Goal: Task Accomplishment & Management: Use online tool/utility

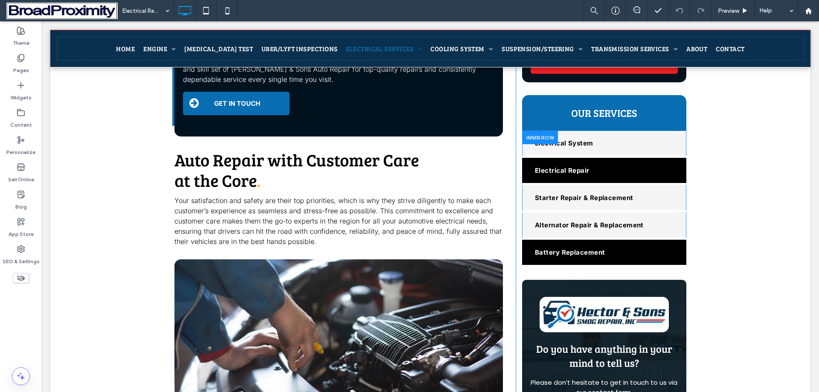
scroll to position [597, 0]
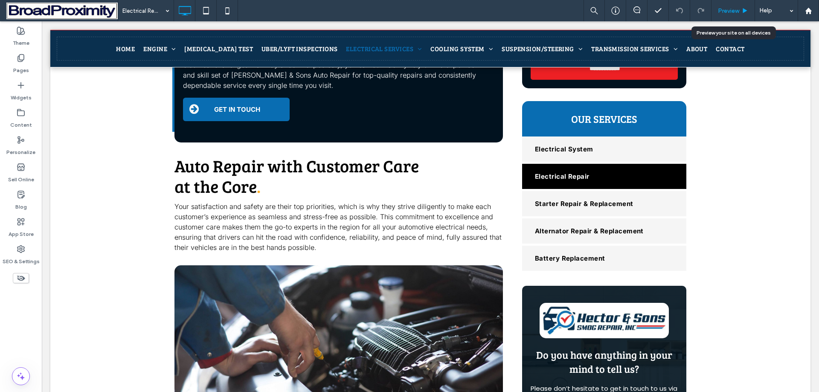
click at [731, 10] on span "Preview" at bounding box center [728, 10] width 21 height 7
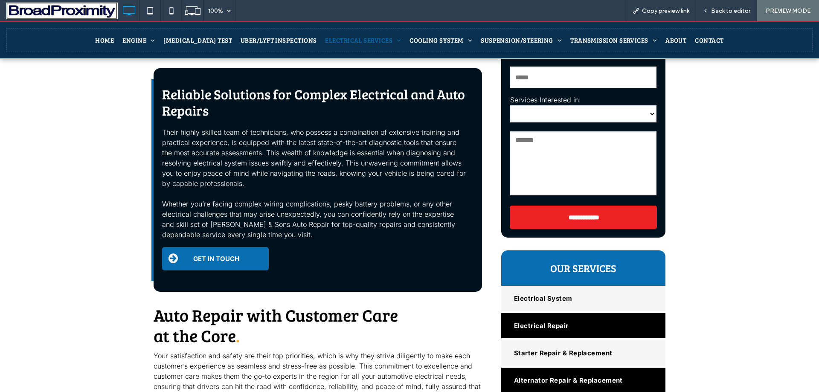
scroll to position [512, 0]
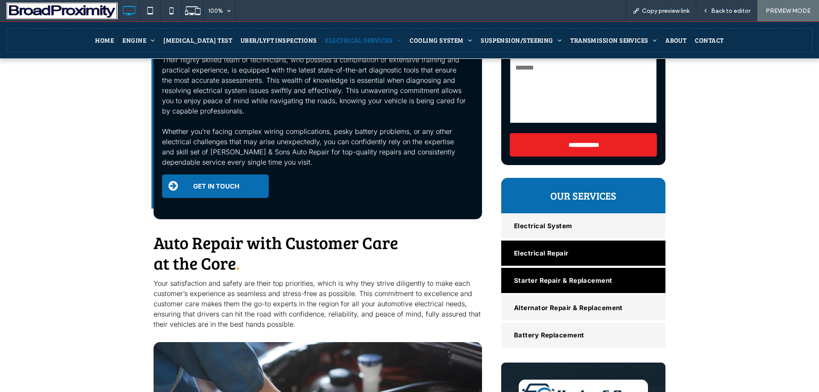
click at [542, 268] on link "Starter Repair & Replacement" at bounding box center [583, 280] width 164 height 25
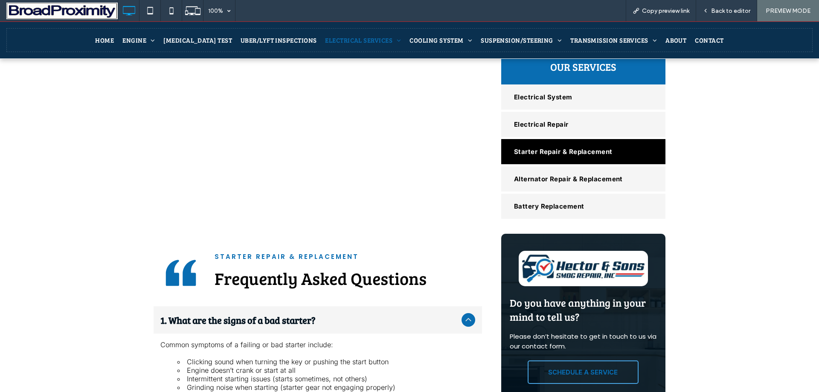
scroll to position [660, 0]
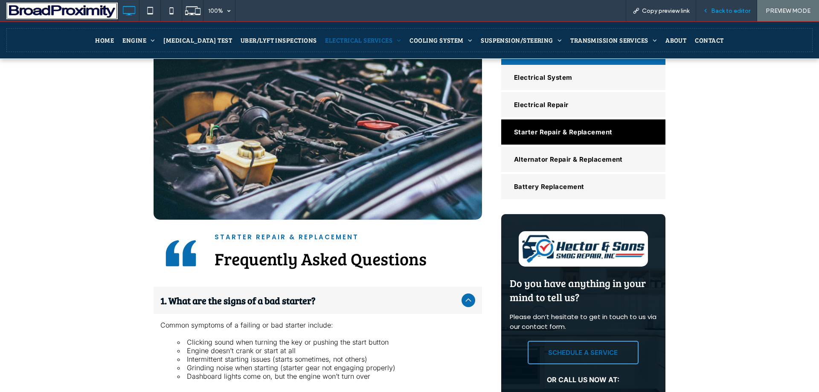
click at [724, 17] on div "Back to editor" at bounding box center [726, 10] width 61 height 21
click at [725, 10] on span "Back to editor" at bounding box center [730, 10] width 39 height 7
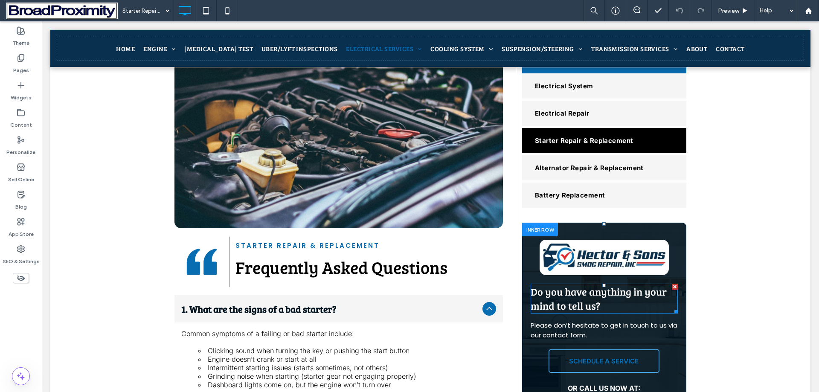
click at [576, 284] on span "Do you have anything in your mind to tell us?" at bounding box center [599, 298] width 136 height 28
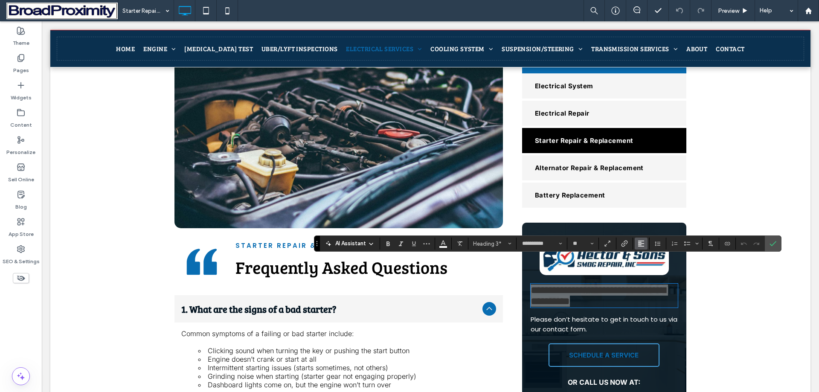
click at [638, 242] on icon "Alignment" at bounding box center [641, 243] width 7 height 7
drag, startPoint x: 656, startPoint y: 198, endPoint x: 614, endPoint y: 178, distance: 47.1
click at [656, 199] on label "ui.textEditor.alignment.center" at bounding box center [650, 205] width 30 height 12
click at [590, 315] on p "Please don’t hesitate to get in touch to us via our contact form." at bounding box center [604, 324] width 147 height 19
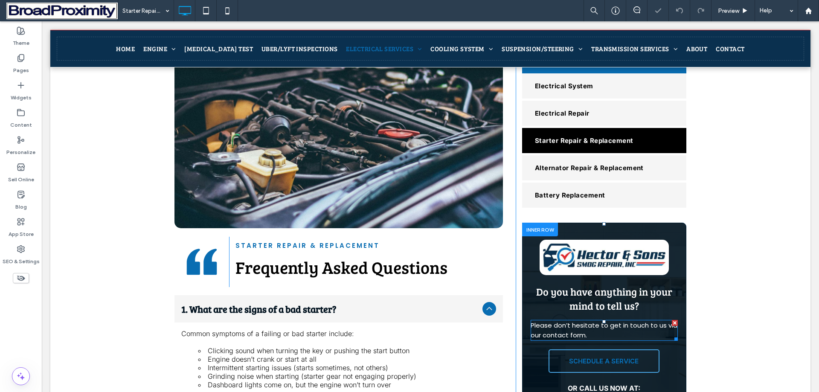
click at [590, 321] on p "Please don’t hesitate to get in touch to us via our contact form." at bounding box center [604, 330] width 147 height 19
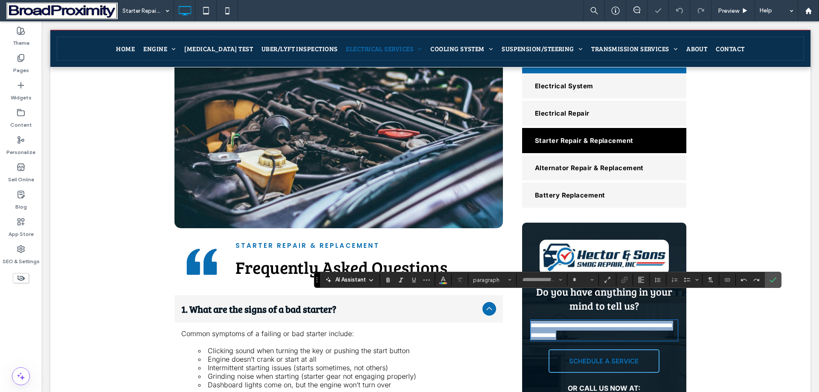
type input "*******"
type input "**"
click at [645, 279] on button "Alignment" at bounding box center [641, 280] width 13 height 12
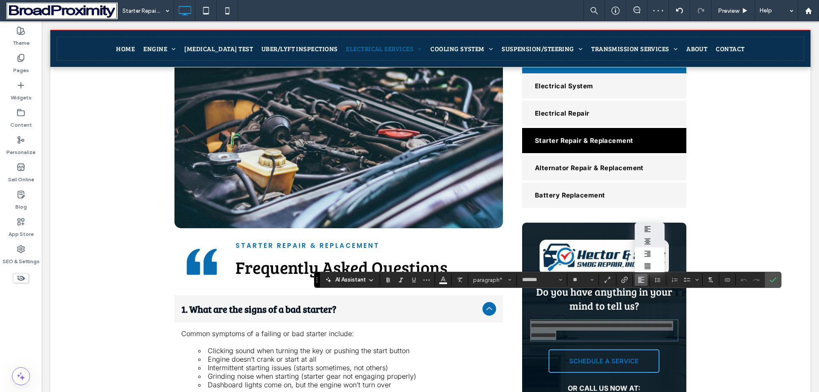
drag, startPoint x: 653, startPoint y: 232, endPoint x: 656, endPoint y: 223, distance: 10.4
click at [653, 238] on div "ui.textEditor.alignment.center" at bounding box center [649, 241] width 11 height 7
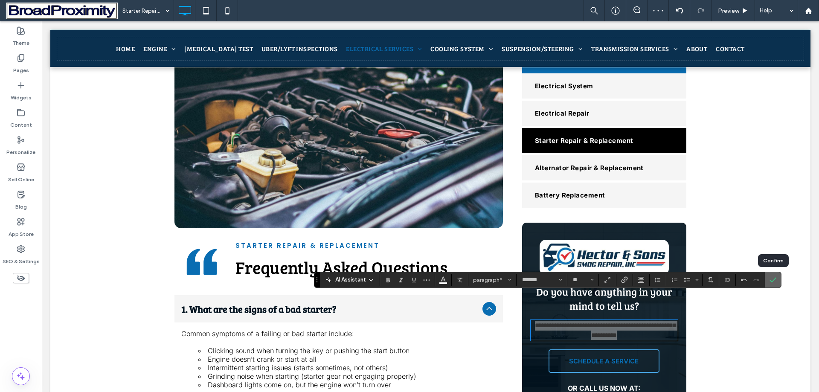
click at [772, 281] on icon "Confirm" at bounding box center [772, 279] width 7 height 7
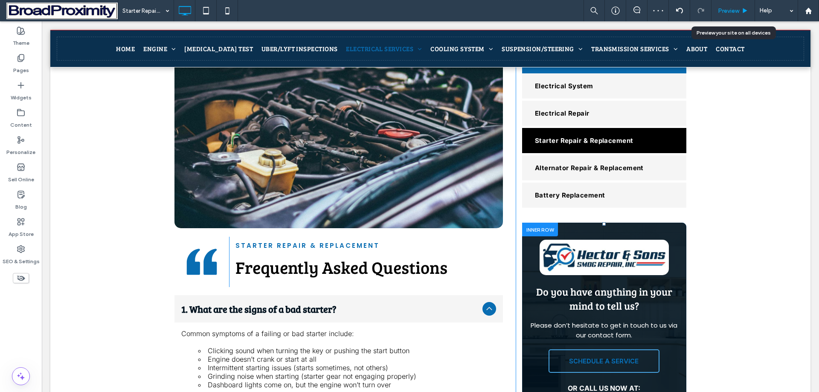
click at [726, 9] on span "Preview" at bounding box center [728, 10] width 21 height 7
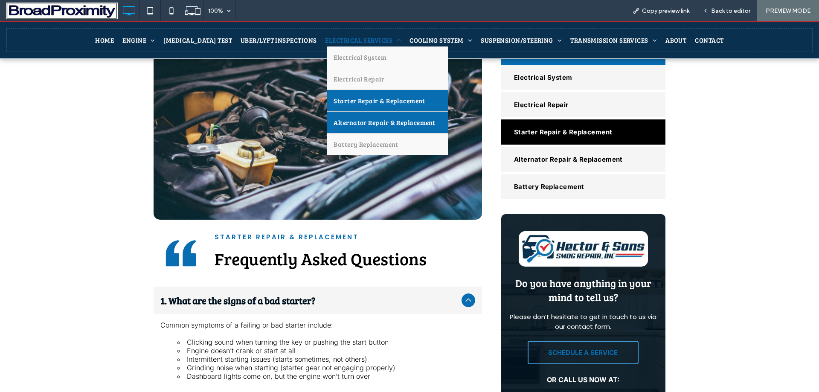
click at [350, 125] on span "Alternator Repair & Replacement" at bounding box center [385, 122] width 102 height 9
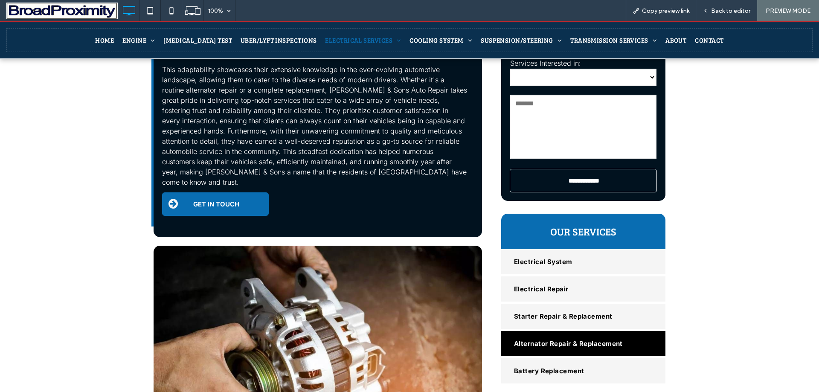
scroll to position [554, 0]
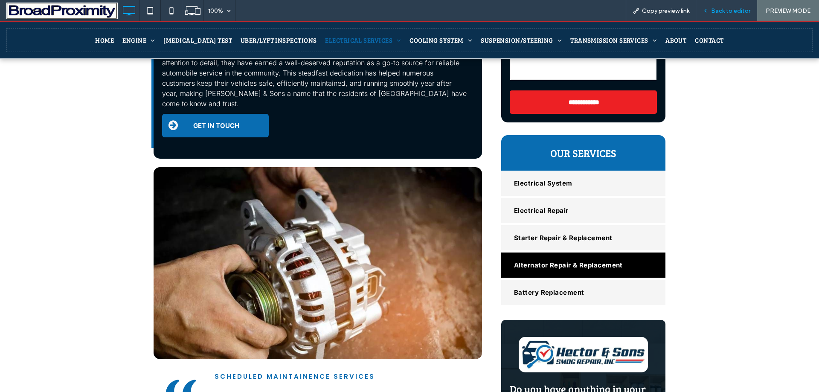
click at [718, 9] on span "Back to editor" at bounding box center [730, 10] width 39 height 7
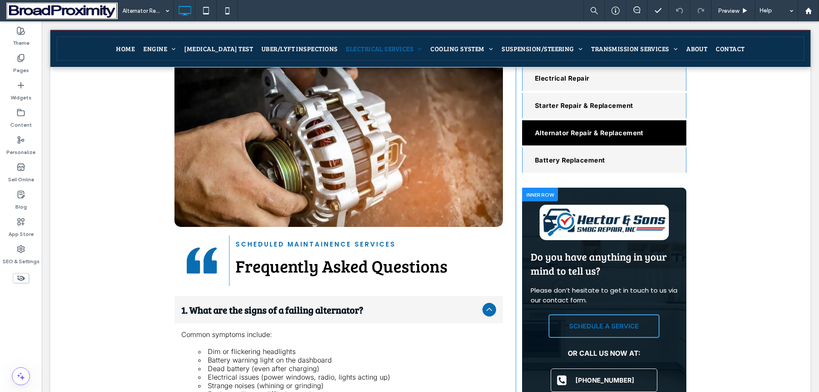
scroll to position [768, 0]
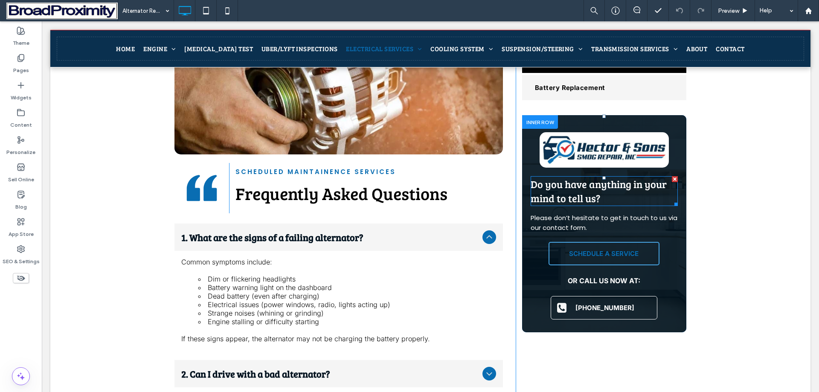
click at [586, 177] on span "Do you have anything in your mind to tell us?" at bounding box center [599, 191] width 136 height 28
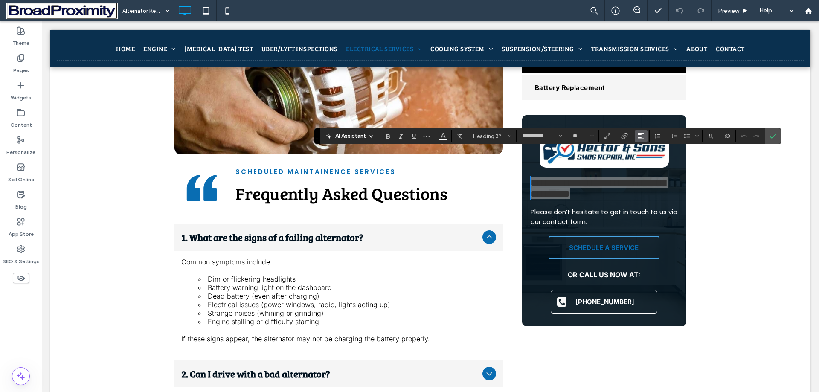
click at [643, 136] on icon "Alignment" at bounding box center [641, 136] width 7 height 7
drag, startPoint x: 650, startPoint y: 163, endPoint x: 589, endPoint y: 160, distance: 61.1
click at [650, 163] on icon "ui.textEditor.alignment.center" at bounding box center [647, 162] width 7 height 7
click at [573, 207] on span "Please don’t hesitate to get in touch to us via our contact form." at bounding box center [604, 216] width 147 height 19
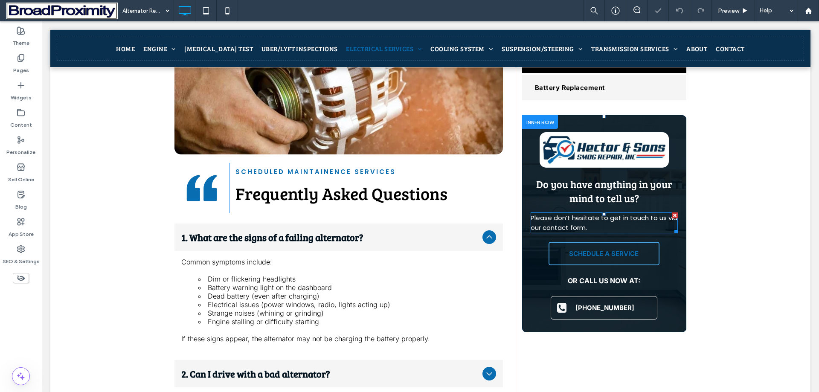
click at [573, 213] on span "Please don’t hesitate to get in touch to us via our contact form." at bounding box center [604, 222] width 147 height 19
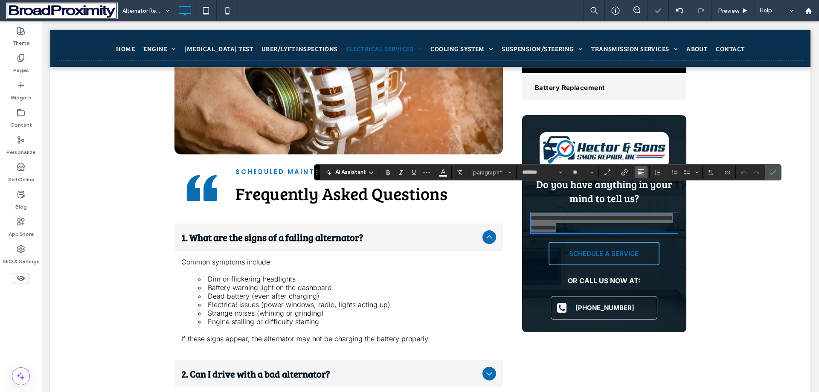
click at [644, 173] on button "Alignment" at bounding box center [641, 172] width 13 height 12
click at [644, 199] on icon "ui.textEditor.alignment.center" at bounding box center [647, 198] width 7 height 7
click at [737, 6] on div "Preview" at bounding box center [733, 10] width 44 height 21
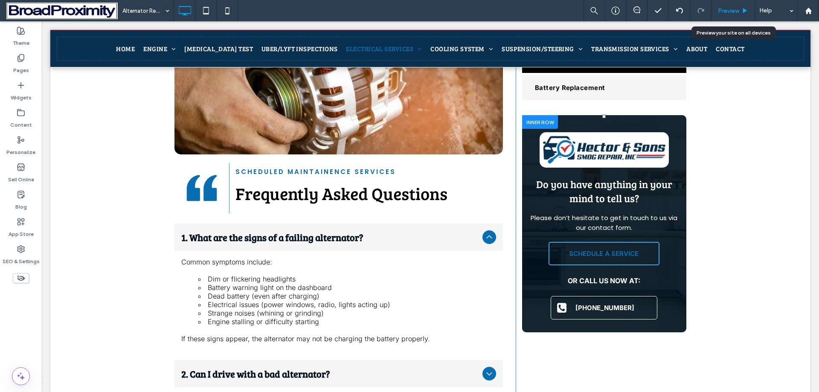
click at [720, 9] on span "Preview" at bounding box center [728, 10] width 21 height 7
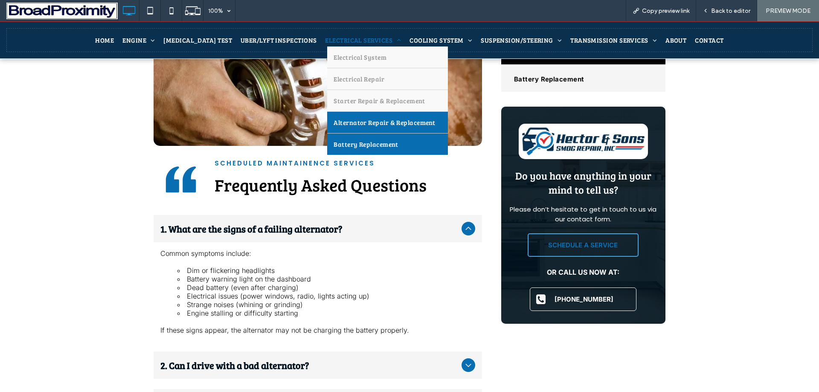
click at [334, 147] on span "Battery Replacement" at bounding box center [366, 144] width 64 height 9
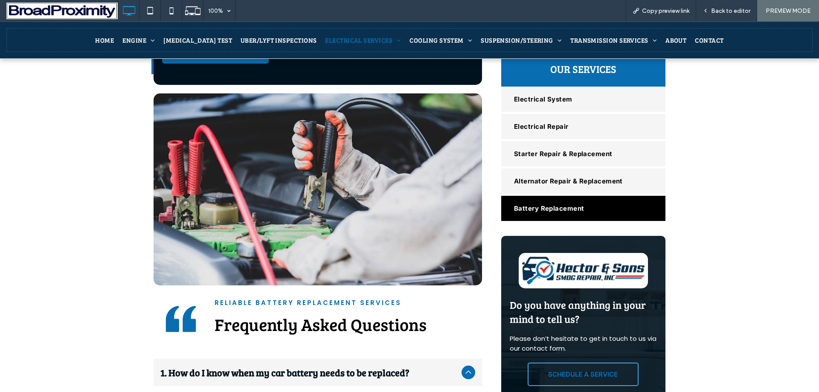
scroll to position [725, 0]
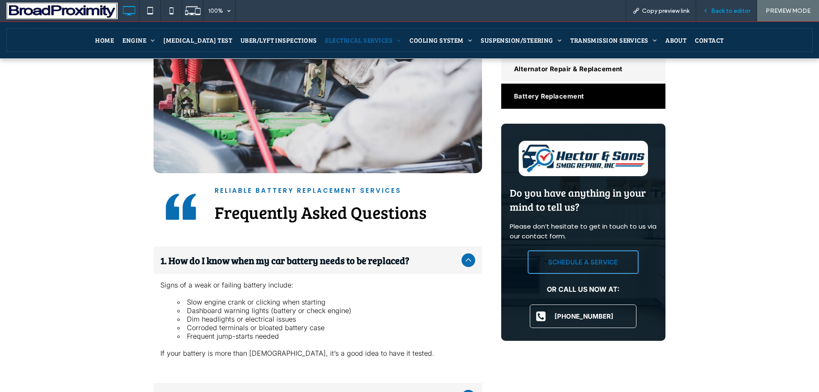
click at [738, 9] on span "Back to editor" at bounding box center [730, 10] width 39 height 7
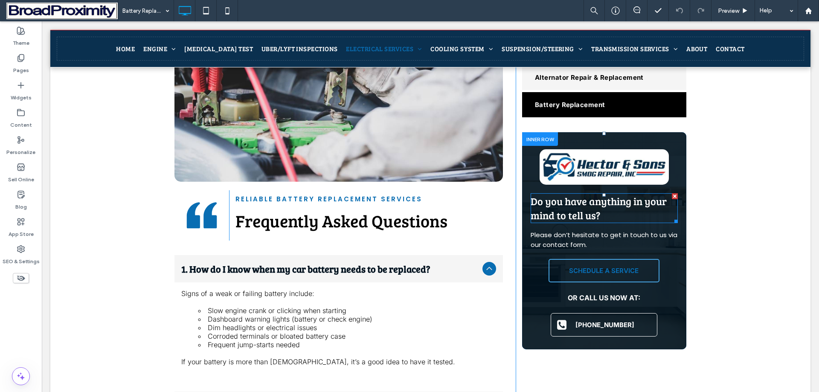
click at [578, 203] on span "Do you have anything in your mind to tell us?" at bounding box center [599, 208] width 136 height 28
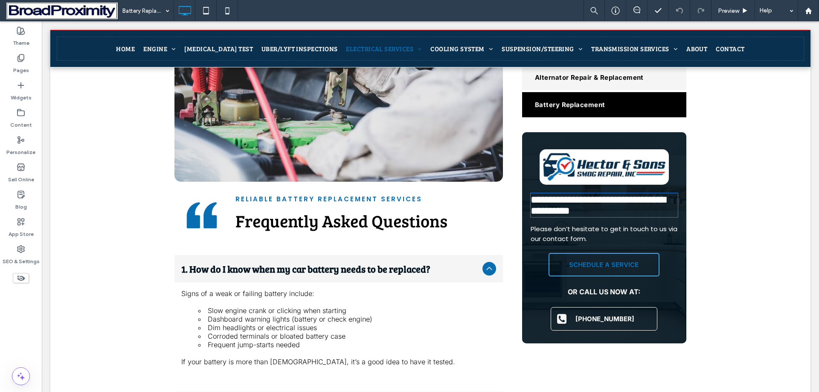
type input "**********"
type input "**"
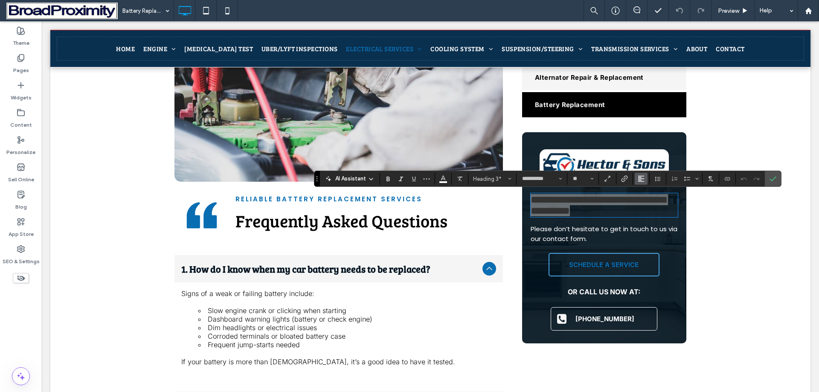
click at [642, 177] on icon "Alignment" at bounding box center [641, 178] width 7 height 7
click at [649, 206] on icon "ui.textEditor.alignment.center" at bounding box center [647, 205] width 7 height 7
click at [601, 241] on p "Please don’t hesitate to get in touch to us via our contact form." at bounding box center [604, 233] width 147 height 19
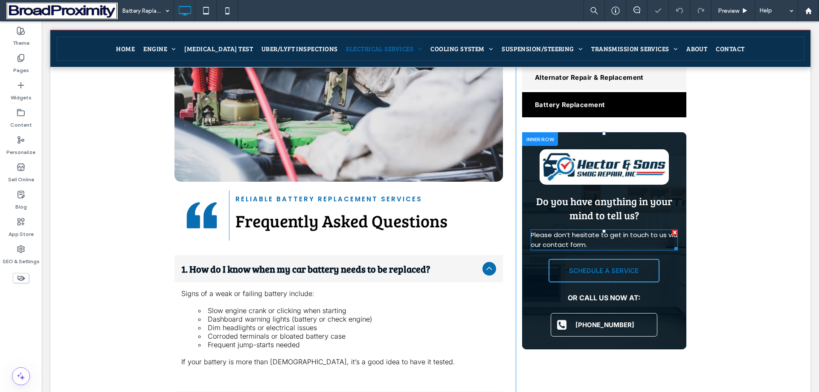
click at [601, 241] on p "Please don’t hesitate to get in touch to us via our contact form." at bounding box center [604, 239] width 147 height 19
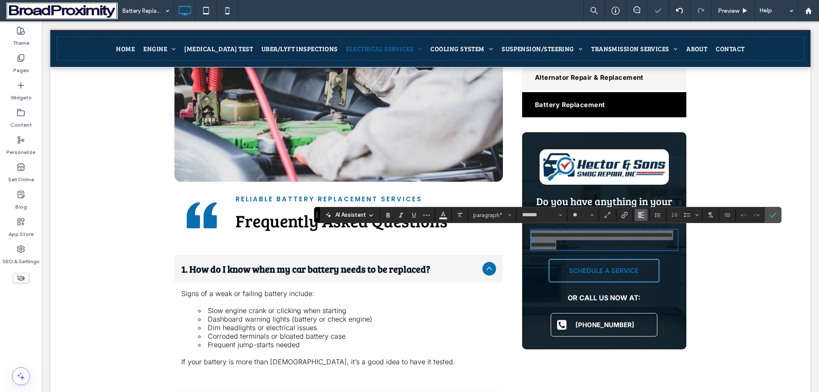
click at [645, 214] on button "Alignment" at bounding box center [641, 215] width 13 height 12
click at [645, 239] on icon "ui.textEditor.alignment.center" at bounding box center [647, 241] width 7 height 7
click at [775, 210] on span "Confirm" at bounding box center [772, 215] width 7 height 15
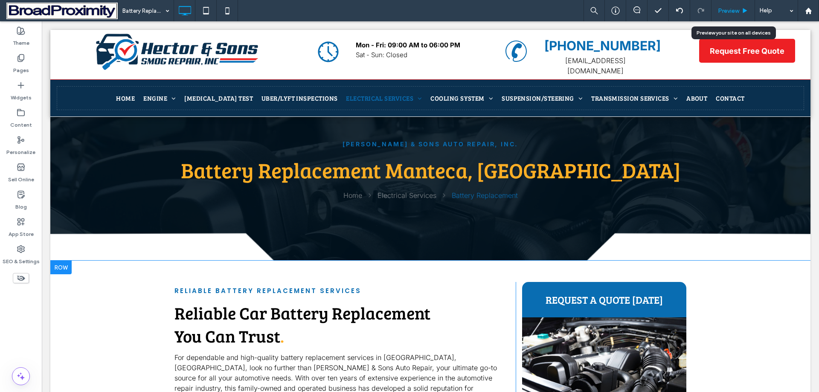
click at [724, 9] on span "Preview" at bounding box center [728, 10] width 21 height 7
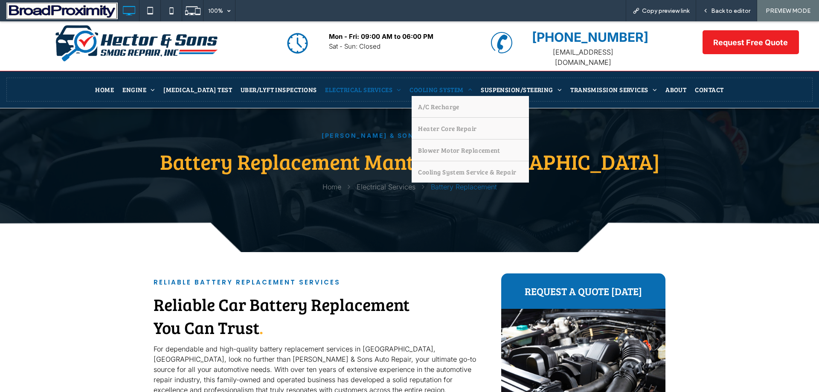
click at [425, 85] on span "Cooling System" at bounding box center [440, 89] width 63 height 9
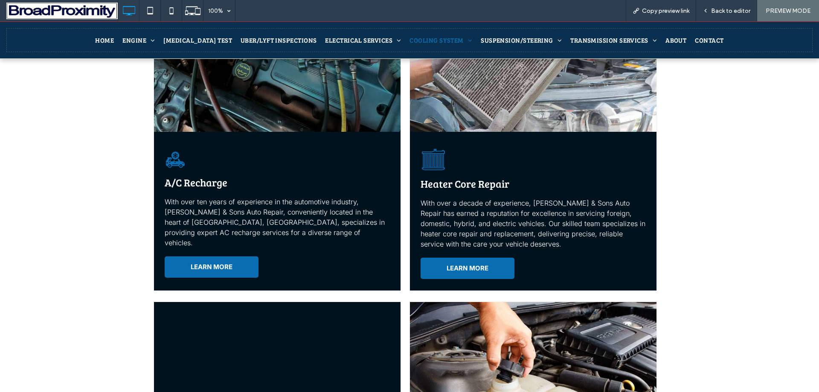
scroll to position [427, 0]
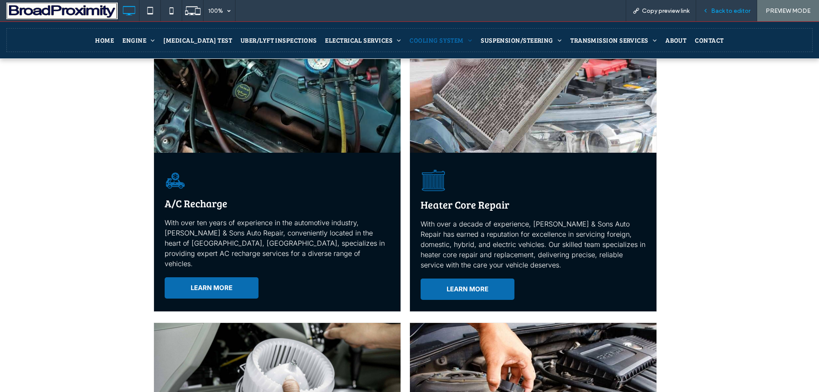
click at [737, 17] on div "Back to editor" at bounding box center [726, 10] width 61 height 21
click at [207, 196] on span "A/C Recharge" at bounding box center [196, 203] width 63 height 14
copy div "A/C Recharge"
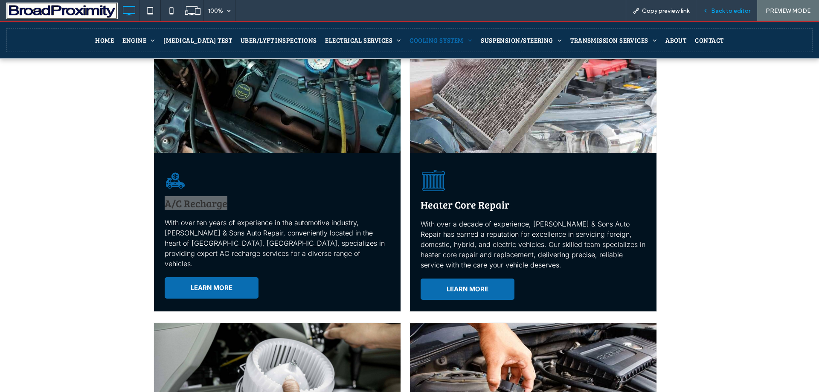
click at [738, 12] on span "Back to editor" at bounding box center [730, 10] width 39 height 7
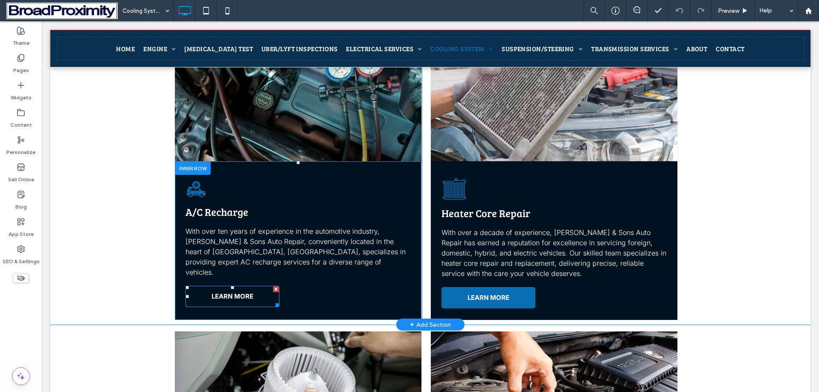
click at [224, 286] on link "LEARN MORE" at bounding box center [233, 296] width 94 height 21
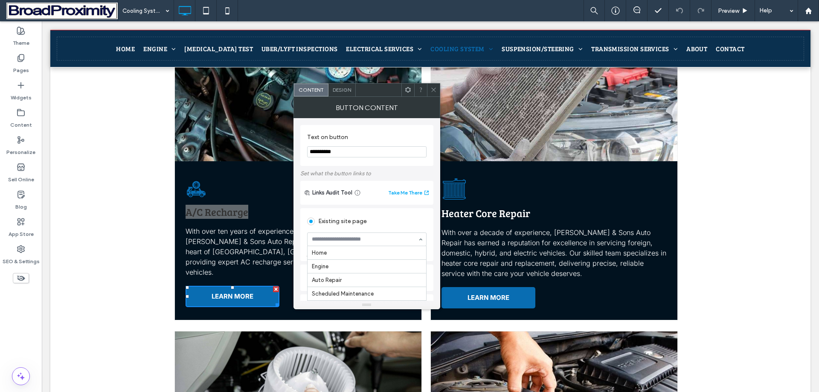
paste input "**********"
type input "**********"
click at [432, 91] on use at bounding box center [433, 90] width 4 height 4
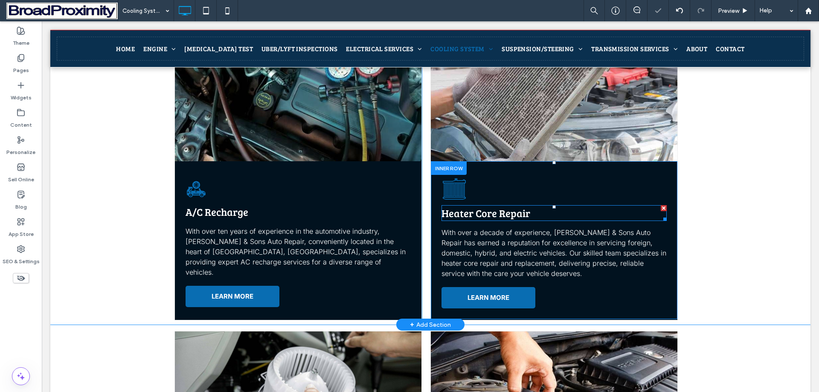
click at [482, 206] on span "Heater Core Repair" at bounding box center [485, 213] width 89 height 14
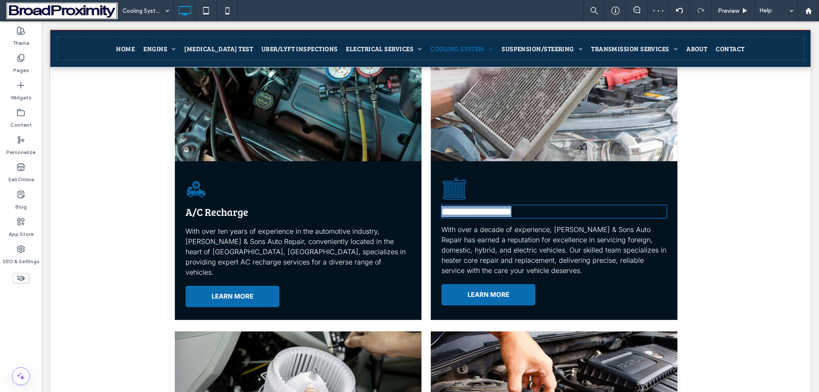
click at [482, 206] on span "**********" at bounding box center [476, 211] width 70 height 10
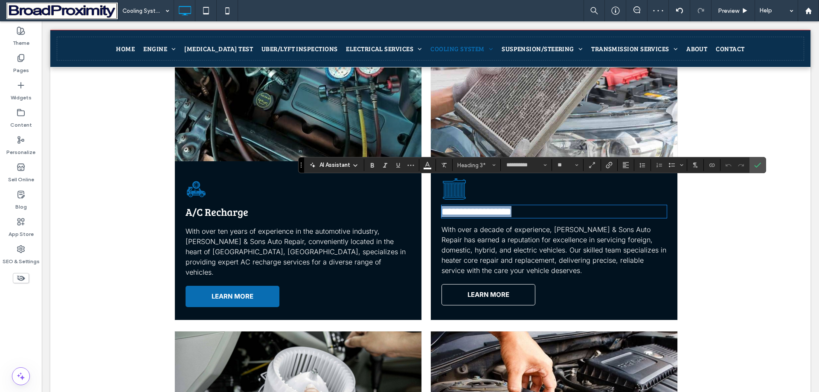
click at [494, 290] on span "LEARN MORE" at bounding box center [488, 294] width 42 height 8
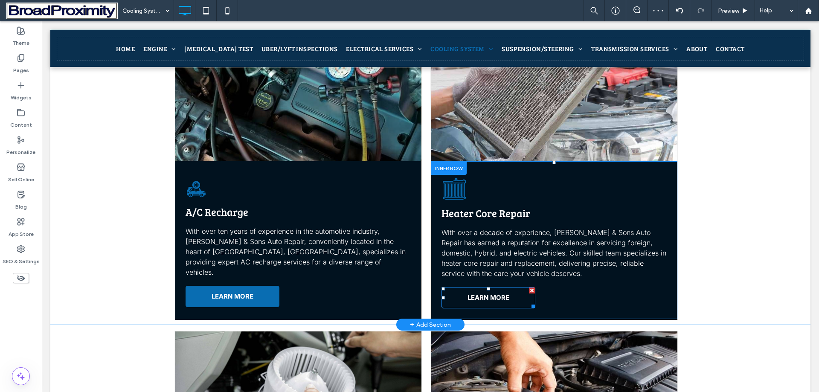
click at [494, 293] on span "LEARN MORE" at bounding box center [488, 297] width 42 height 8
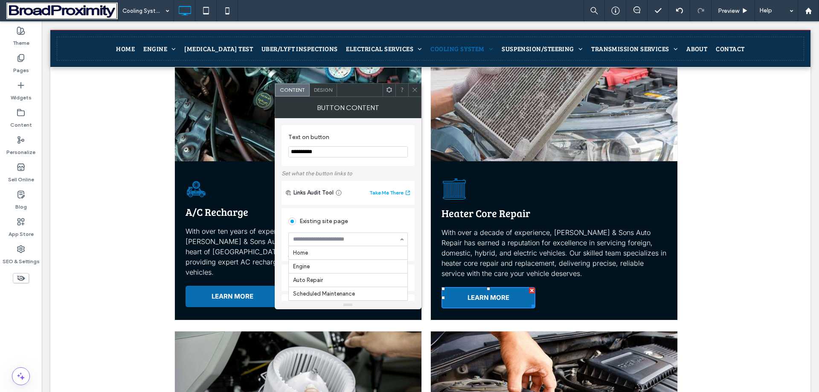
paste input "**********"
type input "**********"
click at [414, 87] on icon at bounding box center [415, 90] width 6 height 6
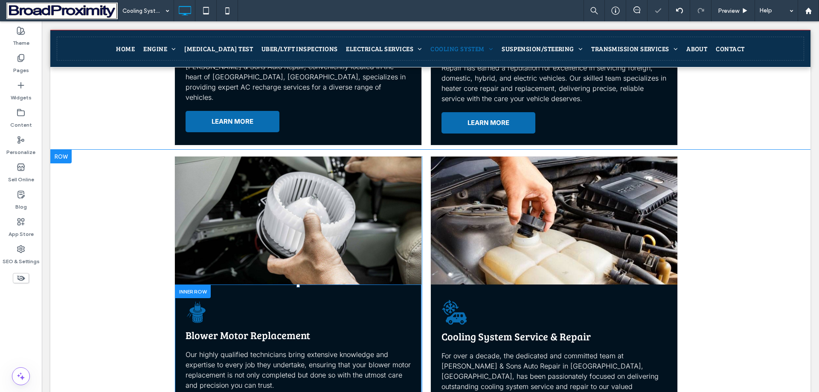
scroll to position [640, 0]
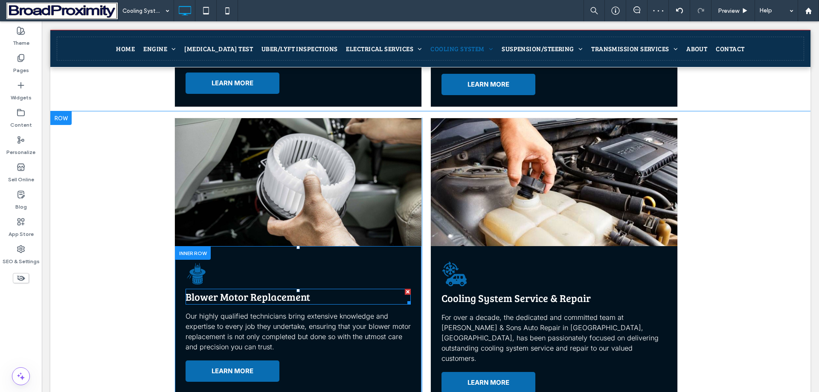
click at [263, 290] on span "Blower Motor Replacement" at bounding box center [248, 297] width 125 height 14
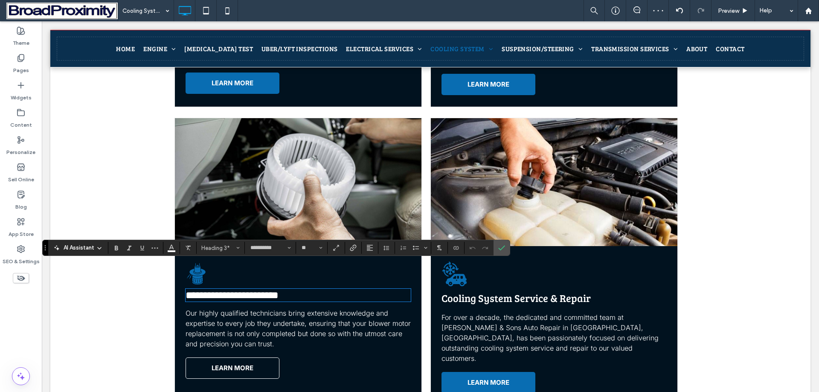
click at [235, 364] on span "LEARN MORE" at bounding box center [233, 368] width 42 height 8
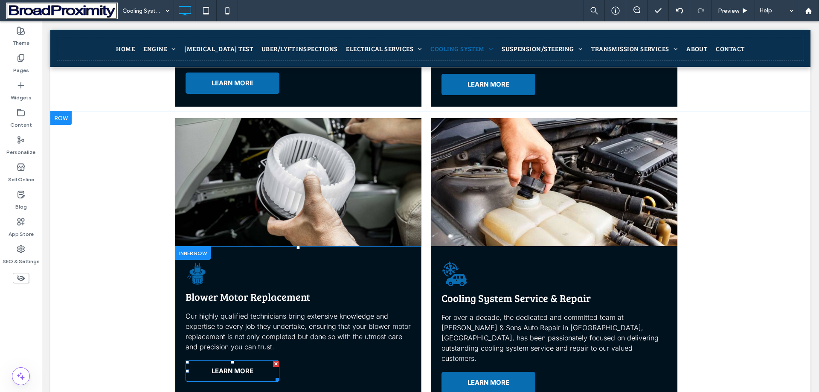
click at [235, 367] on span "LEARN MORE" at bounding box center [233, 371] width 42 height 8
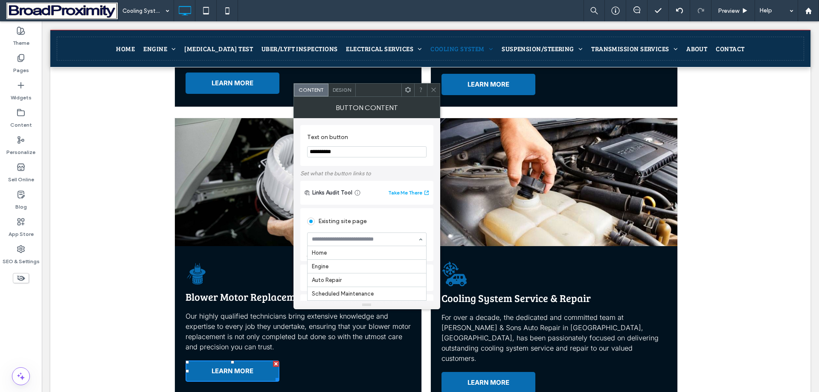
paste input "**********"
type input "**********"
click at [433, 91] on icon at bounding box center [433, 90] width 6 height 6
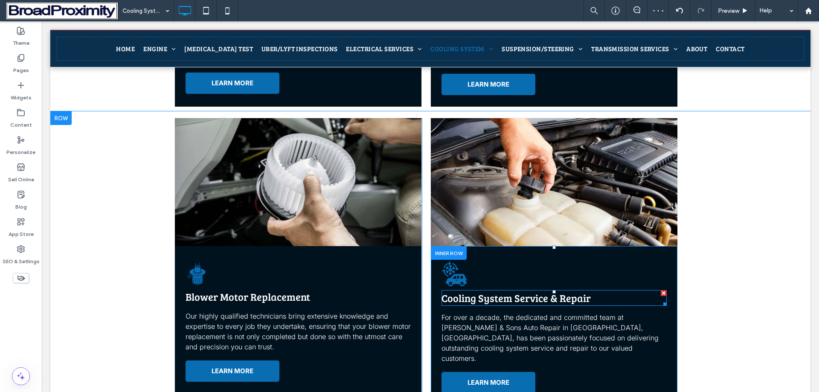
click at [478, 291] on span "Cooling System Service & Repair" at bounding box center [515, 298] width 149 height 14
type input "**********"
type input "**"
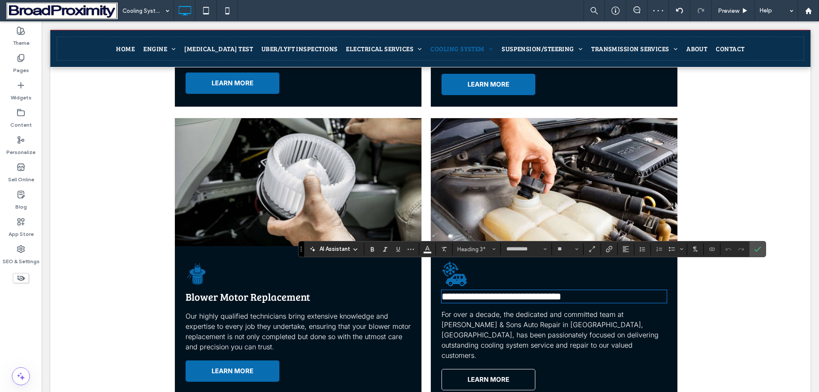
click at [472, 375] on span "LEARN MORE" at bounding box center [488, 379] width 42 height 8
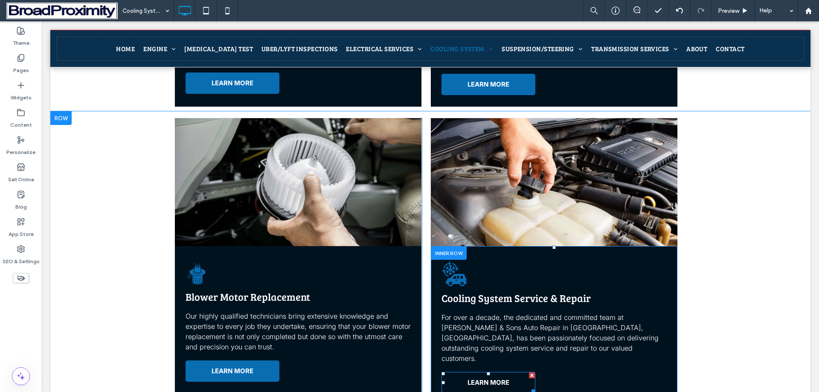
click at [472, 378] on span "LEARN MORE" at bounding box center [488, 382] width 42 height 8
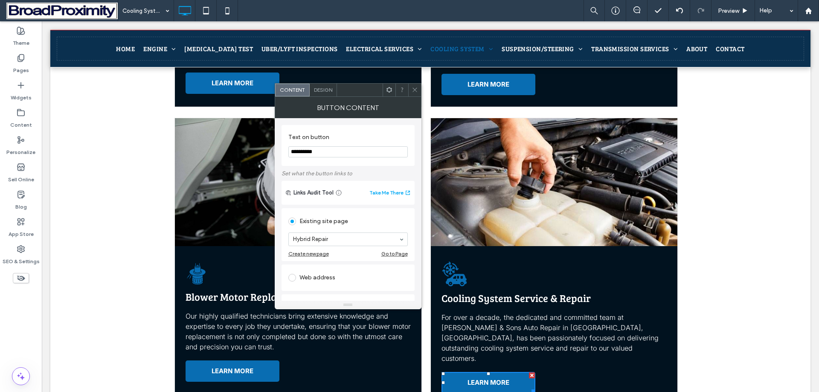
click at [360, 231] on section "Hybrid Repair" at bounding box center [347, 239] width 119 height 22
paste input "**********"
type input "**********"
click at [415, 92] on icon at bounding box center [415, 90] width 6 height 6
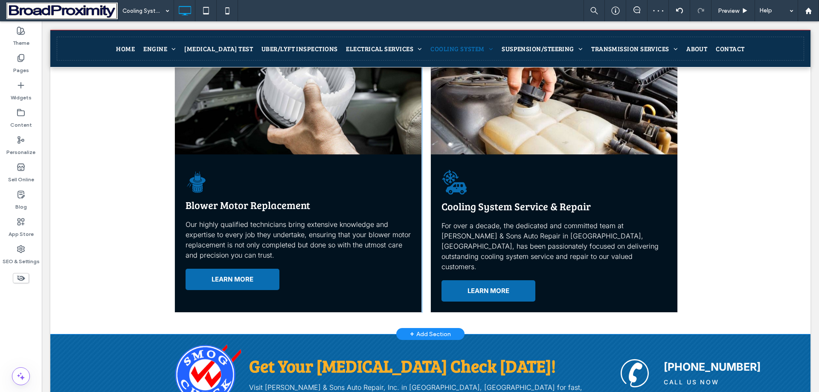
scroll to position [640, 0]
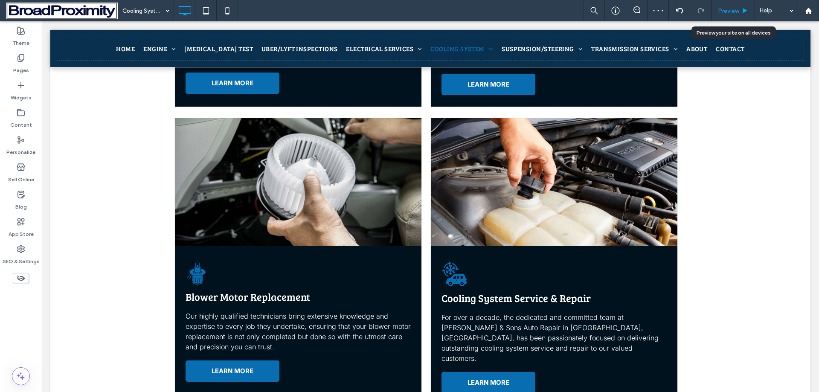
click at [733, 15] on div "Preview" at bounding box center [733, 10] width 44 height 21
click at [742, 9] on icon at bounding box center [745, 11] width 6 height 6
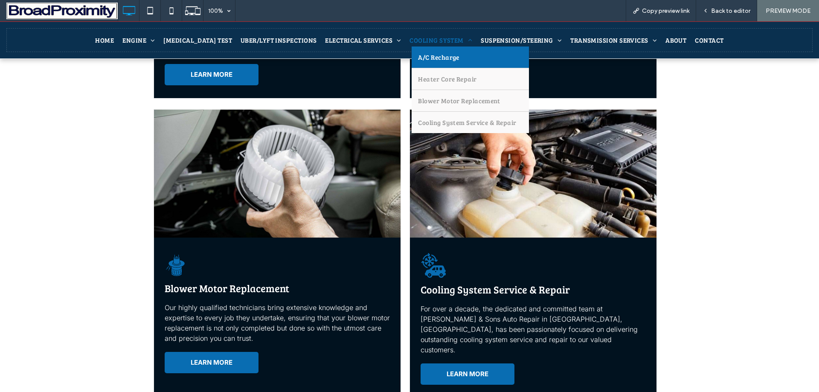
click at [418, 57] on span "A/C Recharge" at bounding box center [438, 57] width 41 height 9
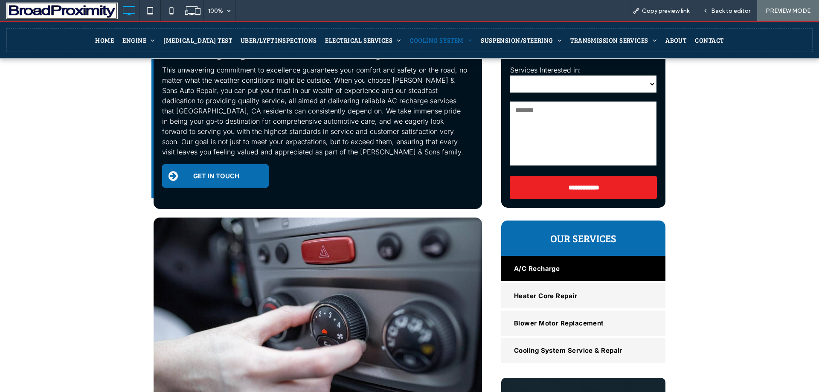
scroll to position [682, 0]
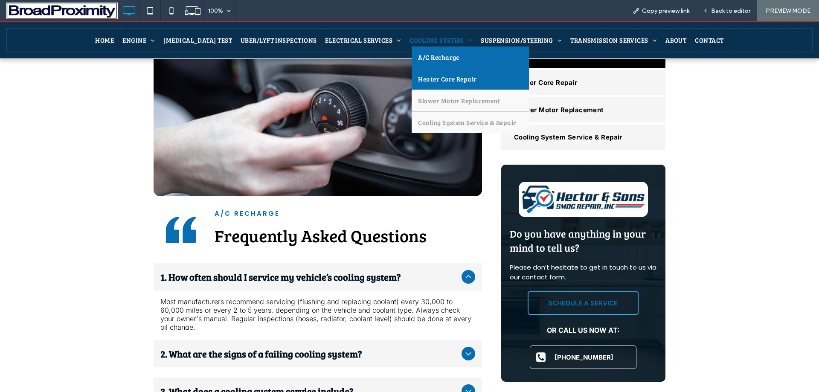
click at [421, 74] on link "Heater Core Repair" at bounding box center [470, 78] width 117 height 21
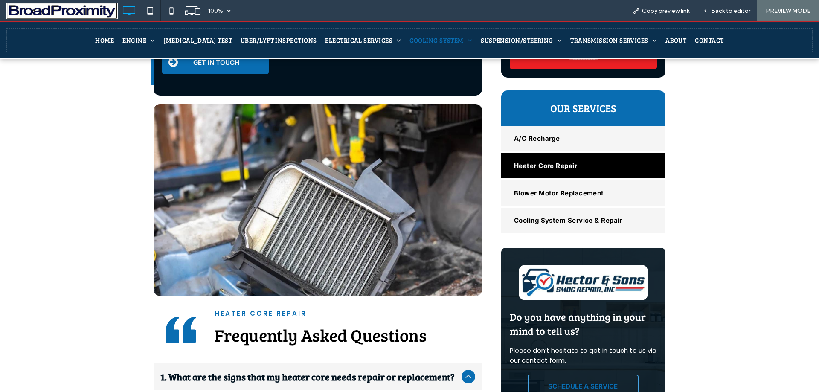
scroll to position [597, 0]
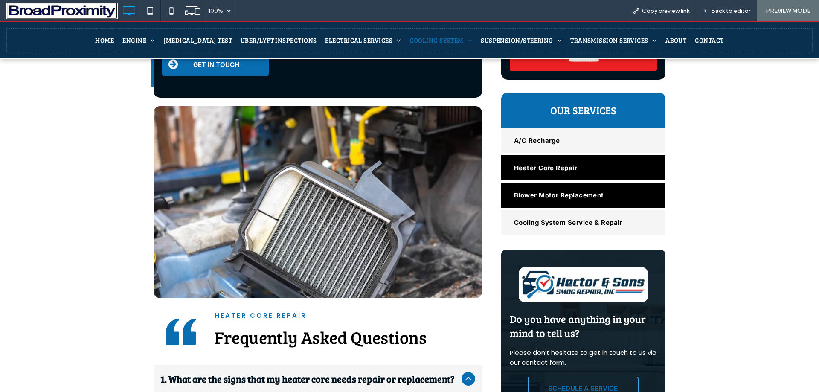
click at [551, 191] on span "Blower Motor Replacement" at bounding box center [559, 195] width 90 height 8
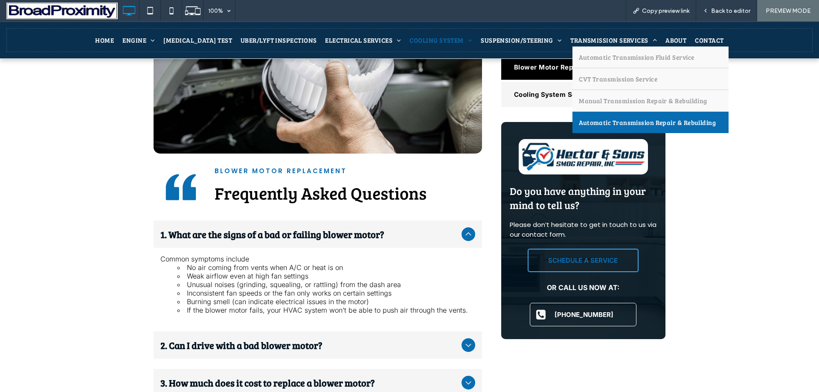
scroll to position [512, 0]
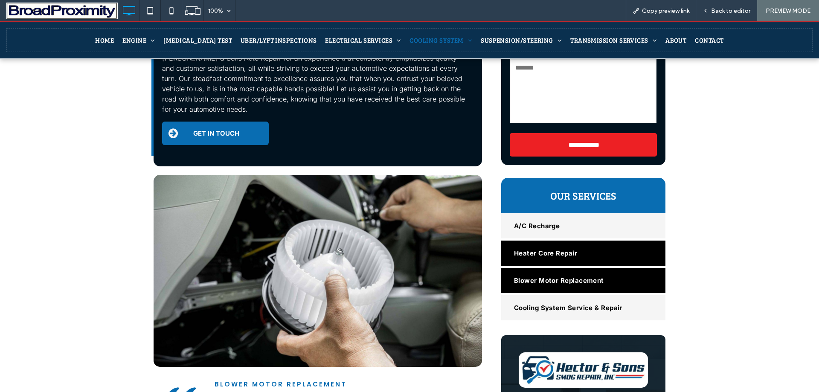
drag, startPoint x: 526, startPoint y: 225, endPoint x: 526, endPoint y: 245, distance: 20.0
click at [526, 249] on span "Heater Core Repair" at bounding box center [545, 253] width 63 height 8
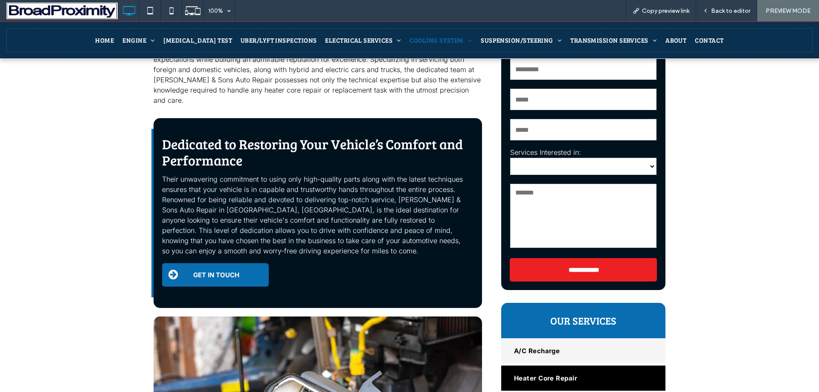
scroll to position [469, 0]
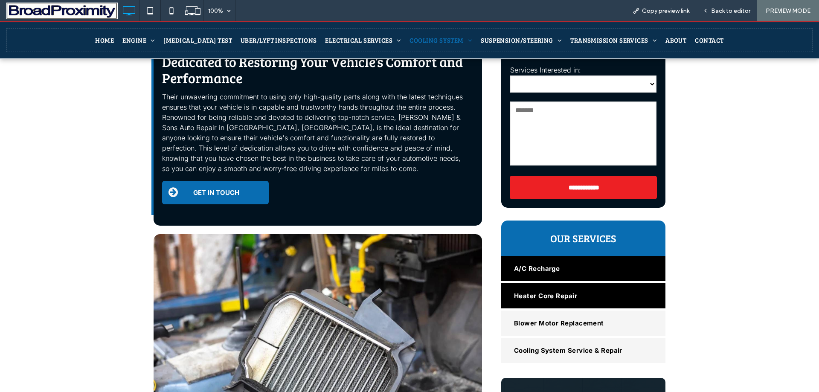
click at [549, 264] on span "A/C Recharge" at bounding box center [537, 268] width 46 height 8
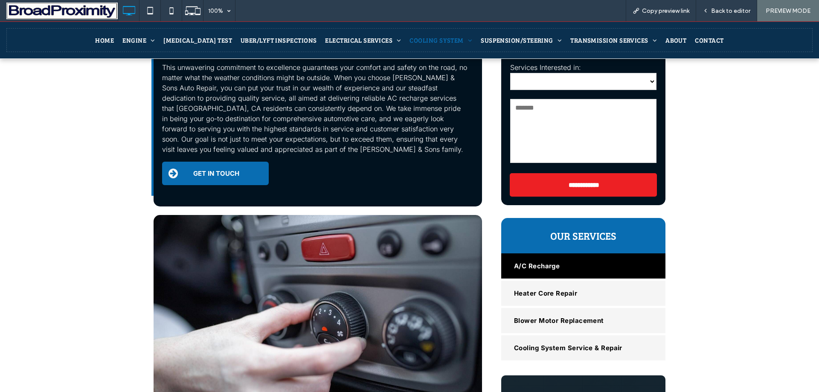
scroll to position [597, 0]
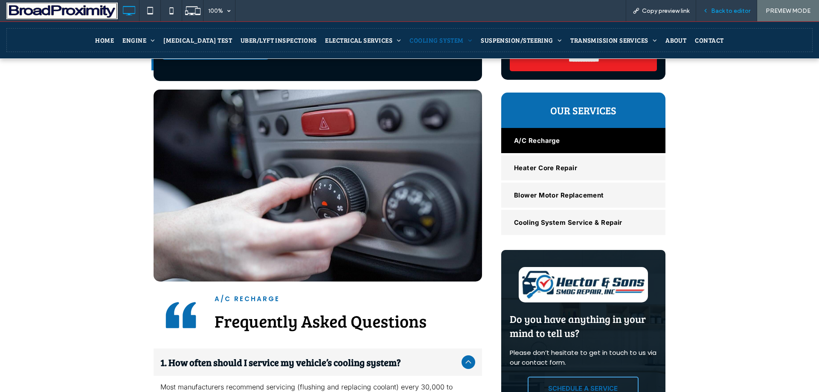
drag, startPoint x: 707, startPoint y: 11, endPoint x: 680, endPoint y: 29, distance: 33.1
click at [707, 11] on icon at bounding box center [705, 11] width 6 height 6
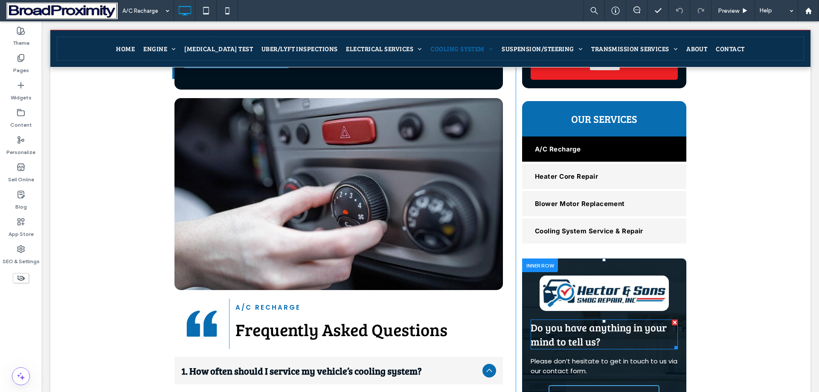
click at [564, 320] on span "Do you have anything in your mind to tell us?" at bounding box center [599, 334] width 136 height 28
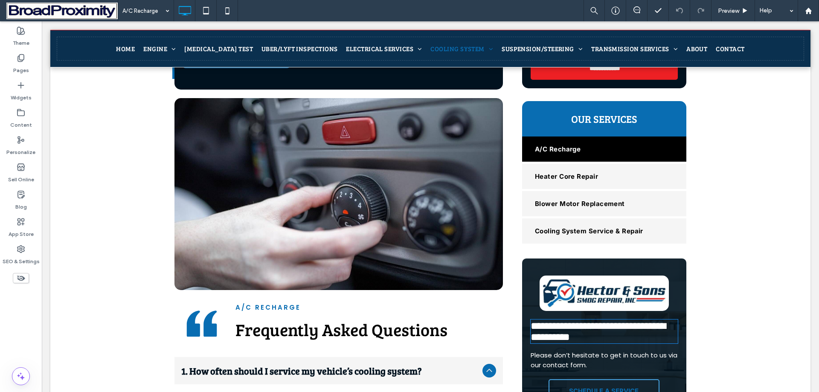
type input "**********"
type input "**"
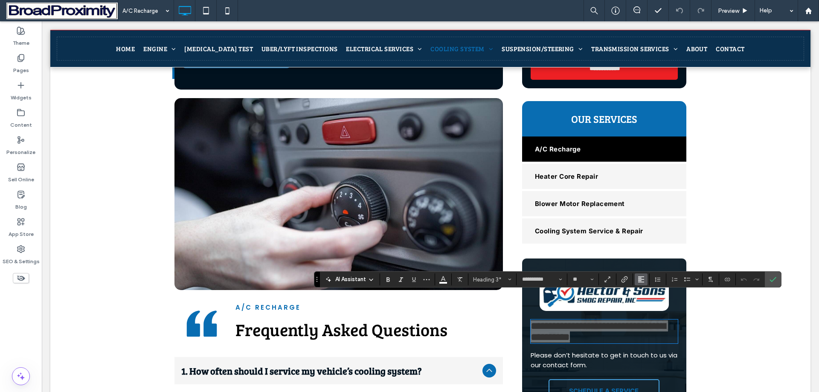
click at [641, 276] on icon "Alignment" at bounding box center [641, 279] width 7 height 7
click at [648, 238] on use "ui.textEditor.alignment.center" at bounding box center [647, 241] width 6 height 6
click at [562, 351] on span "Please don’t hesitate to get in touch to us via our contact form." at bounding box center [604, 360] width 147 height 19
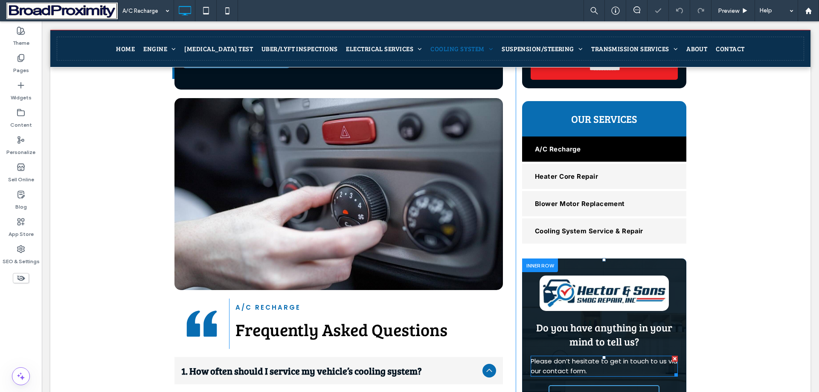
click at [562, 357] on span "Please don’t hesitate to get in touch to us via our contact form." at bounding box center [604, 366] width 147 height 19
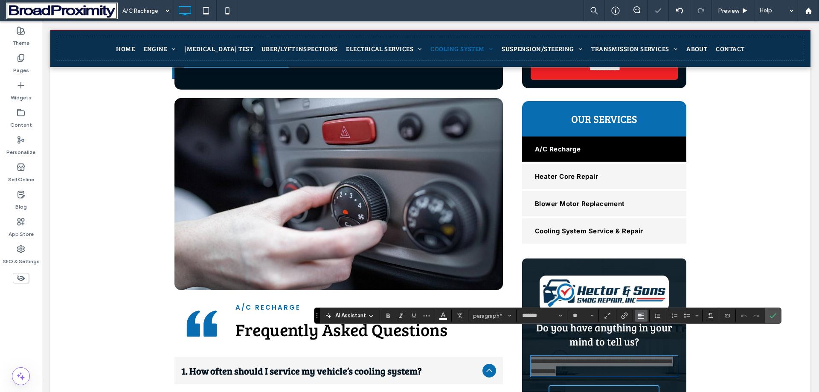
click at [644, 312] on button "Alignment" at bounding box center [641, 316] width 13 height 12
click at [651, 274] on div "ui.textEditor.alignment.center" at bounding box center [649, 277] width 11 height 7
click at [770, 318] on icon "Confirm" at bounding box center [772, 315] width 7 height 7
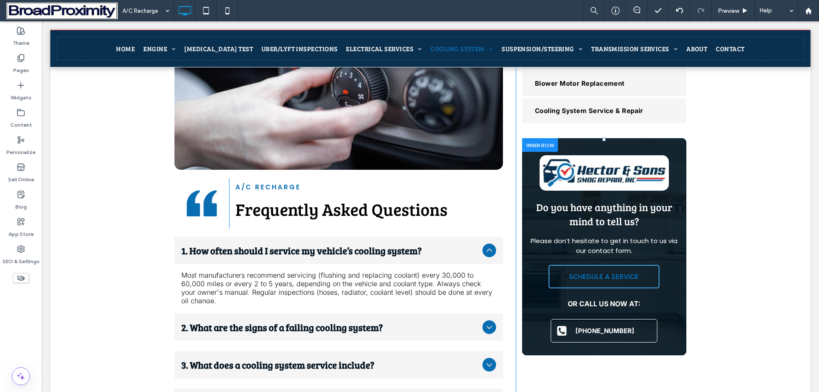
scroll to position [597, 0]
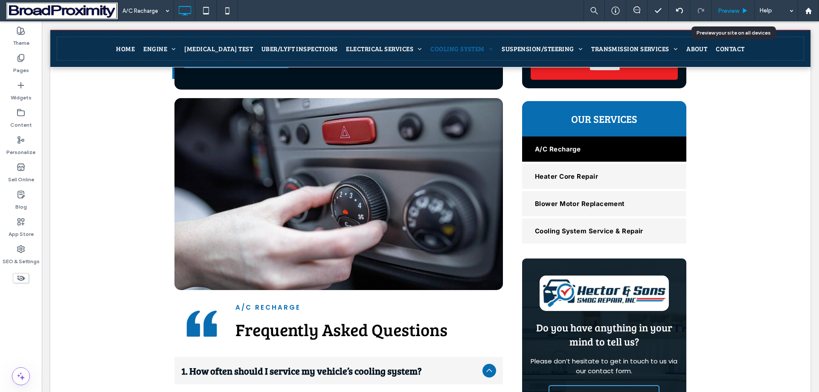
click at [730, 7] on span "Preview" at bounding box center [728, 10] width 21 height 7
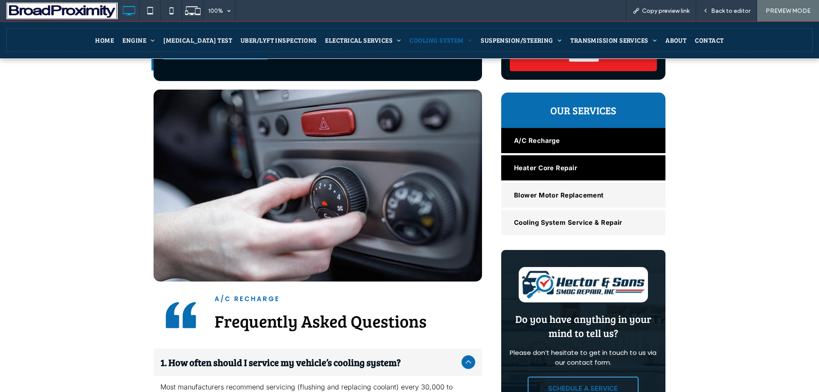
click at [537, 155] on link "Heater Core Repair" at bounding box center [583, 167] width 164 height 25
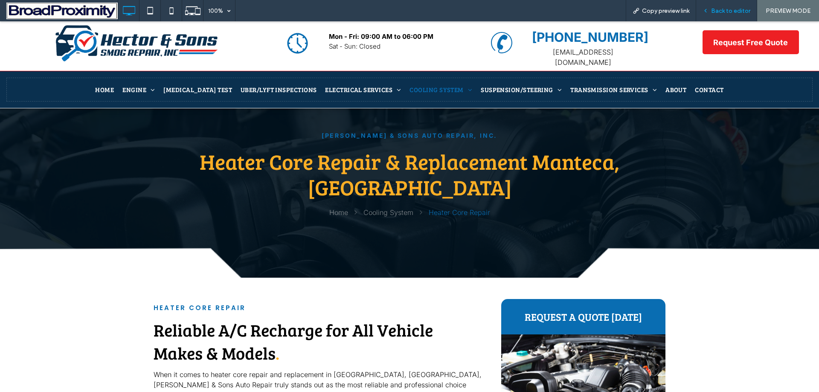
click at [709, 14] on div "Back to editor" at bounding box center [726, 10] width 61 height 7
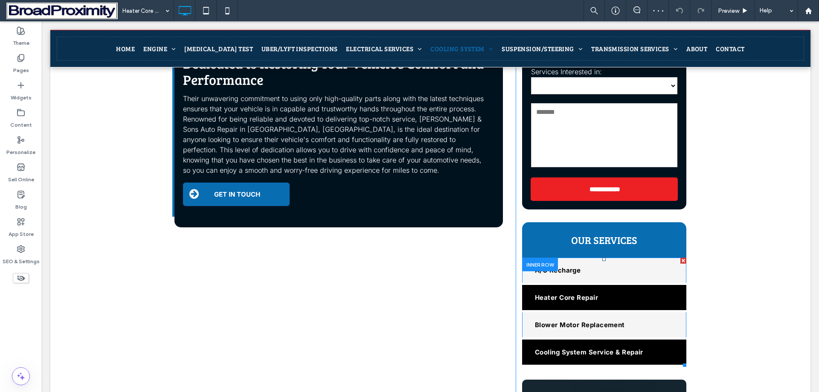
scroll to position [597, 0]
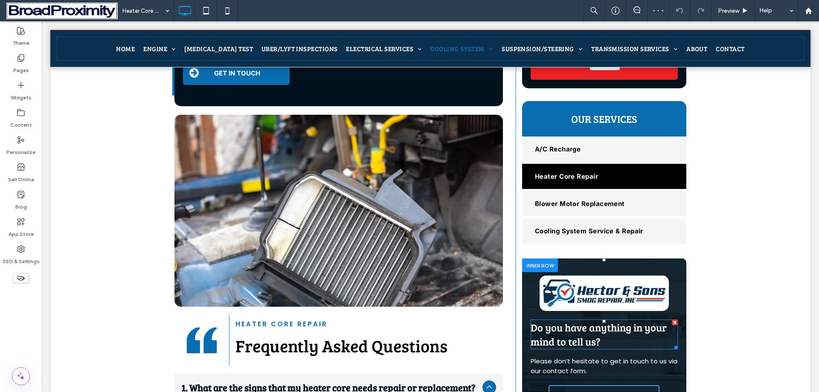
click at [599, 320] on h3 "Do you have anything in your mind to tell us?" at bounding box center [604, 334] width 147 height 28
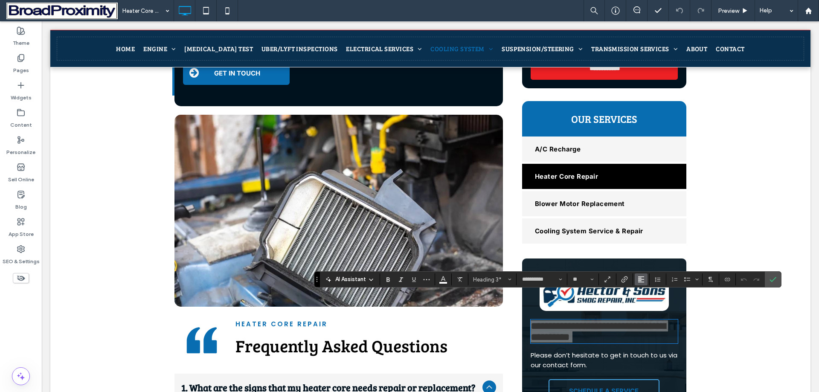
click at [635, 276] on button "Alignment" at bounding box center [641, 279] width 13 height 12
click at [648, 238] on use "ui.textEditor.alignment.center" at bounding box center [647, 241] width 6 height 6
click at [569, 351] on span "Please don’t hesitate to get in touch to us via our contact form." at bounding box center [604, 360] width 147 height 19
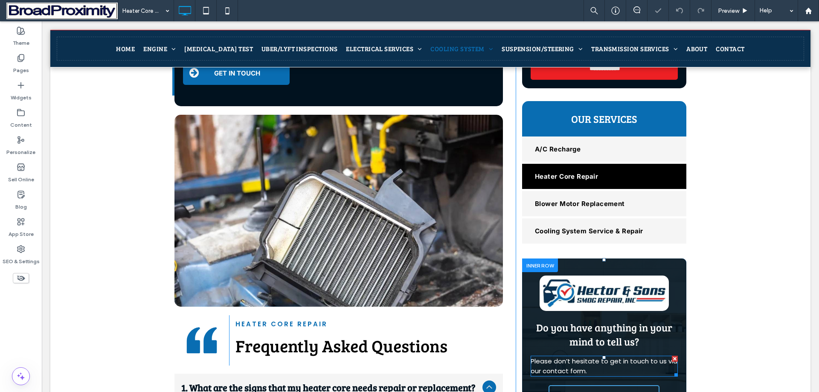
click at [569, 357] on span "Please don’t hesitate to get in touch to us via our contact form." at bounding box center [604, 366] width 147 height 19
type input "*******"
type input "**"
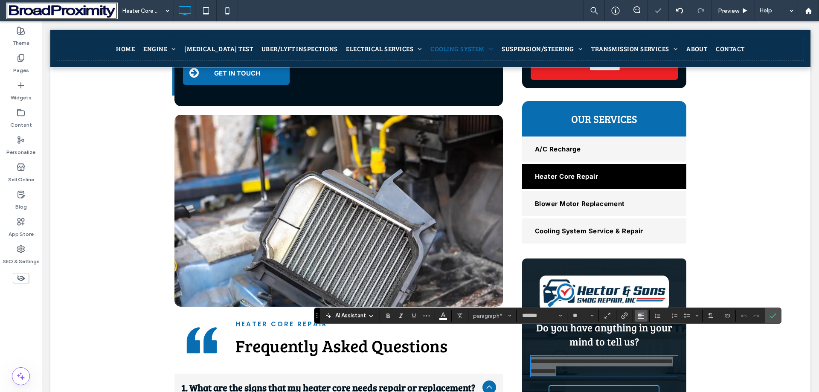
click at [643, 316] on icon "Alignment" at bounding box center [641, 315] width 7 height 7
click at [650, 274] on icon "ui.textEditor.alignment.center" at bounding box center [647, 277] width 7 height 7
drag, startPoint x: 768, startPoint y: 316, endPoint x: 726, endPoint y: 292, distance: 47.9
click at [768, 316] on label "Confirm" at bounding box center [772, 315] width 13 height 15
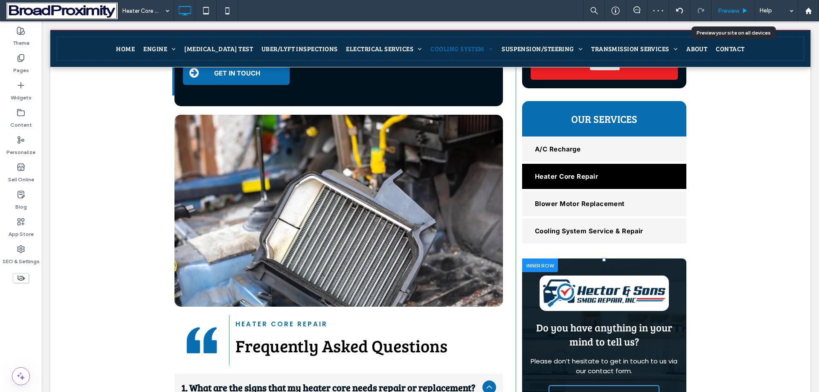
click at [731, 10] on span "Preview" at bounding box center [728, 10] width 21 height 7
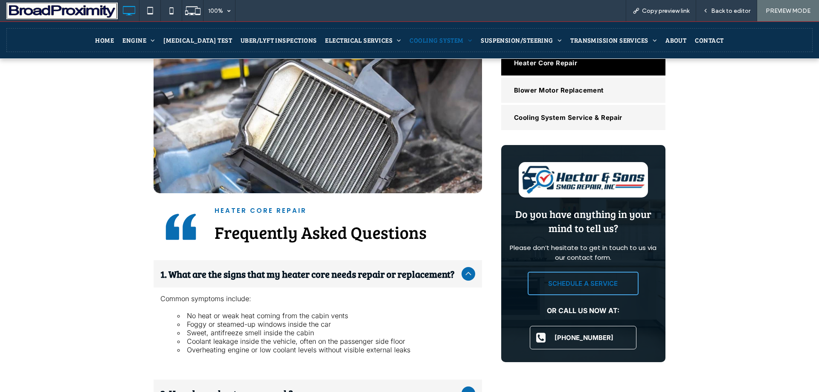
scroll to position [768, 0]
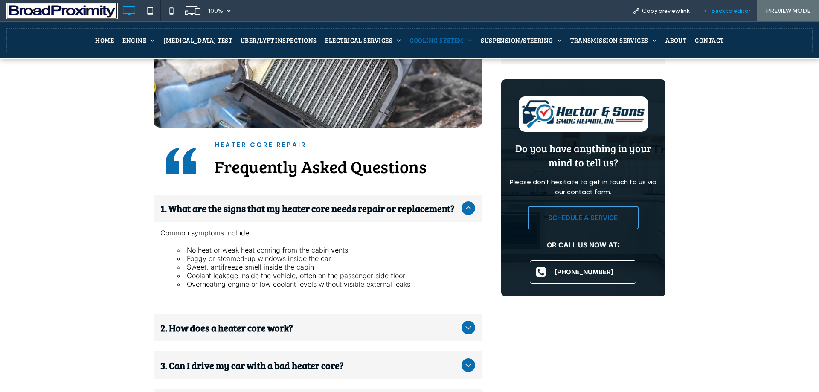
click at [726, 5] on div "Back to editor" at bounding box center [726, 10] width 61 height 21
click at [726, 11] on span "Back to editor" at bounding box center [730, 10] width 39 height 7
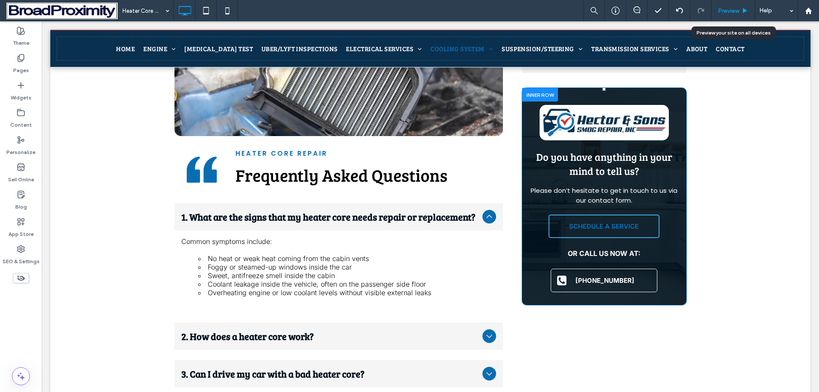
click at [736, 6] on div "Preview" at bounding box center [733, 10] width 44 height 21
click at [735, 3] on div "Preview" at bounding box center [733, 10] width 44 height 21
click at [737, 9] on span "Preview" at bounding box center [728, 10] width 21 height 7
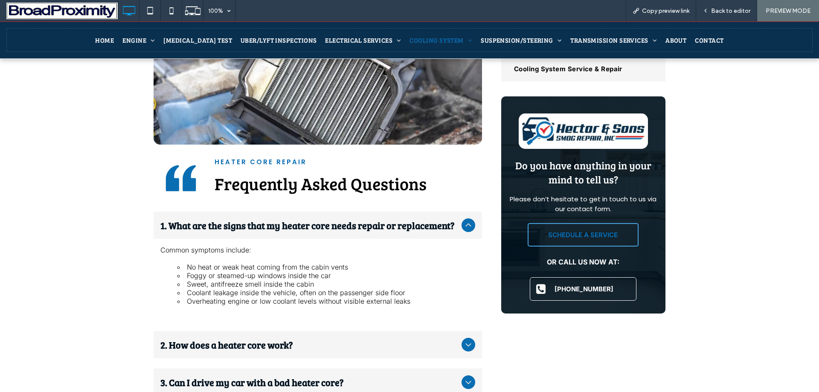
scroll to position [554, 0]
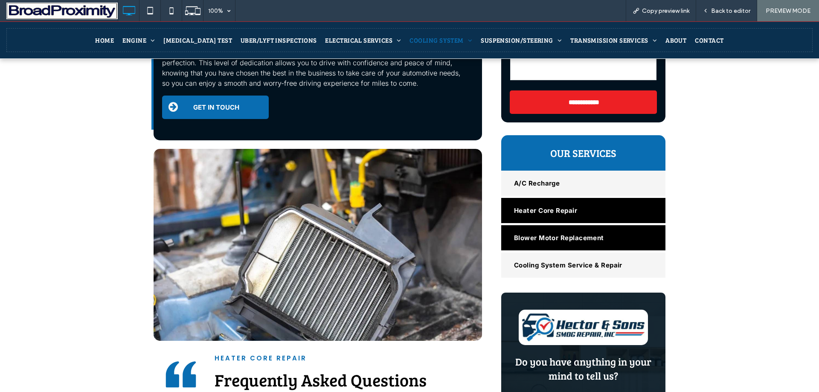
click at [543, 234] on span "Blower Motor Replacement" at bounding box center [559, 238] width 90 height 8
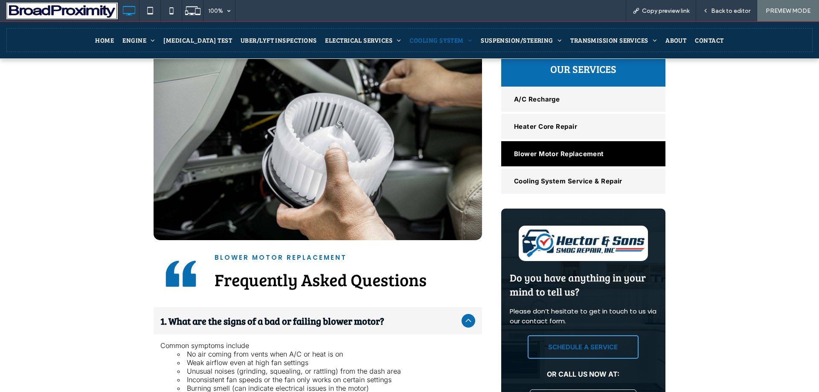
scroll to position [682, 0]
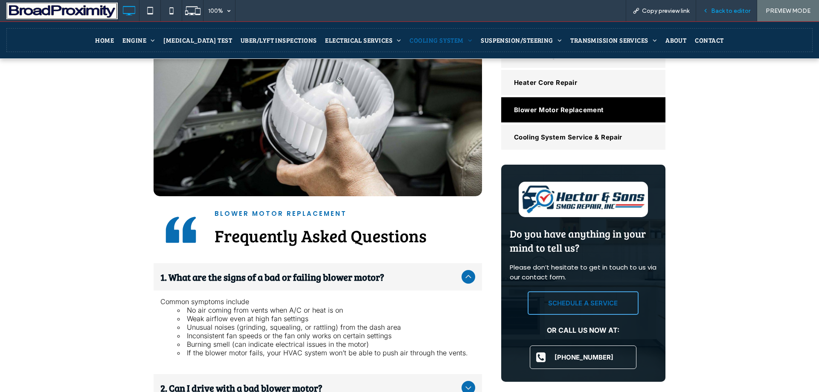
click at [714, 11] on span "Back to editor" at bounding box center [730, 10] width 39 height 7
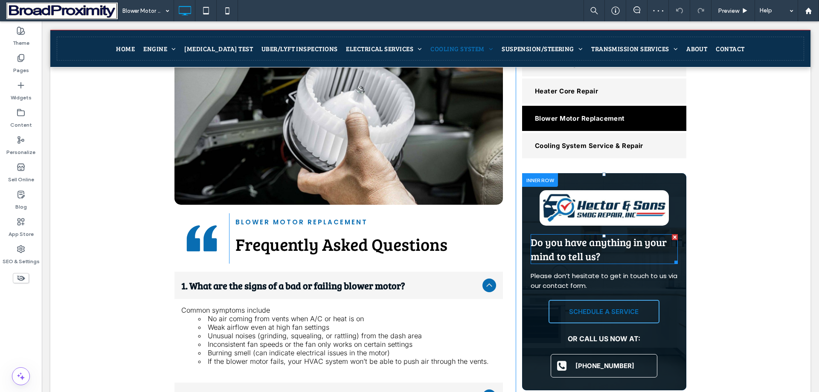
click at [560, 235] on span "Do you have anything in your mind to tell us?" at bounding box center [599, 249] width 136 height 28
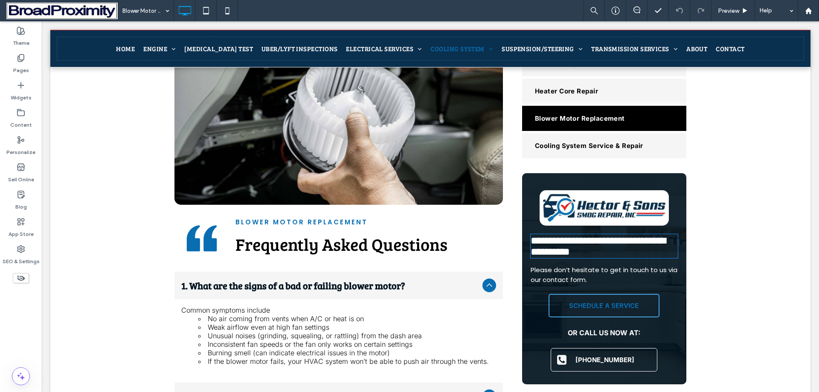
type input "**********"
type input "**"
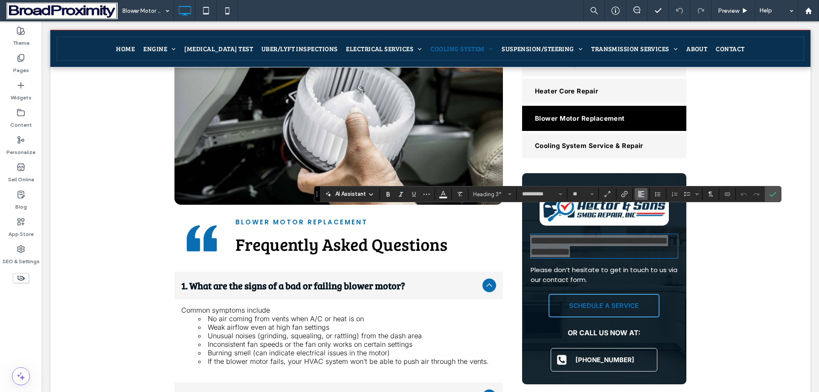
click at [645, 192] on button "Alignment" at bounding box center [641, 194] width 13 height 12
drag, startPoint x: 611, startPoint y: 201, endPoint x: 653, endPoint y: 223, distance: 47.1
click at [653, 223] on div "ui.textEditor.alignment.center" at bounding box center [649, 220] width 11 height 7
click at [596, 268] on div "**********" at bounding box center [604, 283] width 147 height 186
click at [567, 265] on span "Please don’t hesitate to get in touch to us via our contact form." at bounding box center [604, 274] width 147 height 19
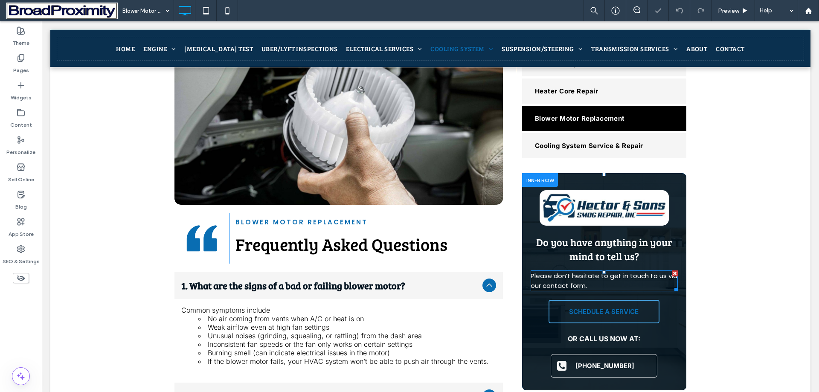
click at [567, 271] on span "Please don’t hesitate to get in touch to us via our contact form." at bounding box center [604, 280] width 147 height 19
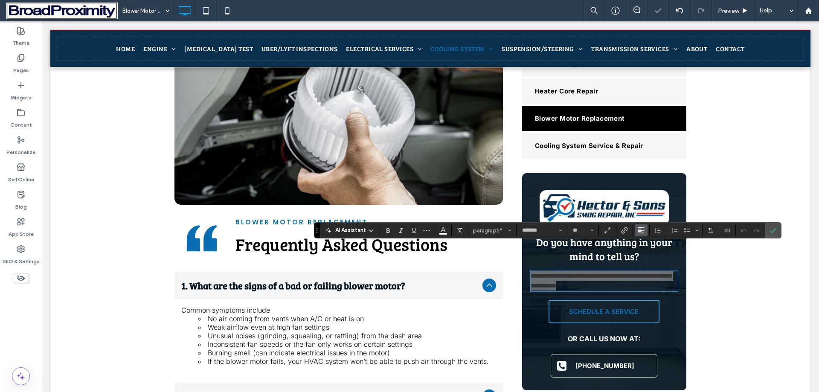
click at [645, 230] on button "Alignment" at bounding box center [641, 230] width 13 height 12
drag, startPoint x: 650, startPoint y: 255, endPoint x: 768, endPoint y: 210, distance: 126.5
click at [650, 255] on icon "ui.textEditor.alignment.center" at bounding box center [647, 256] width 7 height 7
click at [773, 226] on span "Confirm" at bounding box center [772, 230] width 7 height 15
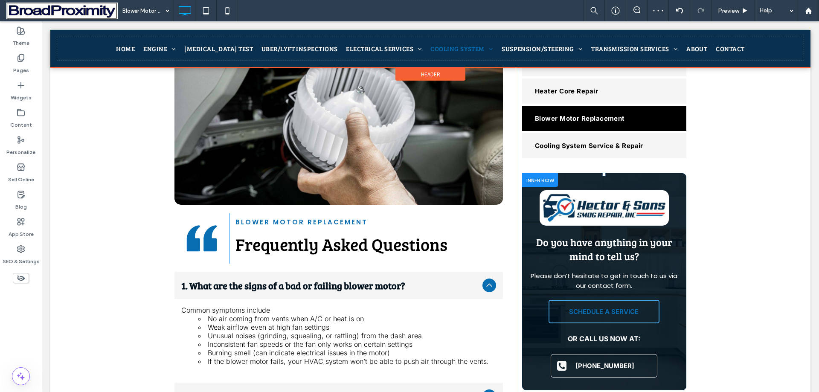
click at [440, 52] on div at bounding box center [430, 49] width 760 height 38
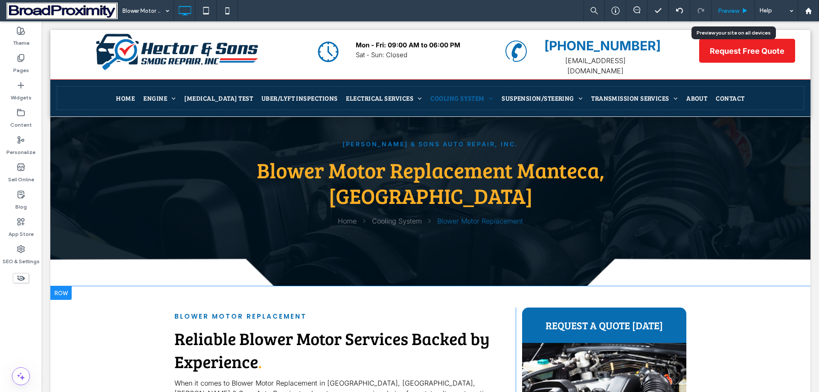
click at [728, 12] on span "Preview" at bounding box center [728, 10] width 21 height 7
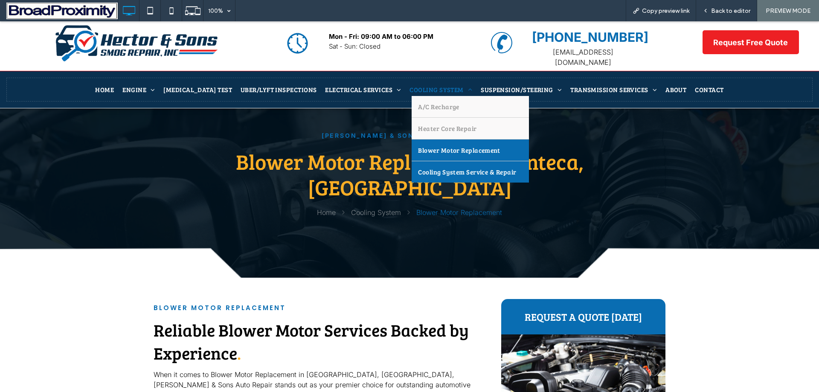
click at [412, 167] on link "Cooling System Service & Repair" at bounding box center [470, 171] width 117 height 21
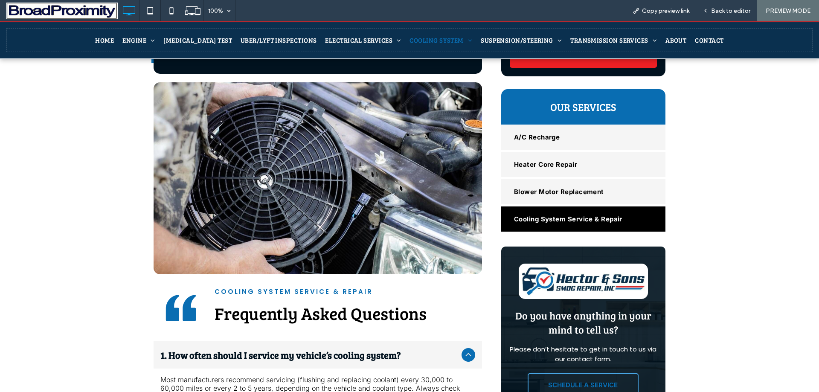
scroll to position [597, 0]
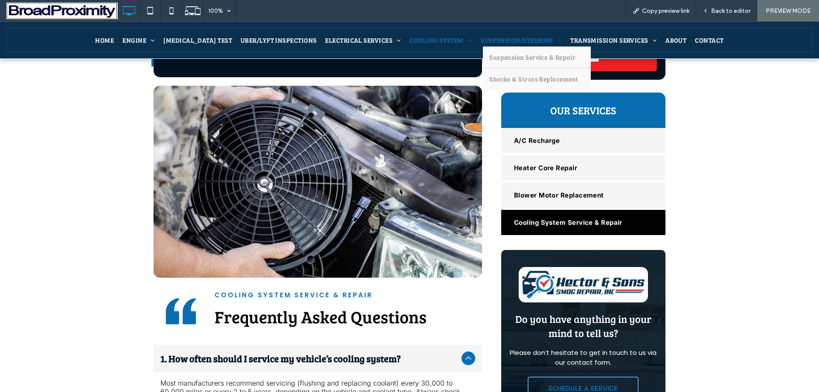
click at [486, 41] on span "Suspension/Steering" at bounding box center [521, 40] width 81 height 9
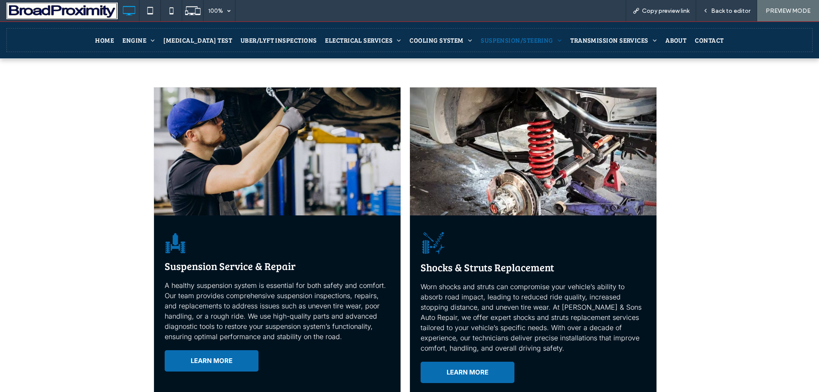
scroll to position [341, 0]
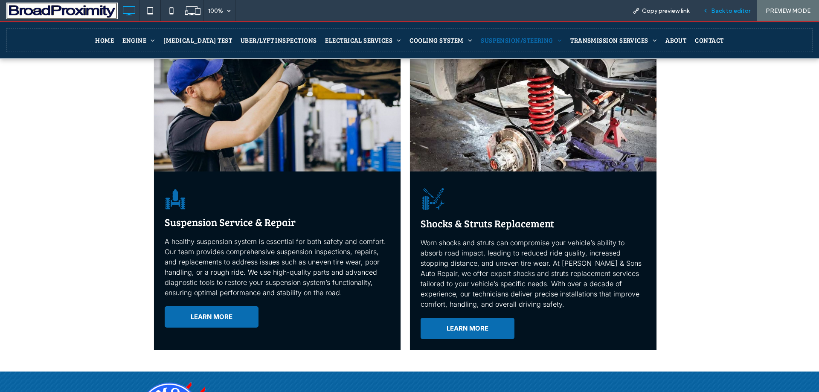
click at [749, 7] on span "Back to editor" at bounding box center [730, 10] width 39 height 7
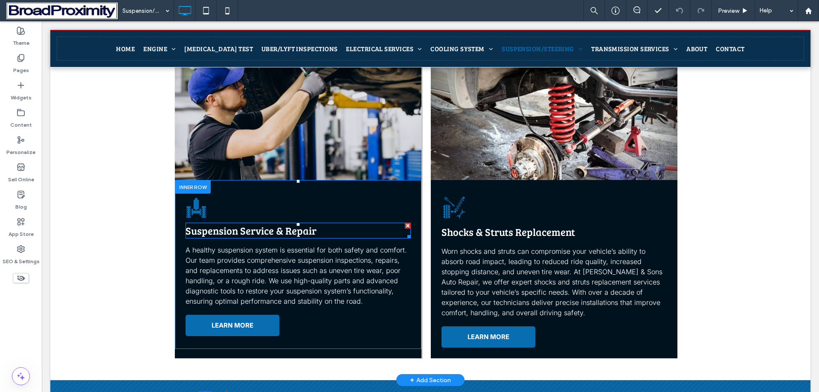
click at [217, 225] on span "Suspension Service & Repair" at bounding box center [251, 230] width 131 height 14
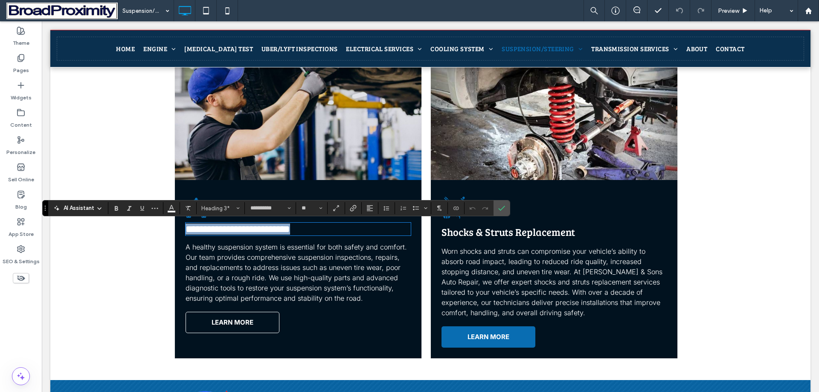
click at [222, 333] on link "LEARN MORE" at bounding box center [233, 322] width 94 height 21
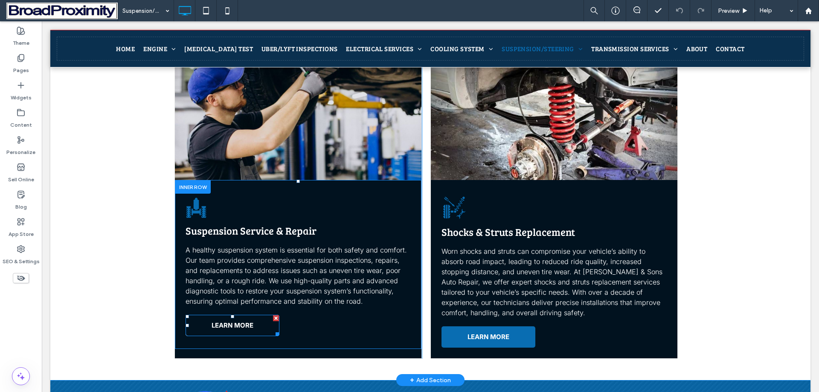
click at [221, 331] on link "LEARN MORE" at bounding box center [233, 325] width 94 height 21
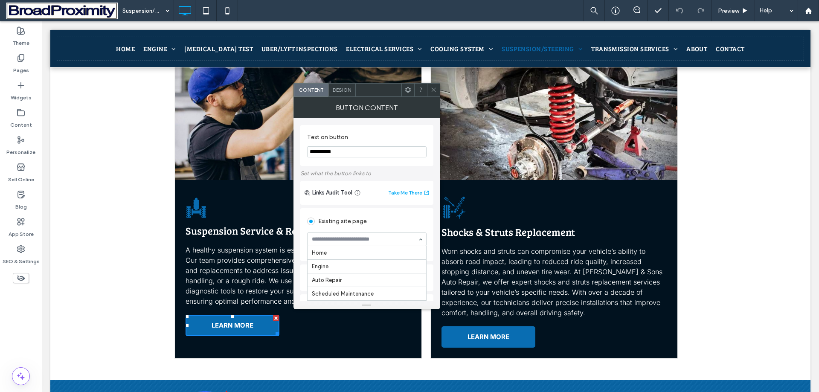
scroll to position [355, 0]
type input "**********"
click at [431, 88] on icon at bounding box center [433, 90] width 6 height 6
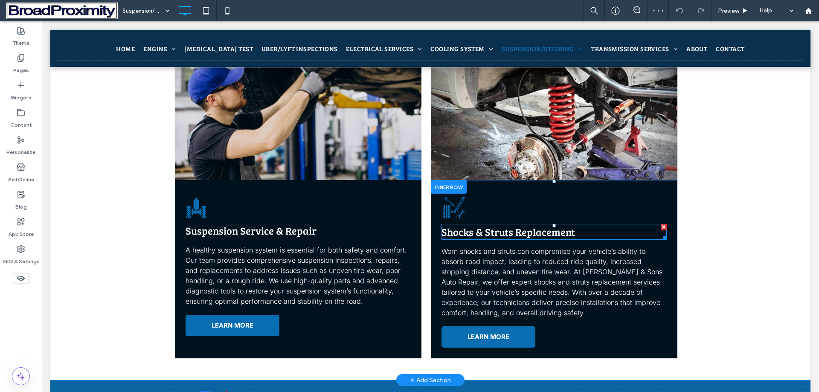
click at [469, 231] on span "Shocks & Struts Replacement" at bounding box center [508, 232] width 134 height 14
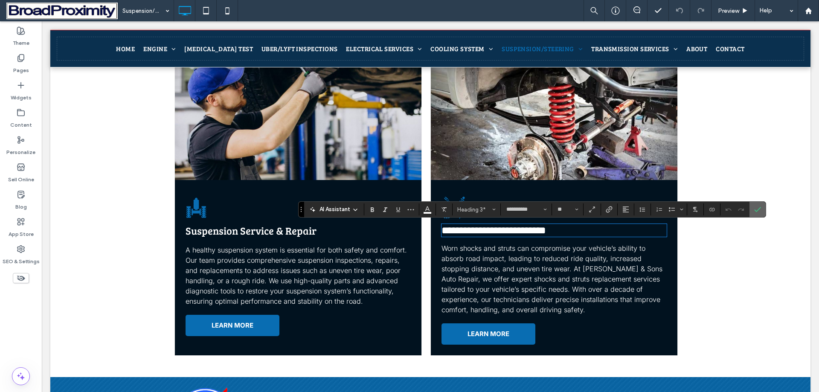
click at [756, 209] on icon "Confirm" at bounding box center [757, 209] width 7 height 7
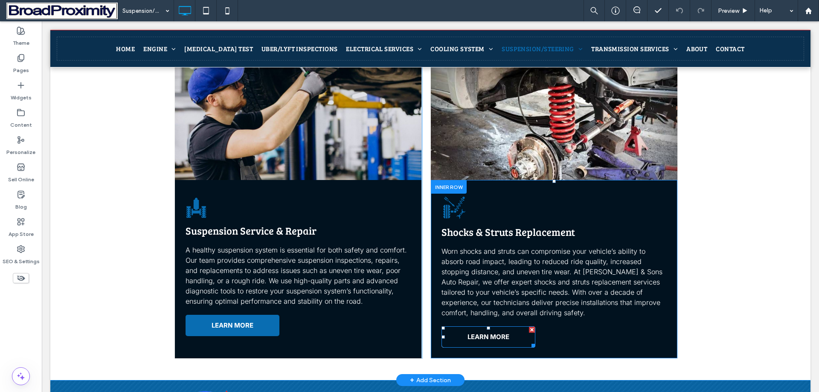
click at [485, 339] on span "LEARN MORE" at bounding box center [488, 337] width 42 height 8
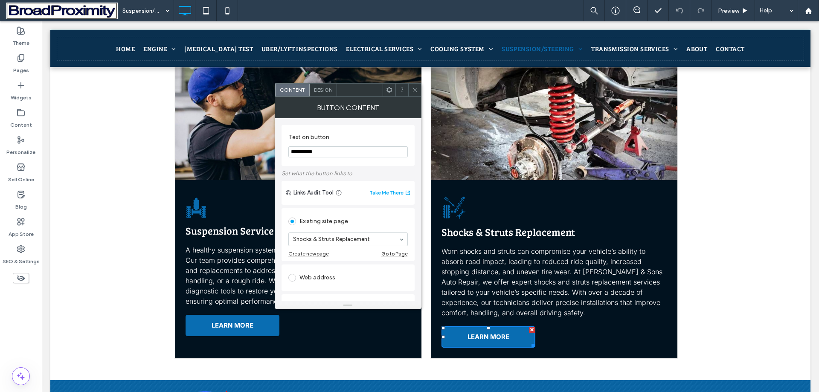
drag, startPoint x: 413, startPoint y: 88, endPoint x: 415, endPoint y: 96, distance: 8.3
click at [413, 88] on icon at bounding box center [415, 90] width 6 height 6
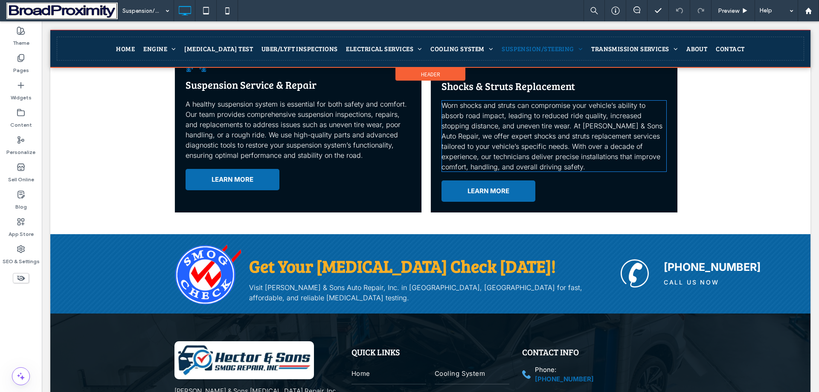
scroll to position [378, 0]
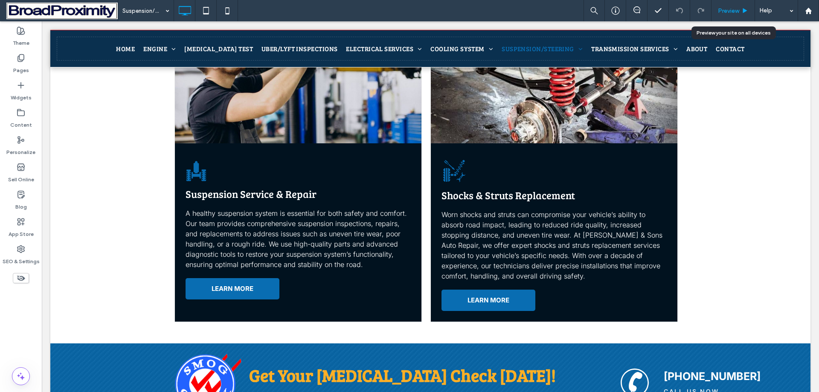
click at [740, 11] on div "Preview" at bounding box center [732, 10] width 43 height 7
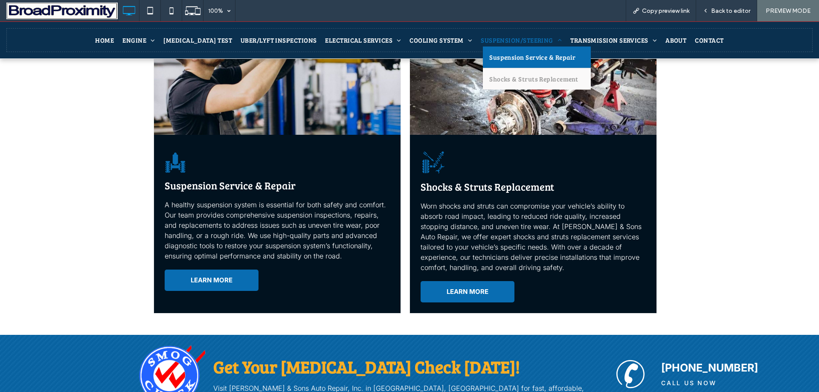
click at [500, 55] on span "Suspension Service & Repair" at bounding box center [532, 57] width 86 height 9
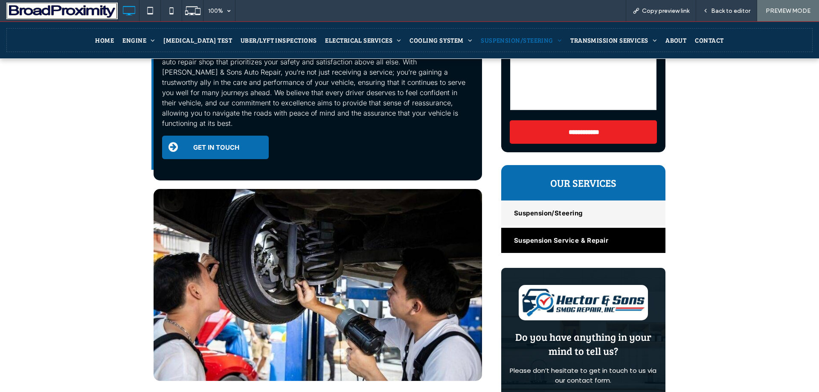
scroll to position [597, 0]
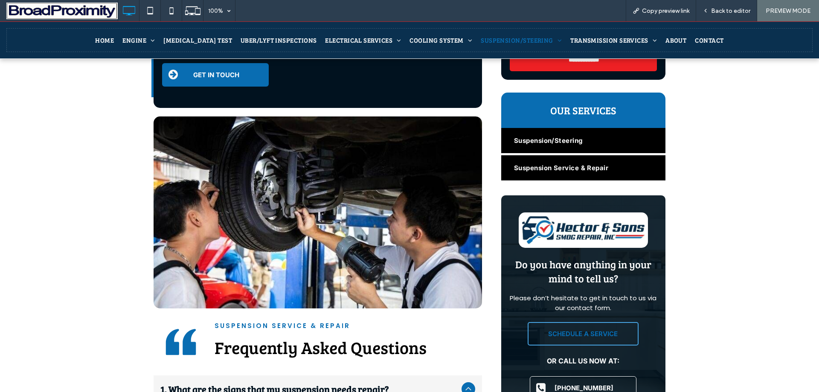
click at [585, 128] on link "Suspension/Steering" at bounding box center [583, 140] width 164 height 25
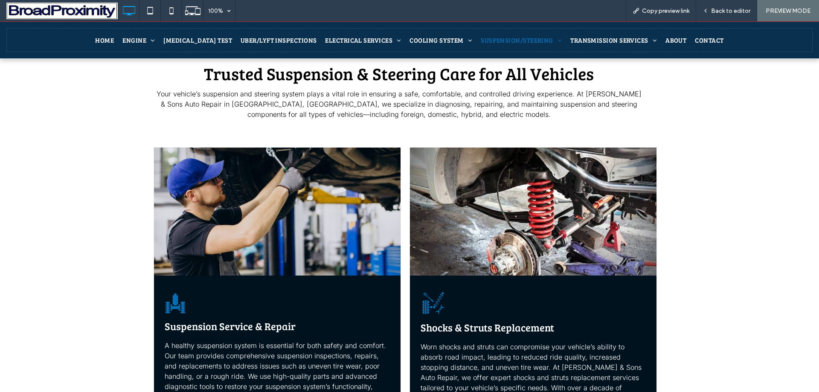
scroll to position [213, 0]
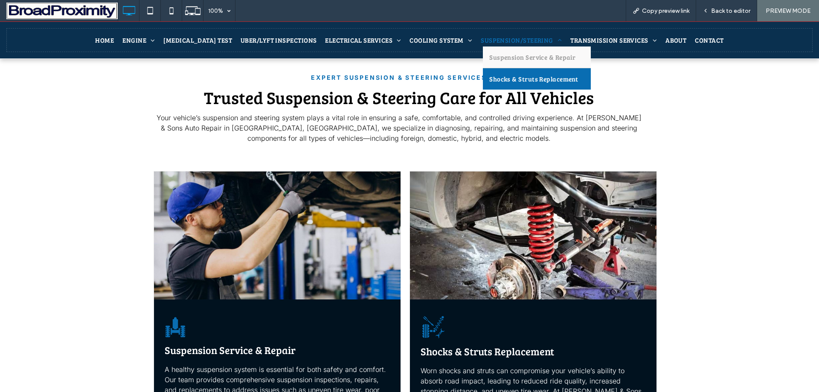
click at [505, 77] on span "Shocks & Struts Replacement" at bounding box center [533, 79] width 89 height 9
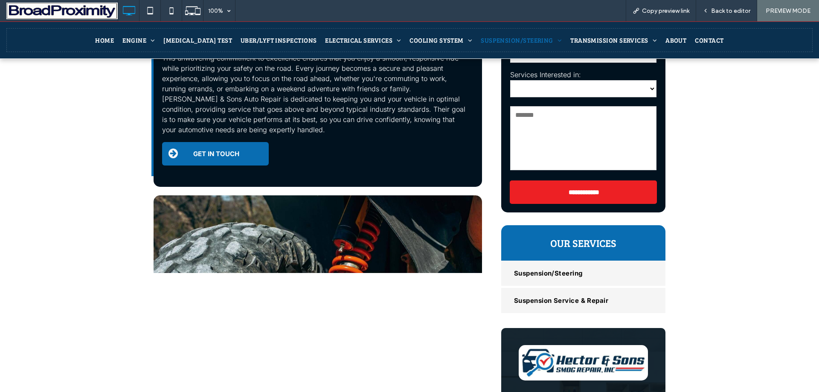
scroll to position [554, 0]
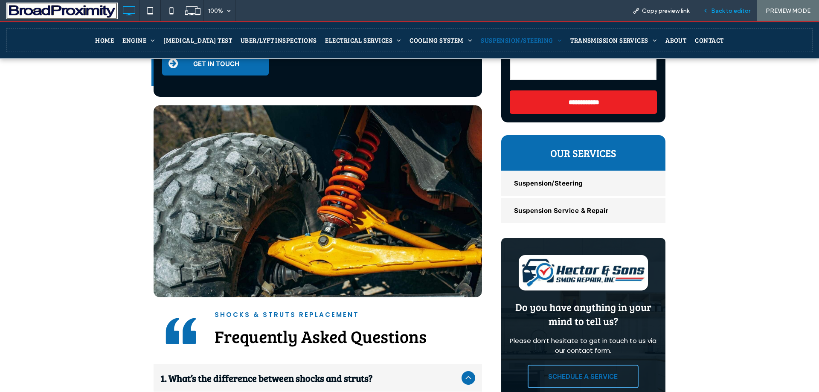
click at [723, 10] on span "Back to editor" at bounding box center [730, 10] width 39 height 7
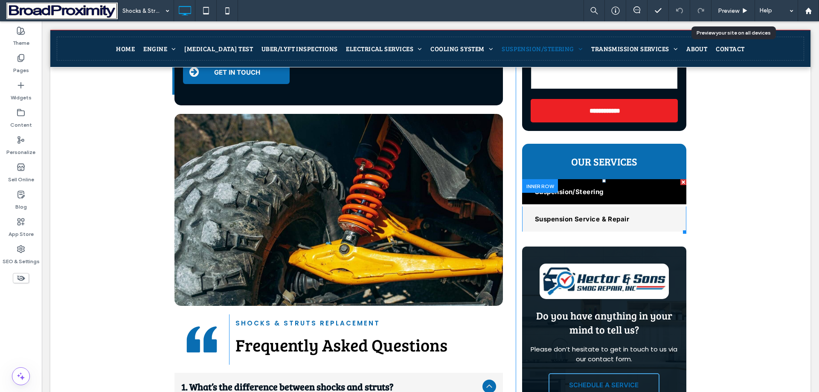
click at [584, 179] on link "Suspension/Steering" at bounding box center [604, 191] width 164 height 25
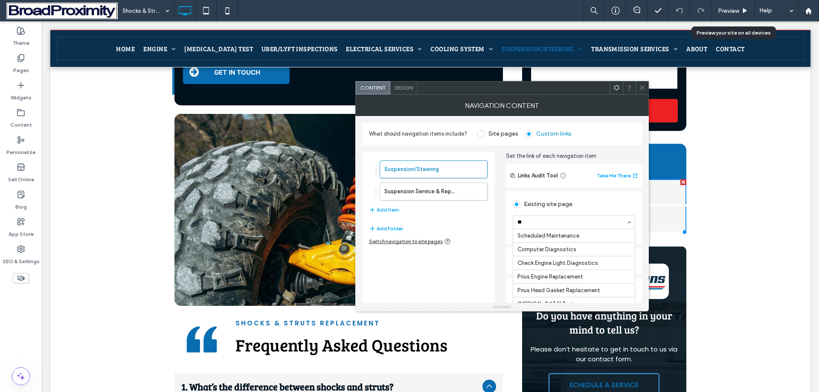
type input "***"
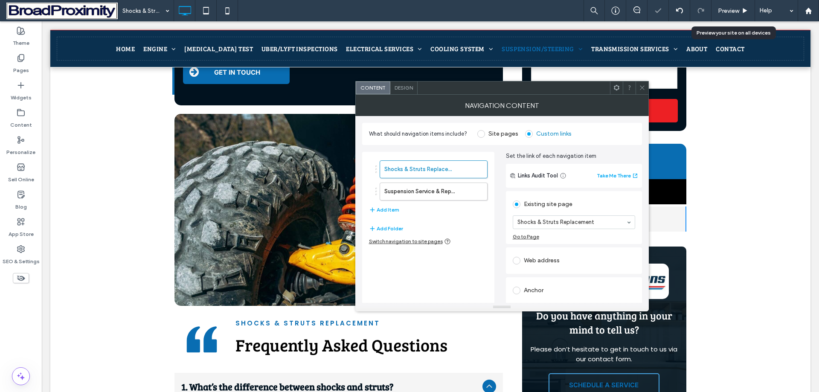
click at [636, 91] on div at bounding box center [642, 87] width 13 height 13
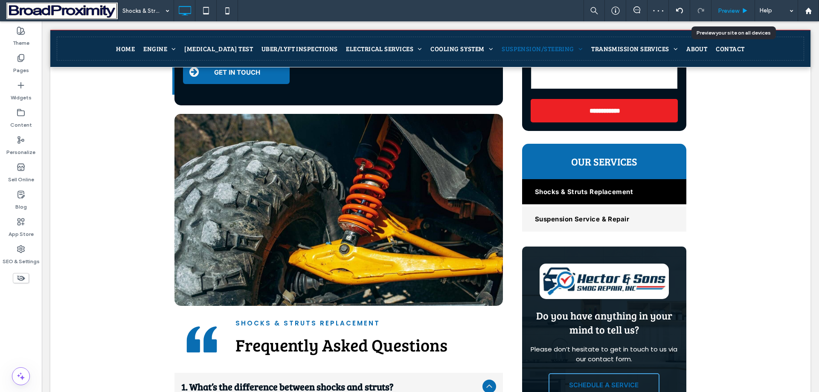
click at [732, 12] on span "Preview" at bounding box center [728, 10] width 21 height 7
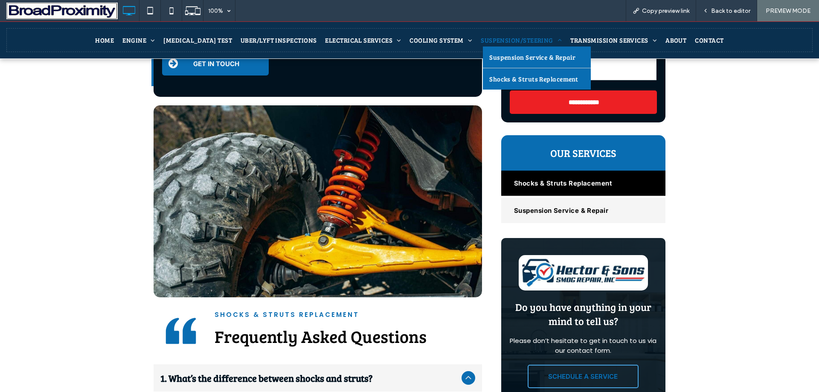
click at [514, 57] on span "Suspension Service & Repair" at bounding box center [532, 57] width 86 height 9
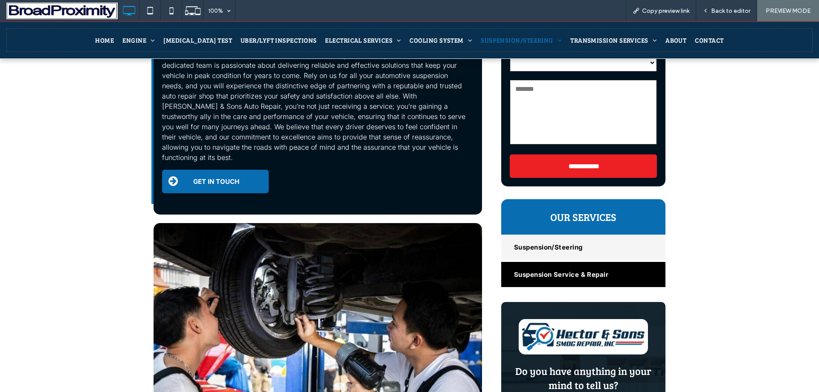
scroll to position [554, 0]
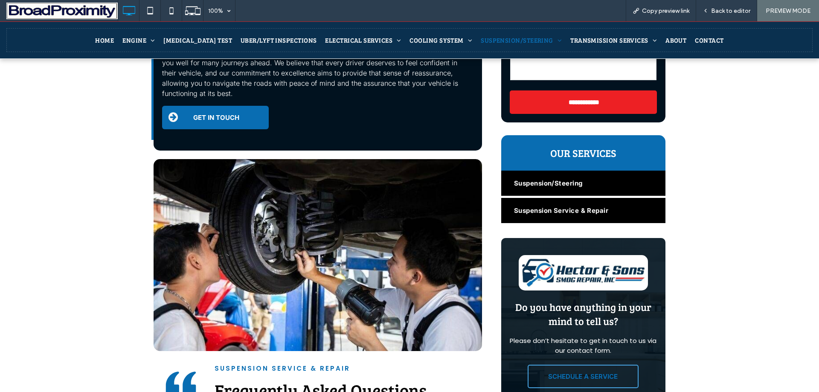
click at [581, 171] on link "Suspension/Steering" at bounding box center [583, 183] width 164 height 25
click at [581, 159] on div at bounding box center [409, 196] width 819 height 392
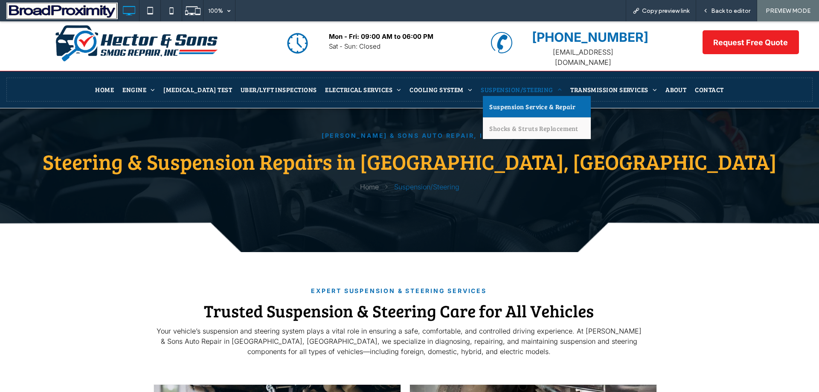
click at [519, 102] on span "Suspension Service & Repair" at bounding box center [532, 106] width 86 height 9
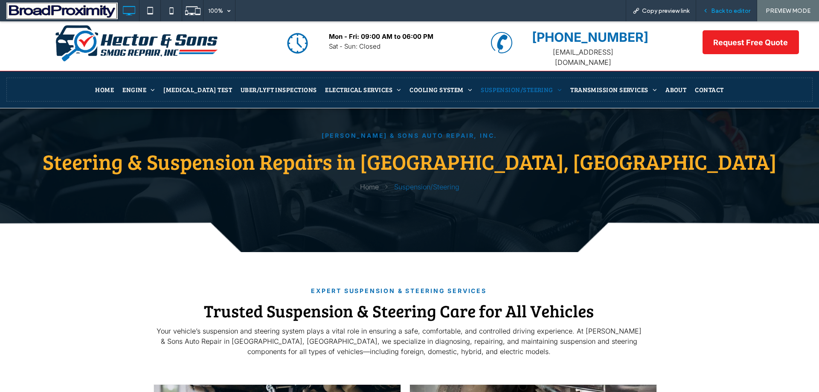
click at [726, 10] on span "Back to editor" at bounding box center [730, 10] width 39 height 7
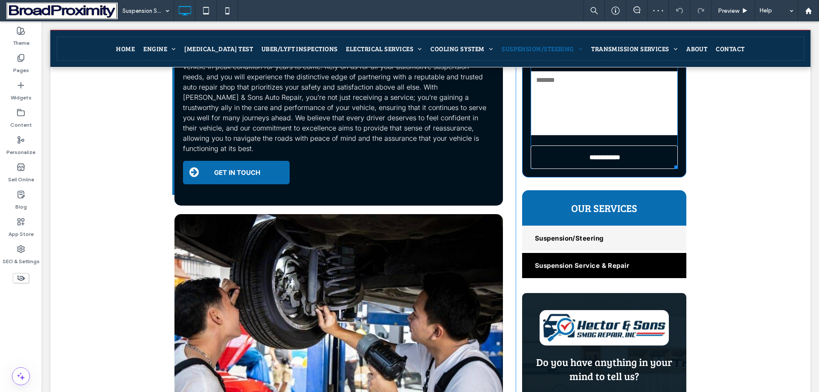
scroll to position [512, 0]
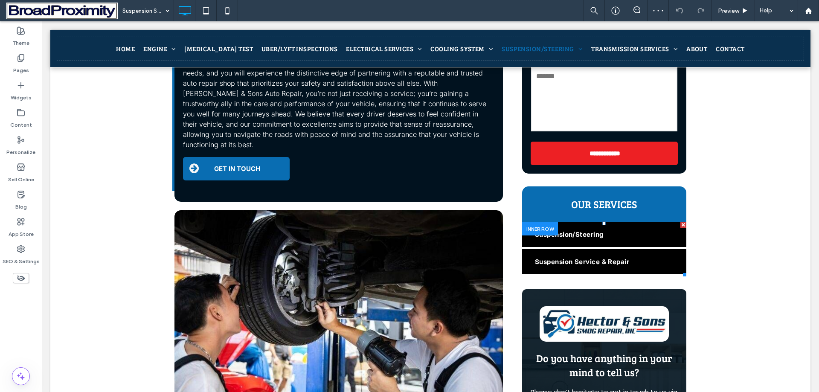
click at [589, 230] on span "Suspension/Steering" at bounding box center [569, 234] width 69 height 8
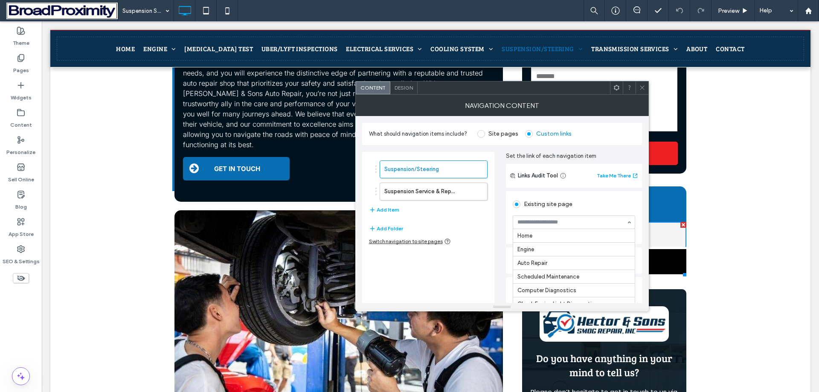
scroll to position [341, 0]
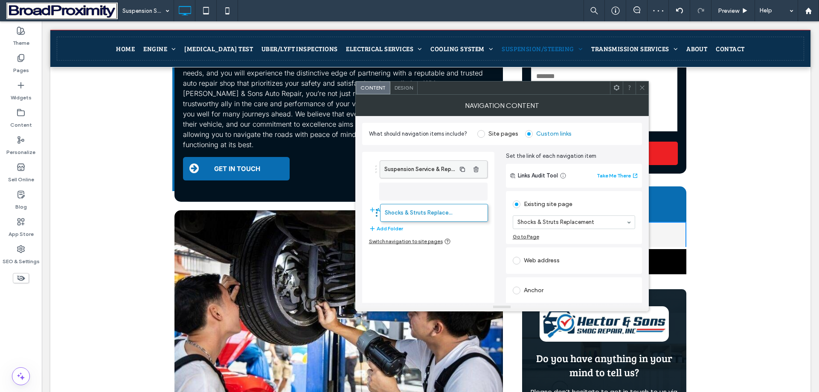
drag, startPoint x: 436, startPoint y: 163, endPoint x: 436, endPoint y: 192, distance: 28.6
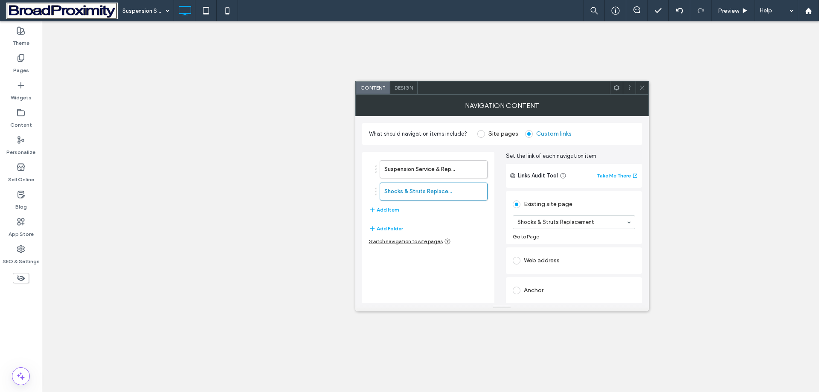
click at [639, 89] on icon at bounding box center [642, 87] width 6 height 6
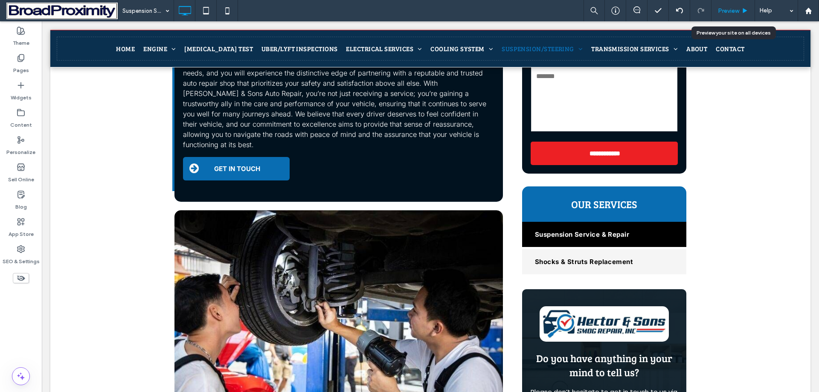
click at [734, 11] on span "Preview" at bounding box center [728, 10] width 21 height 7
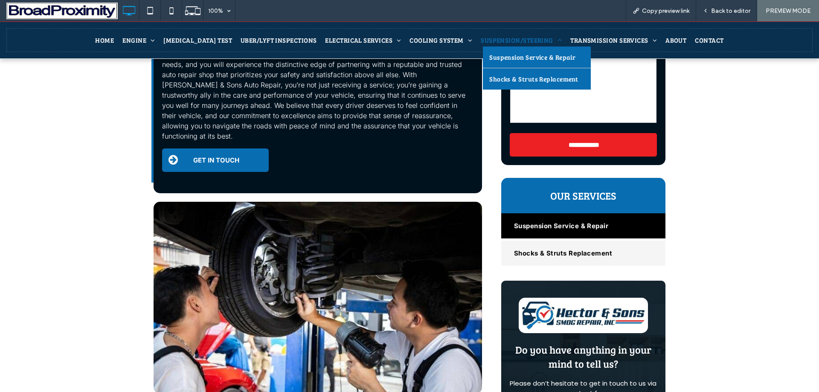
click at [493, 82] on span "Shocks & Struts Replacement" at bounding box center [533, 79] width 89 height 9
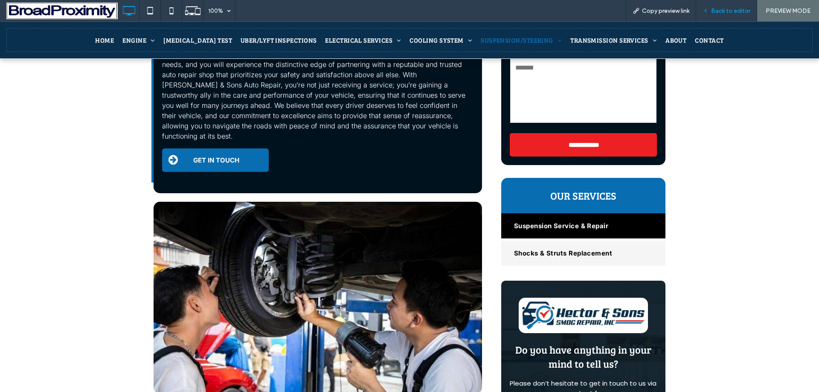
click at [725, 4] on div "Back to editor" at bounding box center [726, 10] width 61 height 21
click at [731, 12] on span "Back to editor" at bounding box center [730, 10] width 39 height 7
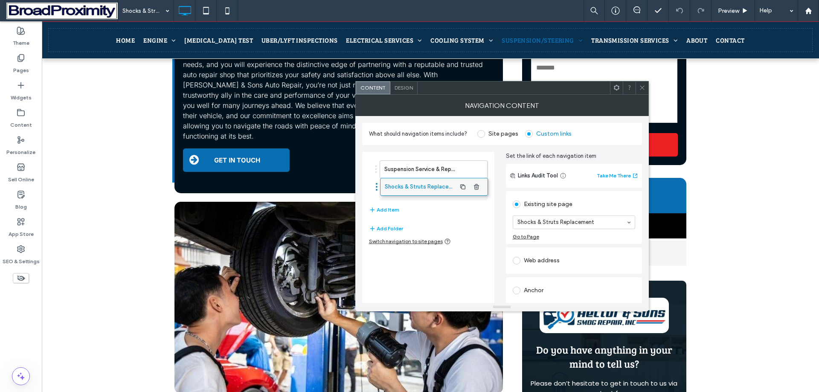
drag, startPoint x: 450, startPoint y: 168, endPoint x: 450, endPoint y: 186, distance: 17.5
click at [640, 90] on icon at bounding box center [642, 87] width 6 height 6
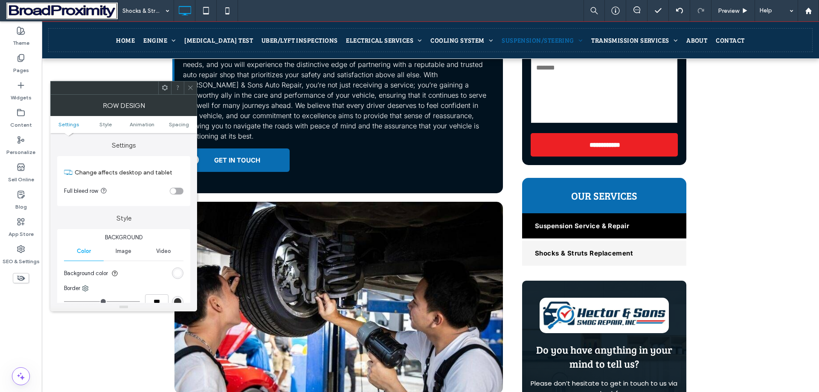
click at [190, 87] on use at bounding box center [190, 88] width 4 height 4
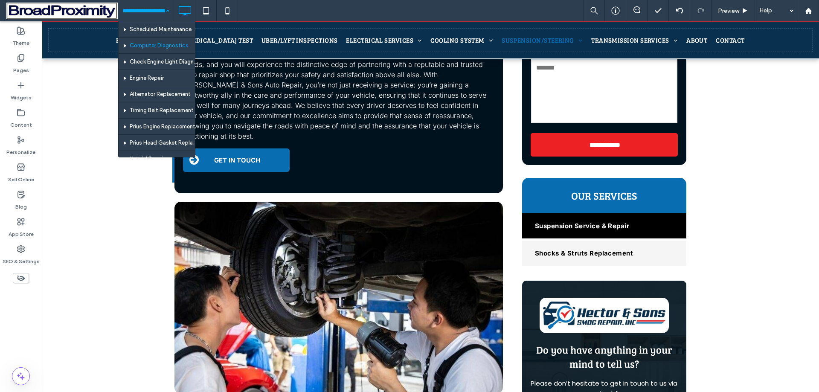
scroll to position [171, 0]
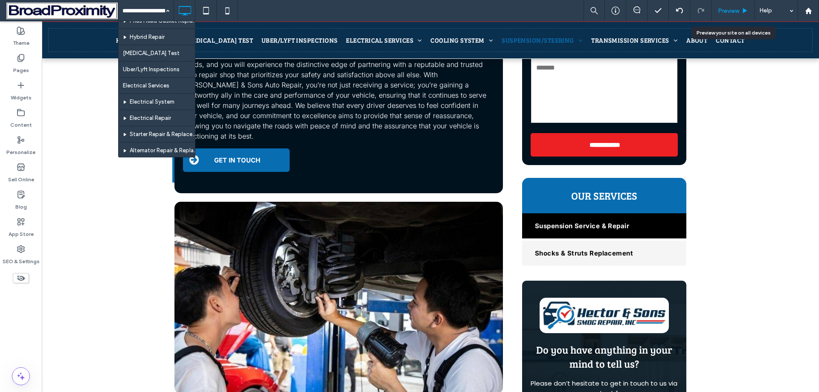
click at [728, 9] on span "Preview" at bounding box center [728, 10] width 21 height 7
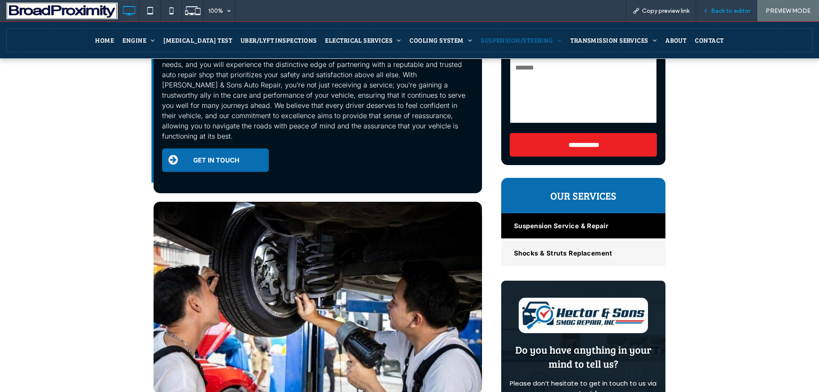
click at [731, 11] on span "Back to editor" at bounding box center [730, 10] width 39 height 7
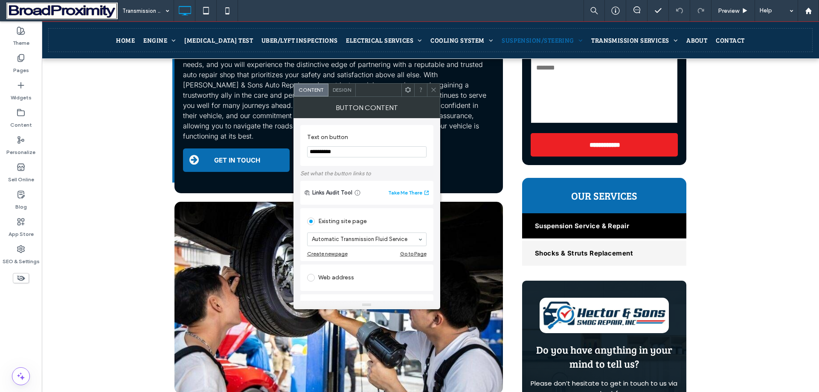
click at [435, 90] on icon at bounding box center [433, 90] width 6 height 6
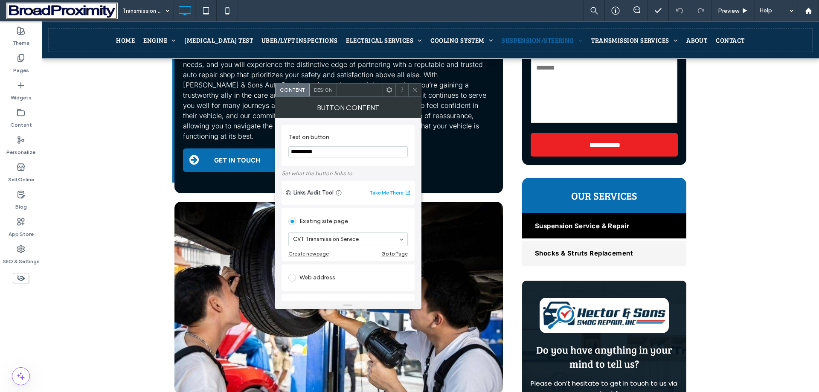
click at [417, 91] on icon at bounding box center [415, 90] width 6 height 6
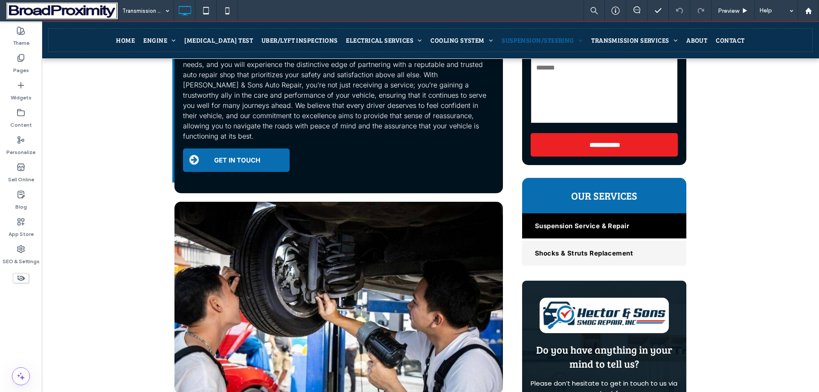
type input "**********"
type input "**"
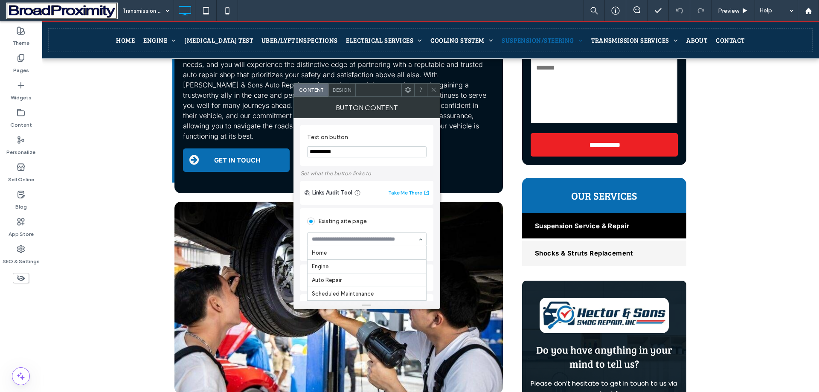
scroll to position [393, 0]
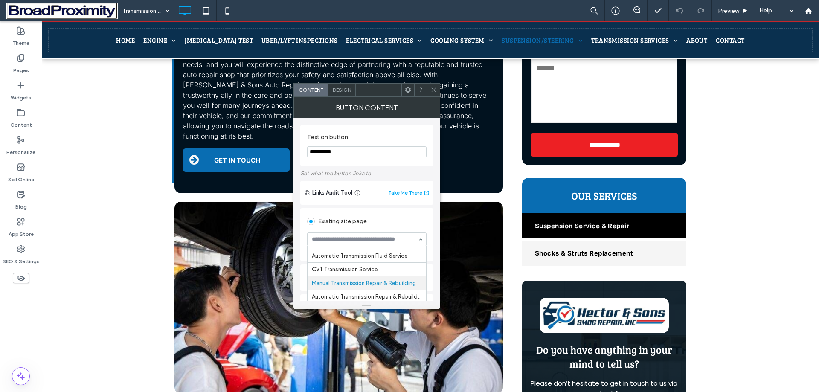
paste input "**********"
type input "**********"
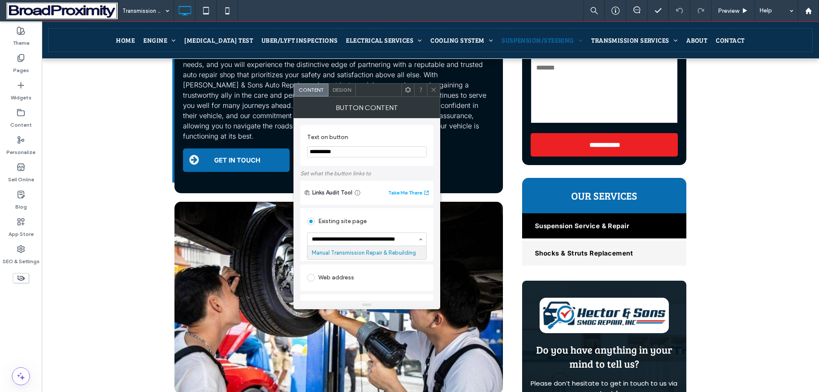
scroll to position [0, 0]
click at [432, 96] on span at bounding box center [433, 90] width 6 height 13
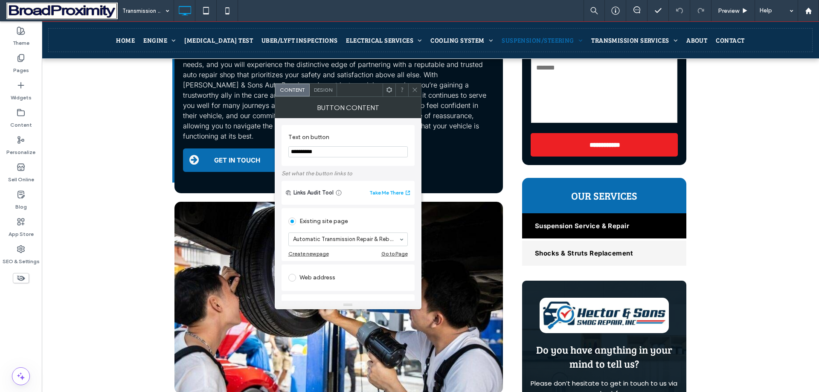
click at [415, 88] on icon at bounding box center [415, 90] width 6 height 6
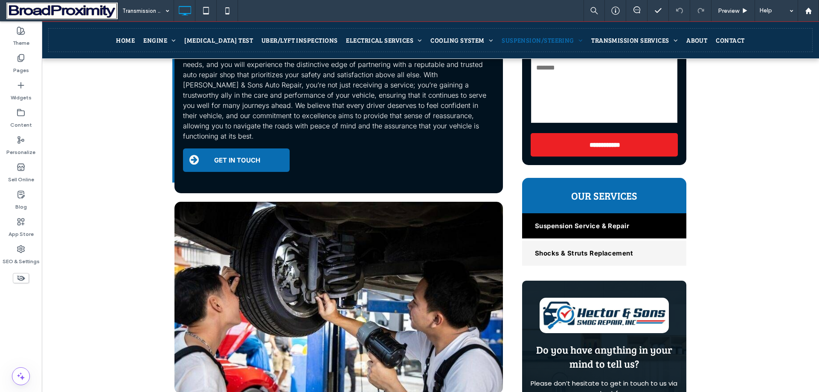
type input "*****"
type input "**"
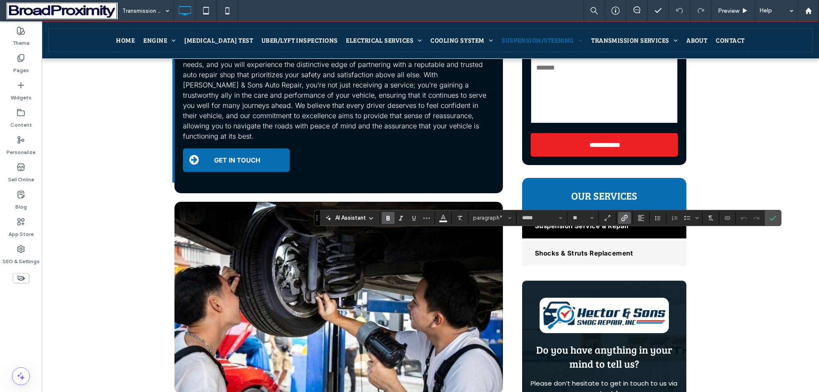
click at [622, 216] on icon "Link" at bounding box center [624, 218] width 7 height 7
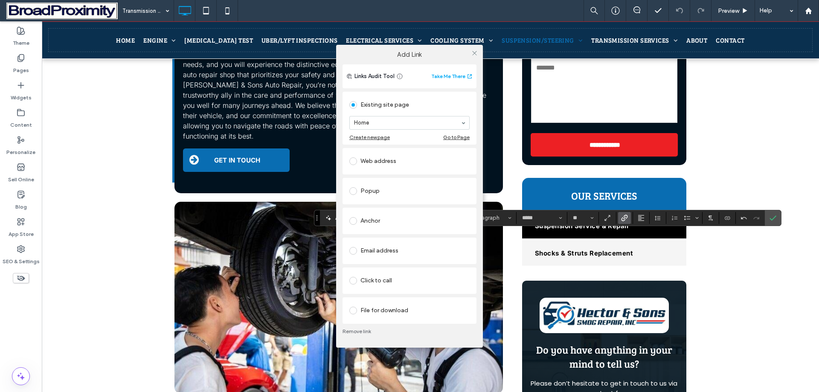
click at [679, 238] on div "Add Link Links Audit Tool Take Me There Existing site page Home Create new page…" at bounding box center [409, 196] width 819 height 392
click at [475, 56] on icon at bounding box center [474, 53] width 6 height 6
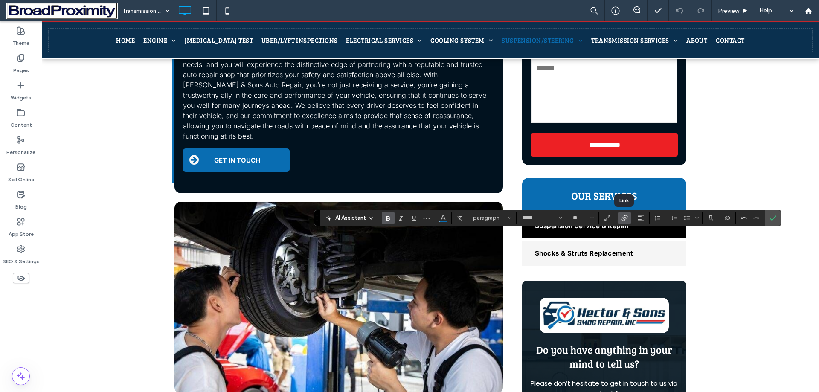
click at [624, 217] on icon "Link" at bounding box center [624, 218] width 7 height 7
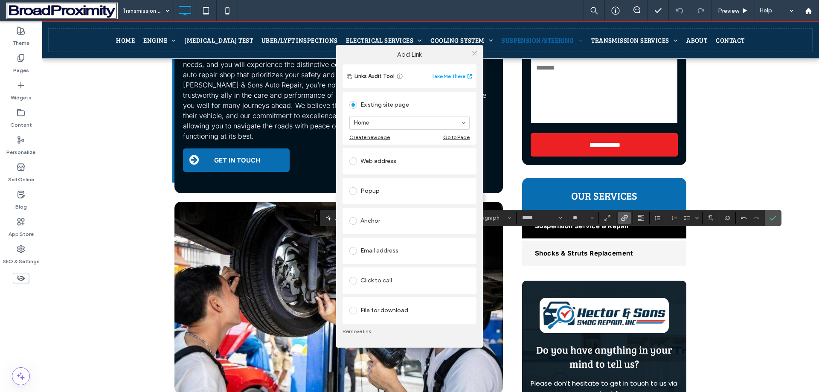
click at [381, 278] on div "Click to call" at bounding box center [409, 281] width 120 height 14
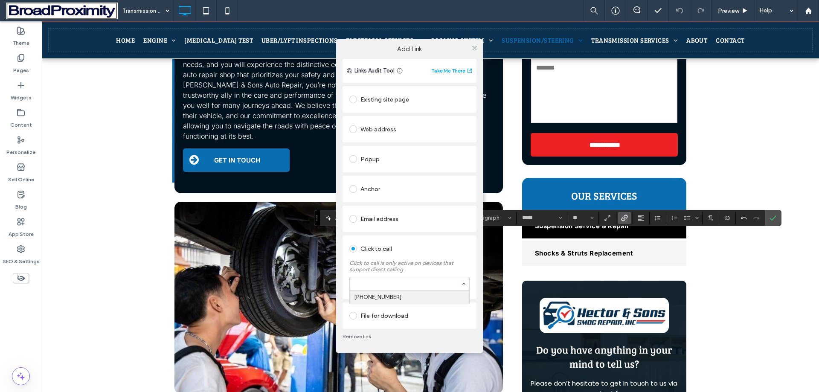
paste input "**********"
type input "**********"
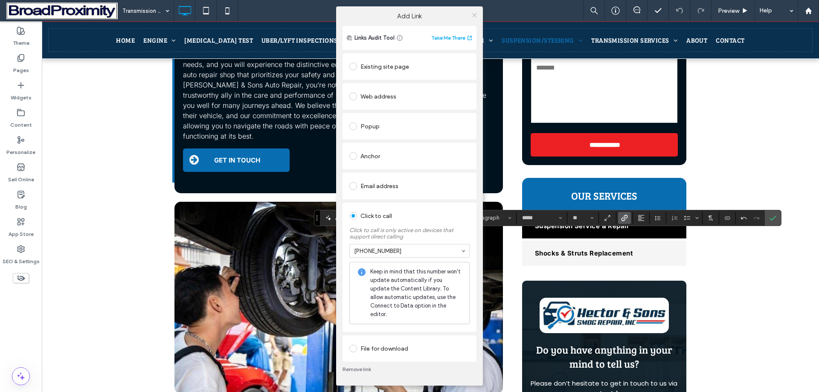
click at [474, 18] on icon at bounding box center [474, 15] width 6 height 6
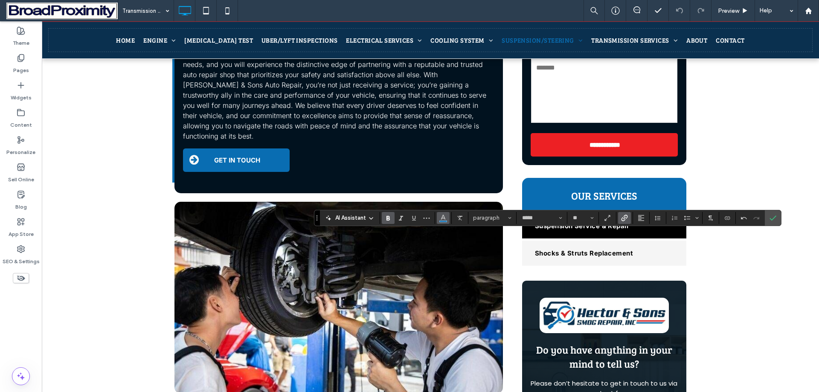
click at [441, 217] on icon "Color" at bounding box center [443, 217] width 7 height 7
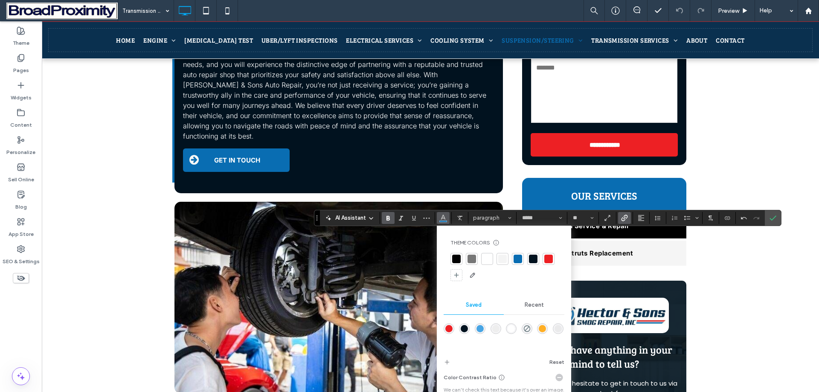
click at [511, 330] on div "rgba(255,255,255,1)" at bounding box center [511, 328] width 7 height 7
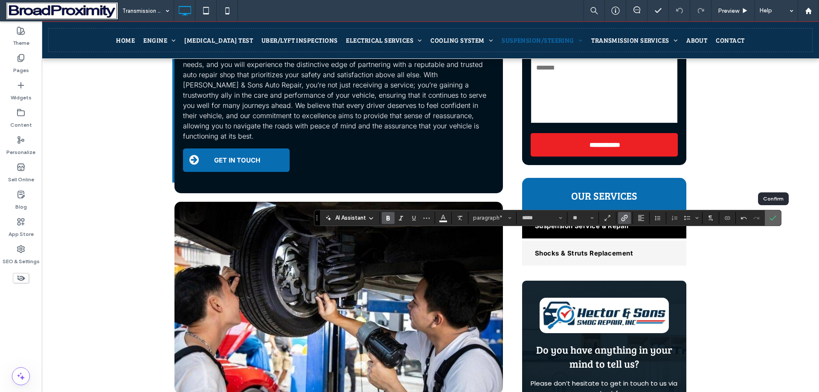
click at [772, 218] on icon "Confirm" at bounding box center [772, 218] width 7 height 7
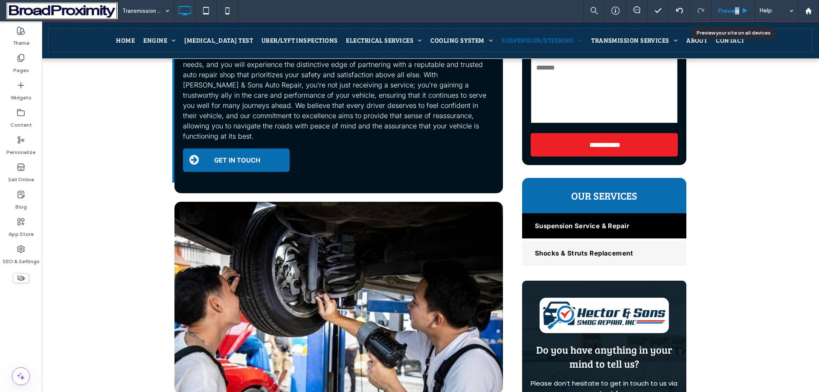
click at [737, 6] on div "Preview" at bounding box center [733, 10] width 44 height 21
click at [735, 11] on span "Preview" at bounding box center [728, 10] width 21 height 7
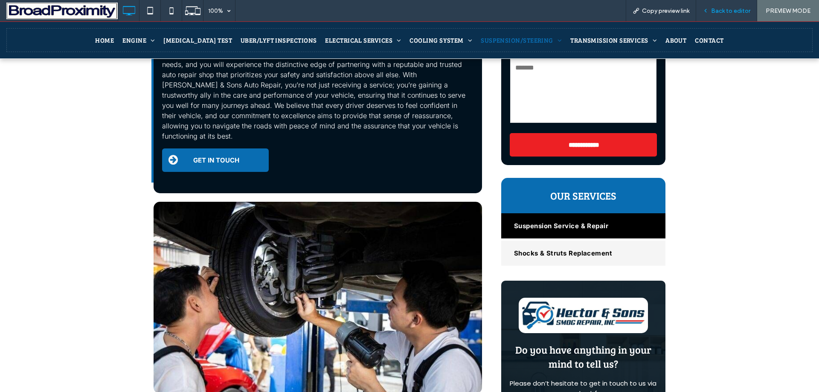
click at [727, 12] on span "Back to editor" at bounding box center [730, 10] width 39 height 7
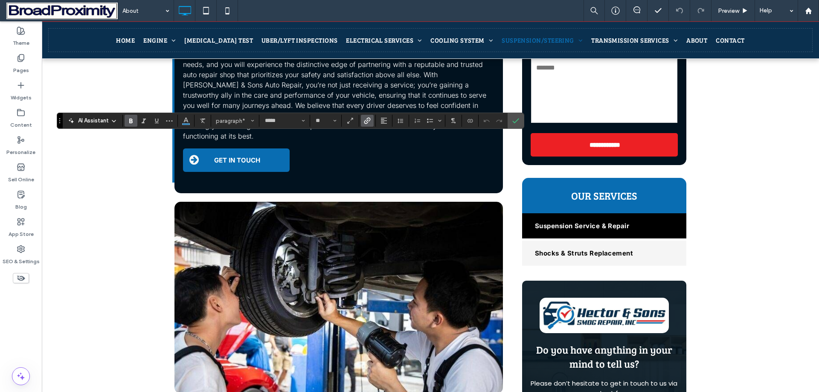
click at [368, 118] on icon "Link" at bounding box center [367, 120] width 7 height 7
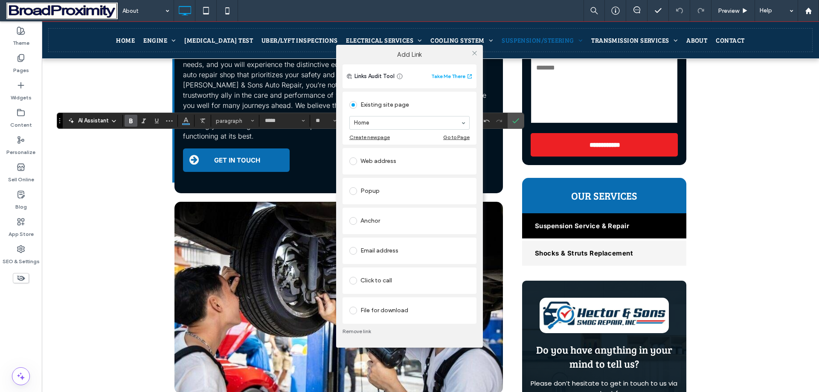
click at [384, 275] on div "Click to call" at bounding box center [409, 281] width 120 height 14
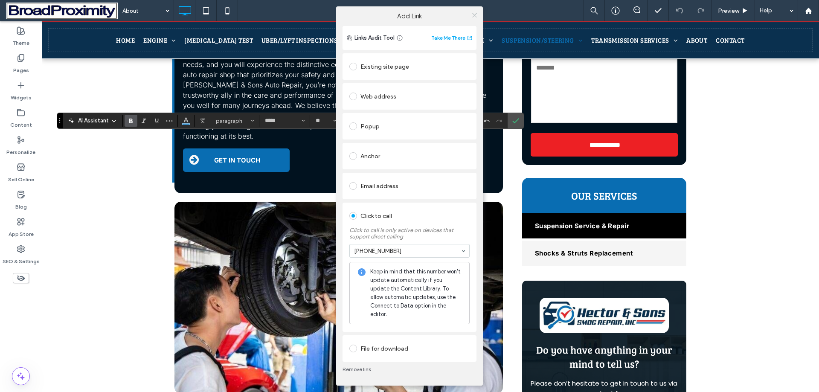
click at [473, 18] on icon at bounding box center [474, 15] width 6 height 6
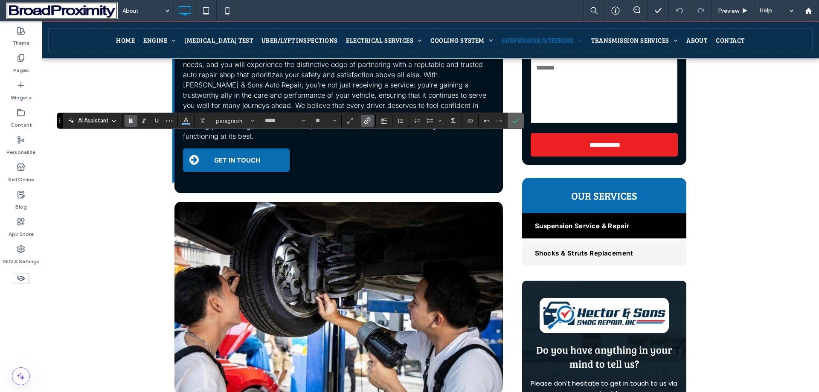
click at [520, 119] on label "Confirm" at bounding box center [515, 120] width 13 height 15
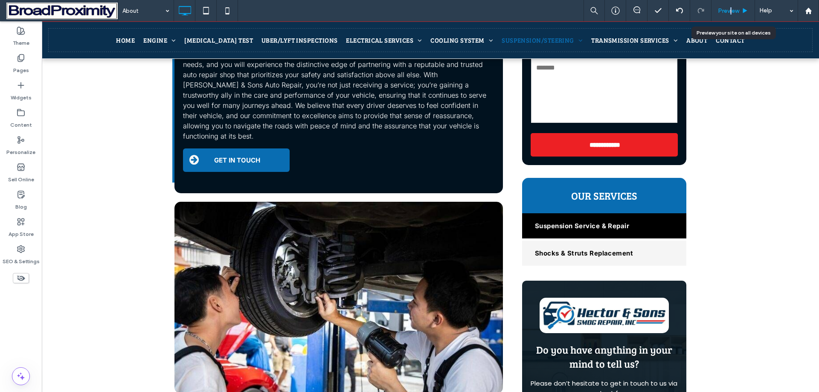
click at [731, 8] on span "Preview" at bounding box center [728, 10] width 21 height 7
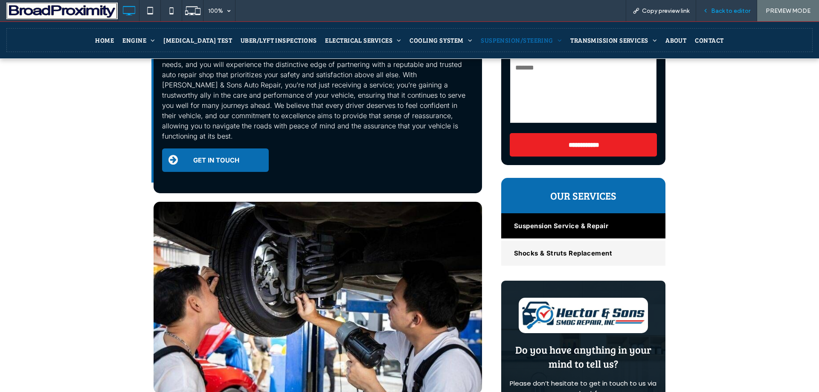
click at [736, 6] on div "Back to editor" at bounding box center [726, 10] width 61 height 21
click at [736, 10] on span "Back to editor" at bounding box center [730, 10] width 39 height 7
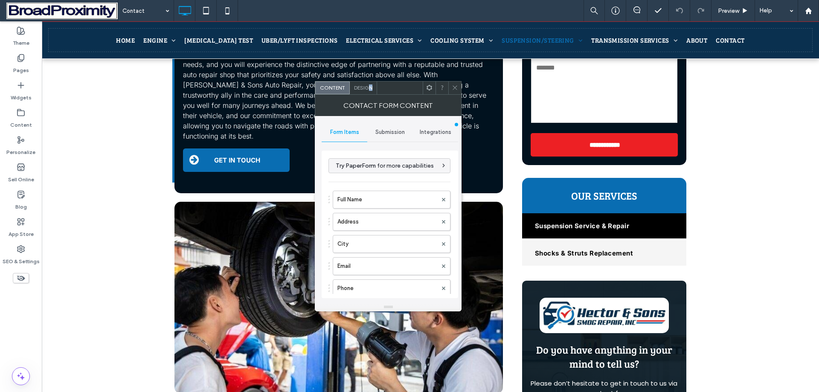
click at [371, 88] on span "Design" at bounding box center [363, 87] width 18 height 6
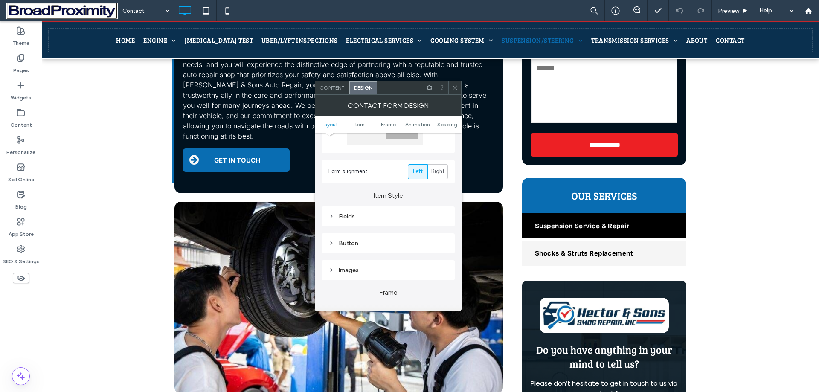
scroll to position [171, 0]
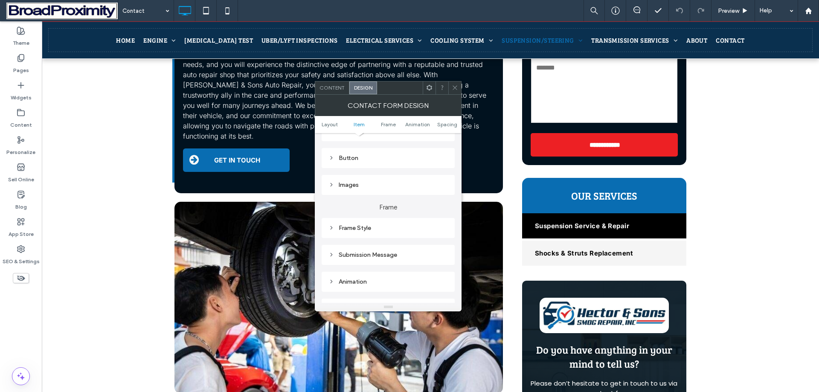
click at [369, 153] on div "Button" at bounding box center [387, 158] width 119 height 12
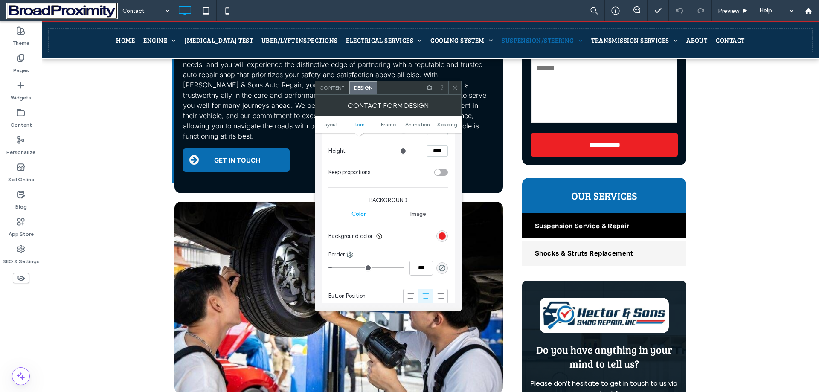
scroll to position [341, 0]
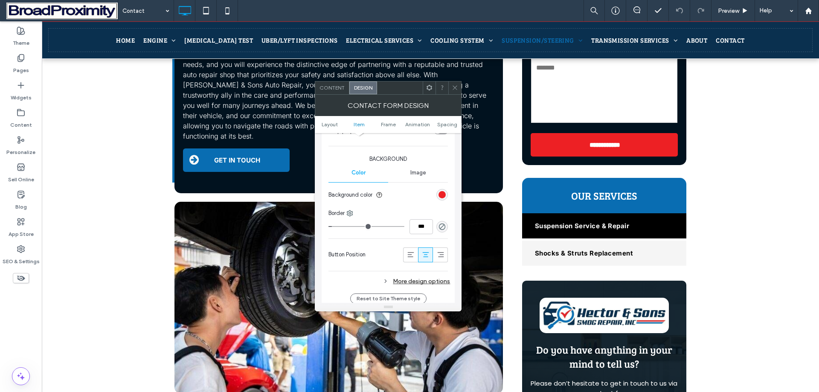
click at [418, 284] on div "More design options" at bounding box center [389, 282] width 122 height 12
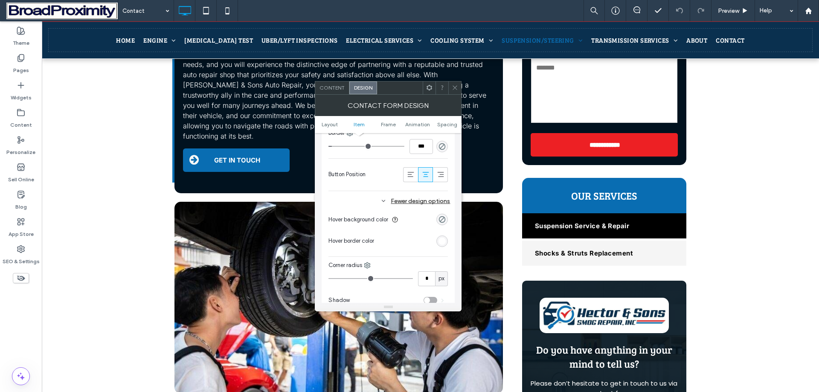
scroll to position [427, 0]
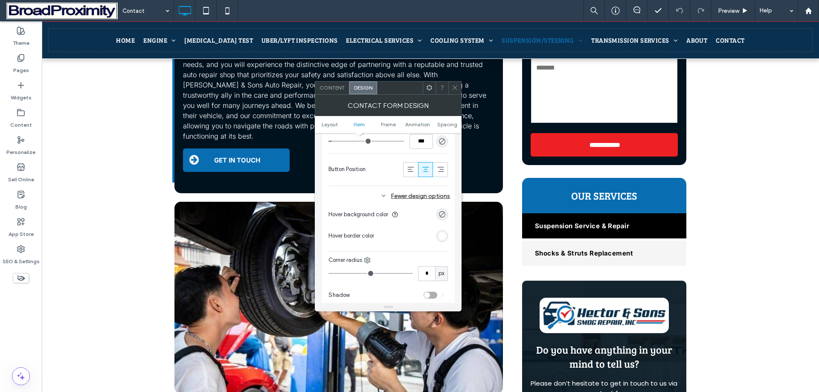
click at [443, 235] on div "rgb(255, 255, 255)" at bounding box center [441, 235] width 7 height 7
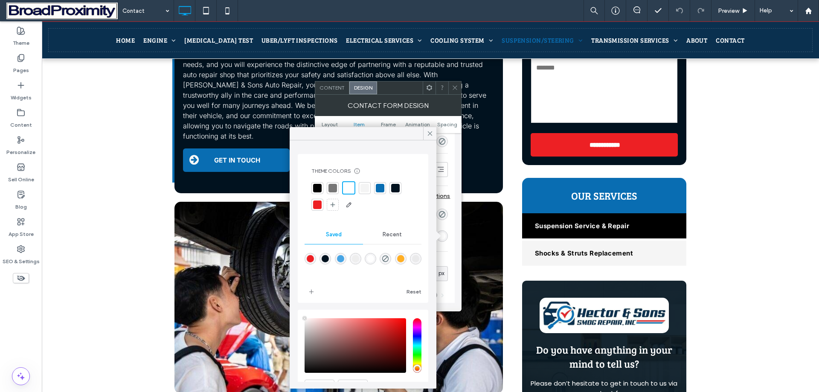
click at [380, 180] on div "Theme Colors Save time with Theme Colors Create a color palette to instantly ad…" at bounding box center [363, 190] width 117 height 58
click at [382, 186] on div at bounding box center [380, 188] width 9 height 9
click at [430, 135] on icon at bounding box center [430, 134] width 8 height 8
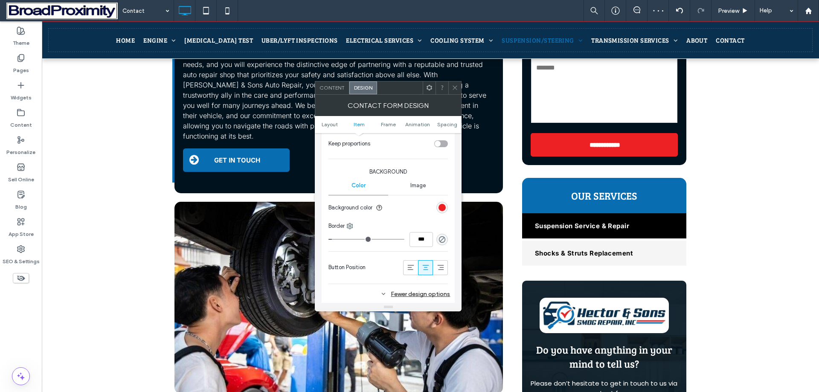
scroll to position [341, 0]
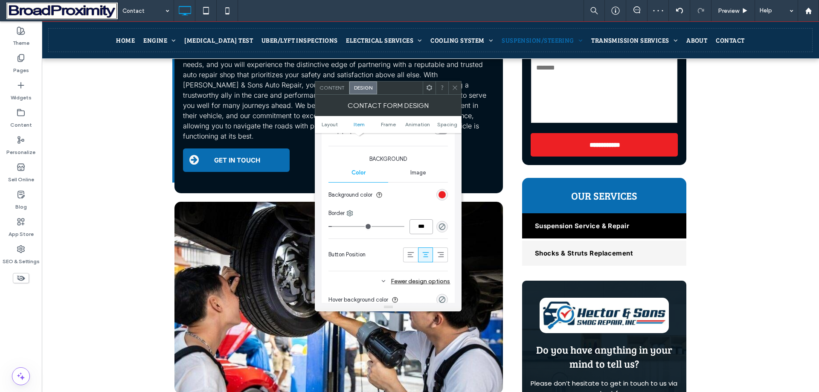
click at [426, 226] on input "***" at bounding box center [420, 226] width 23 height 15
type input "*"
type input "***"
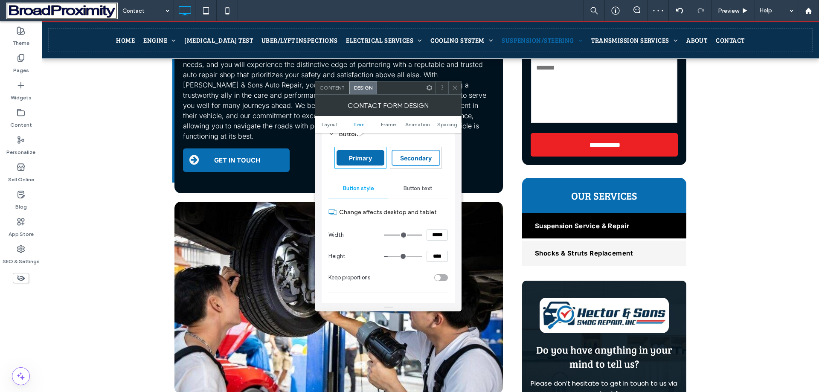
scroll to position [171, 0]
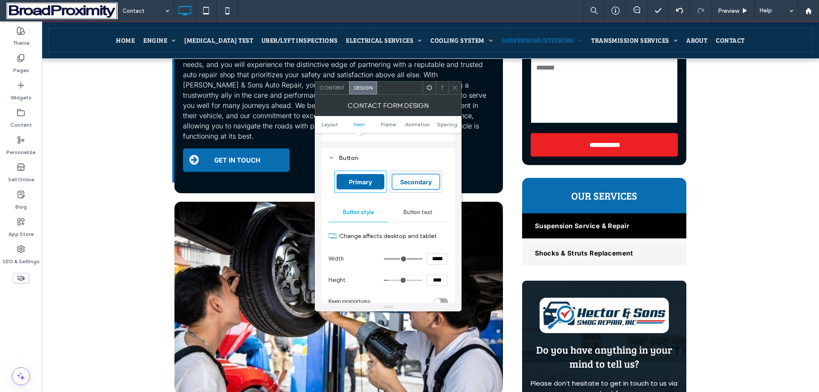
click at [424, 211] on span "Button text" at bounding box center [417, 212] width 29 height 7
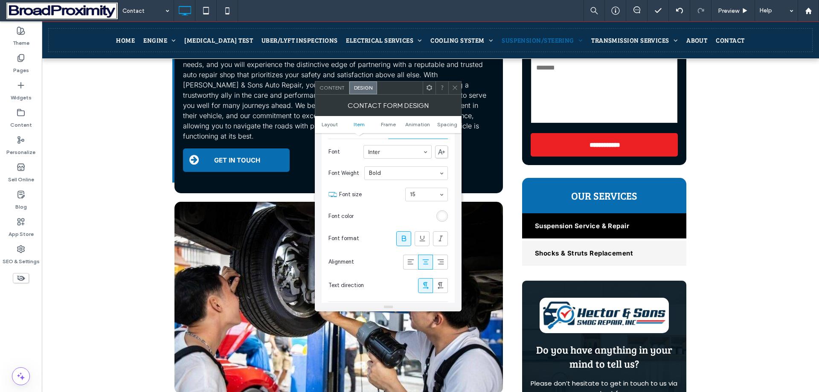
scroll to position [341, 0]
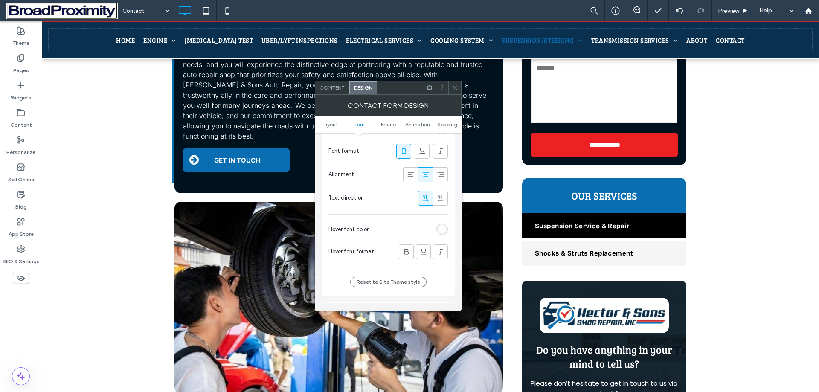
click at [441, 228] on div "rgb(255, 255, 255)" at bounding box center [441, 229] width 7 height 7
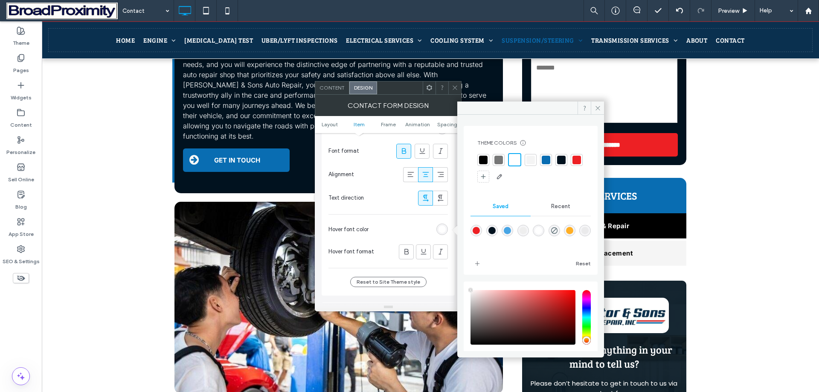
click at [546, 160] on div at bounding box center [546, 160] width 9 height 9
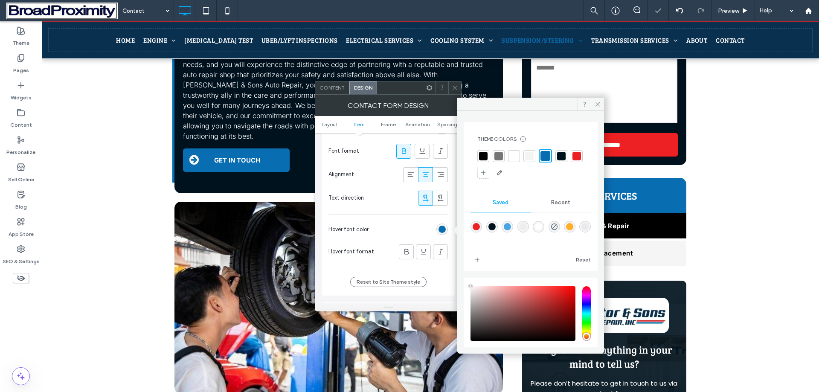
click at [460, 84] on div at bounding box center [454, 87] width 13 height 13
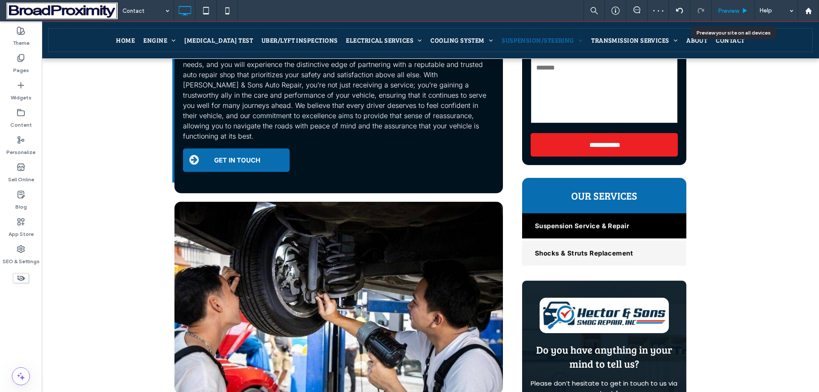
click at [735, 5] on div "Preview" at bounding box center [733, 10] width 44 height 21
click at [734, 8] on span "Preview" at bounding box center [728, 10] width 21 height 7
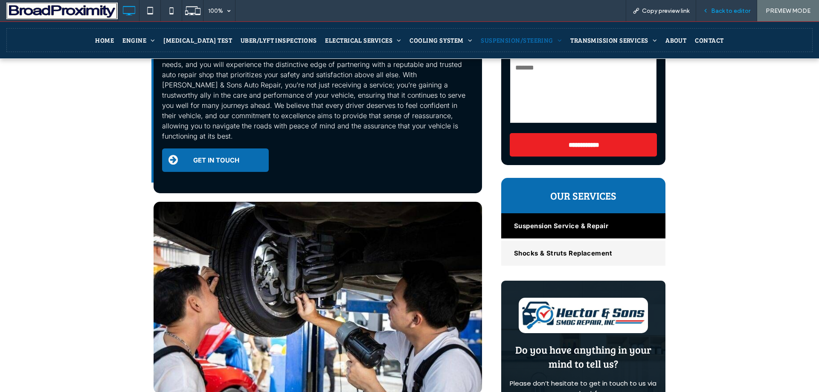
click at [725, 20] on div "Back to editor" at bounding box center [726, 10] width 61 height 21
click at [711, 13] on div "Back to editor" at bounding box center [726, 10] width 61 height 7
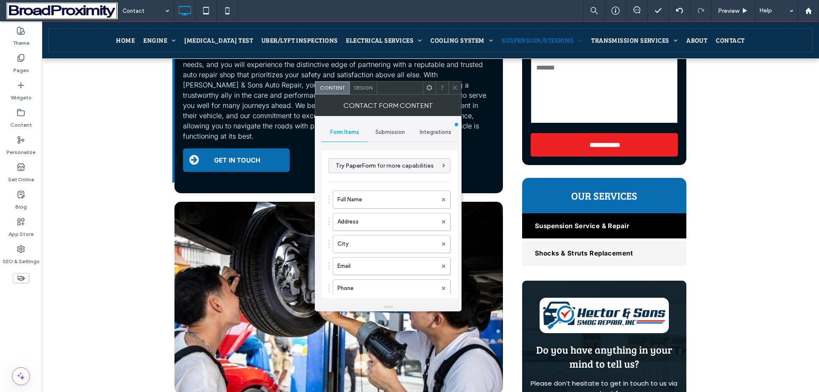
click at [367, 86] on span "Design" at bounding box center [363, 87] width 18 height 6
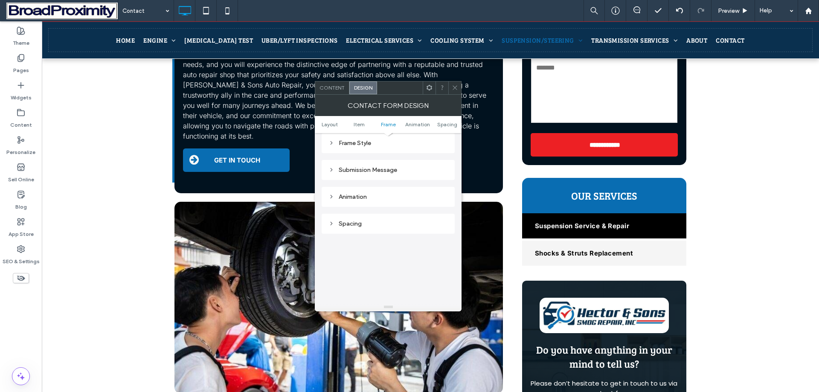
scroll to position [256, 0]
click at [386, 165] on div "Submission Message" at bounding box center [387, 170] width 119 height 12
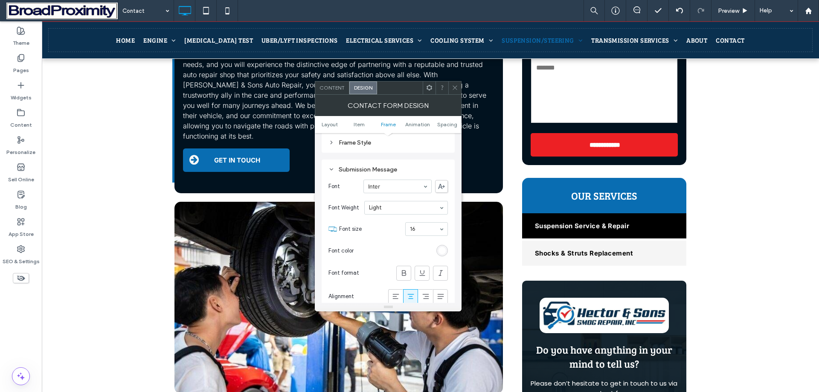
click at [442, 252] on div "rgb(255, 255, 255)" at bounding box center [441, 250] width 7 height 7
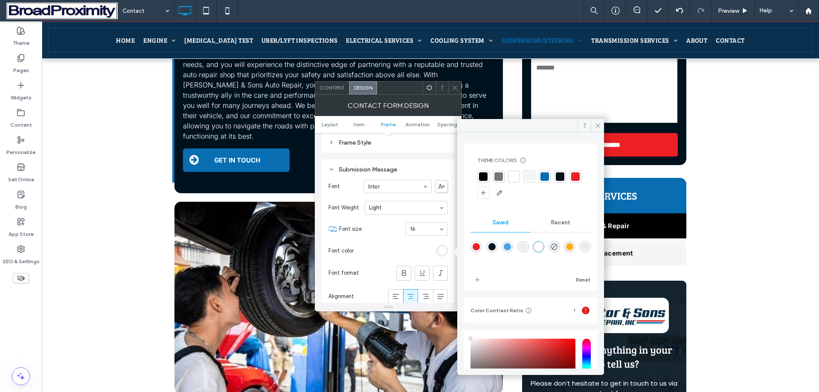
click at [543, 178] on div at bounding box center [544, 176] width 9 height 9
click at [456, 88] on icon at bounding box center [455, 87] width 6 height 6
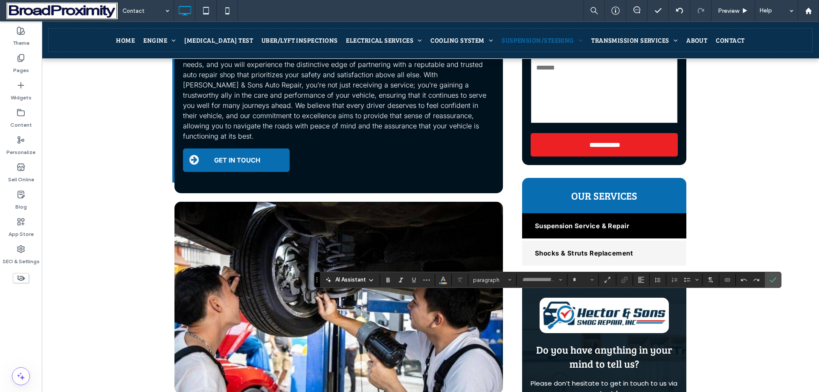
type input "******"
type input "**"
click at [445, 279] on icon "Color" at bounding box center [443, 279] width 7 height 7
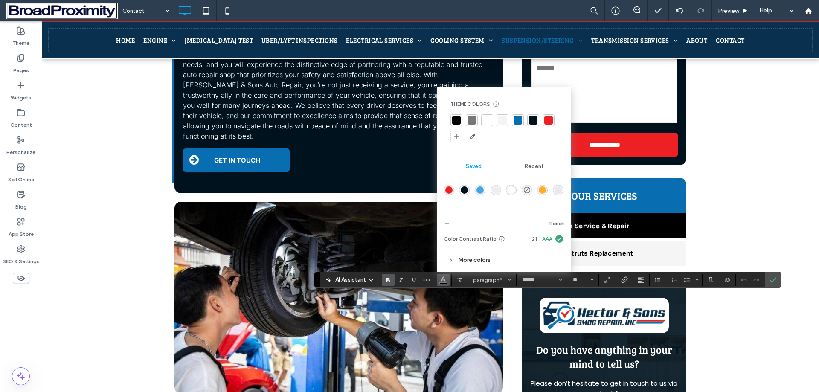
click at [518, 120] on div at bounding box center [518, 120] width 9 height 9
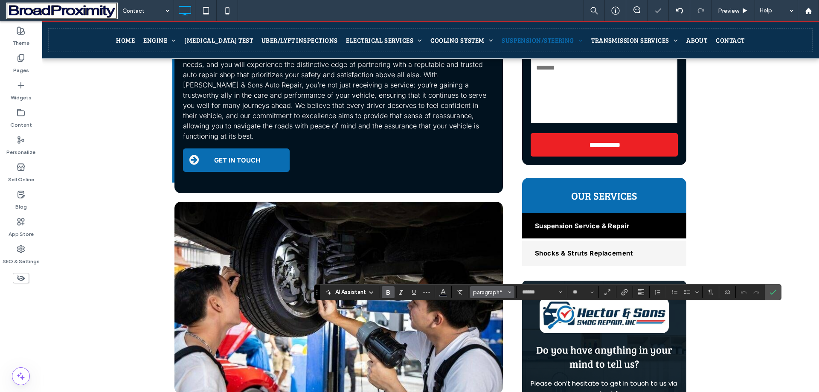
click at [473, 289] on span "paragraph*" at bounding box center [489, 292] width 33 height 6
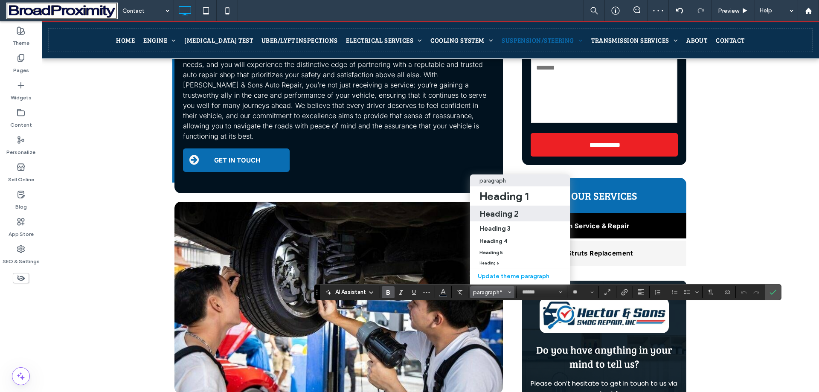
click at [509, 209] on h2 "Heading 2" at bounding box center [498, 214] width 39 height 10
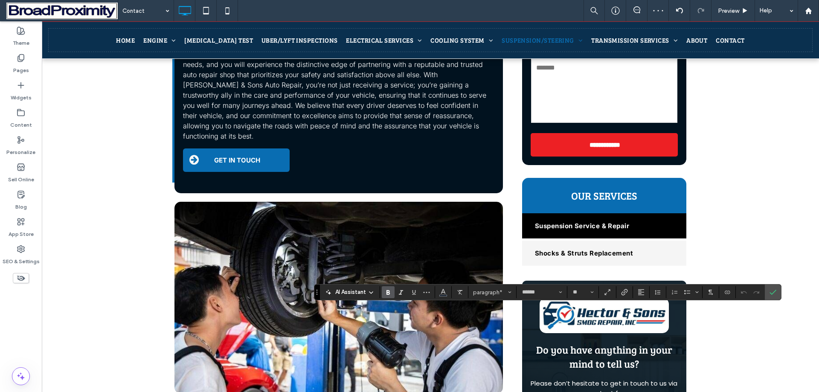
type input "**********"
click at [499, 292] on span "Heading 2" at bounding box center [489, 292] width 33 height 6
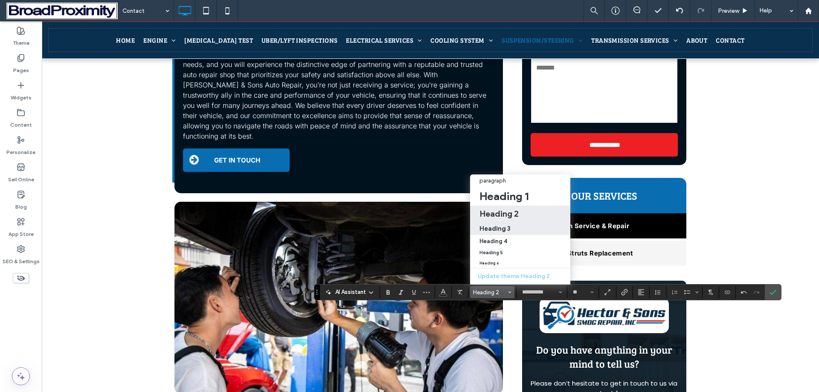
click at [495, 224] on h3 "Heading 3" at bounding box center [494, 228] width 31 height 8
type input "**"
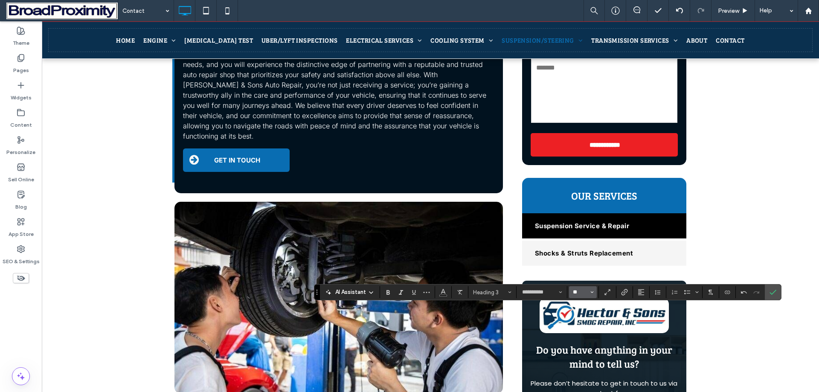
click at [581, 290] on input "**" at bounding box center [580, 292] width 17 height 7
type input "**"
click at [772, 293] on icon "Confirm" at bounding box center [772, 292] width 7 height 7
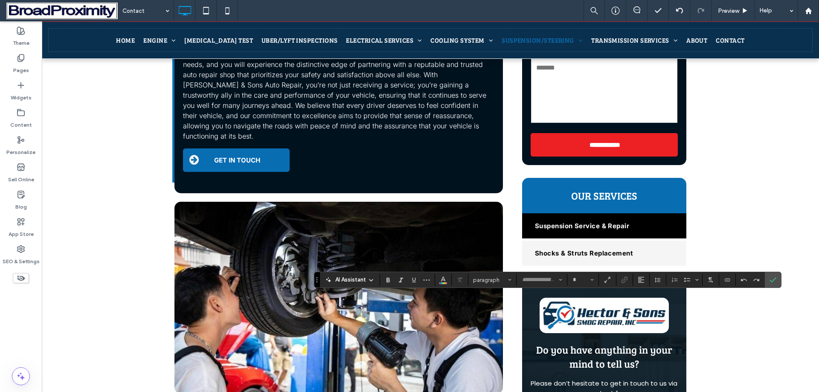
type input "******"
type input "**"
click at [462, 279] on icon "Clear Format" at bounding box center [459, 279] width 7 height 7
type input "*****"
click at [443, 283] on span "Color" at bounding box center [443, 278] width 7 height 11
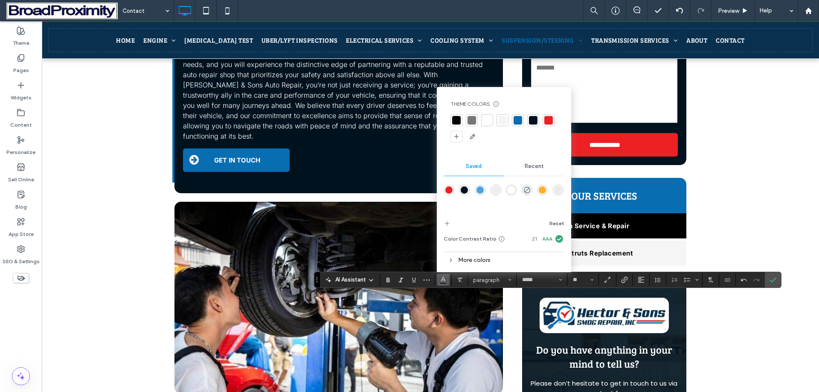
click at [520, 116] on div at bounding box center [518, 120] width 9 height 9
click at [584, 286] on button "**" at bounding box center [583, 280] width 28 height 12
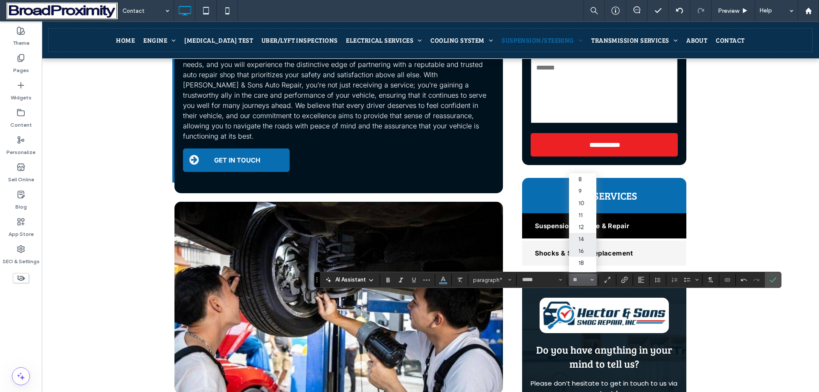
click at [584, 241] on label "14" at bounding box center [582, 239] width 27 height 12
type input "**"
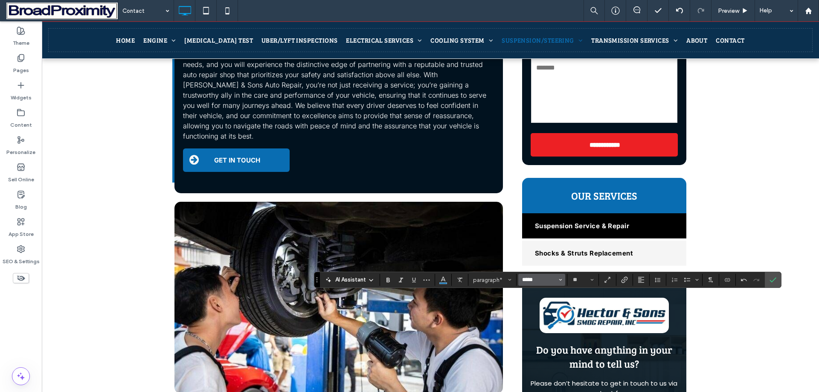
click at [535, 278] on input "*****" at bounding box center [539, 279] width 36 height 7
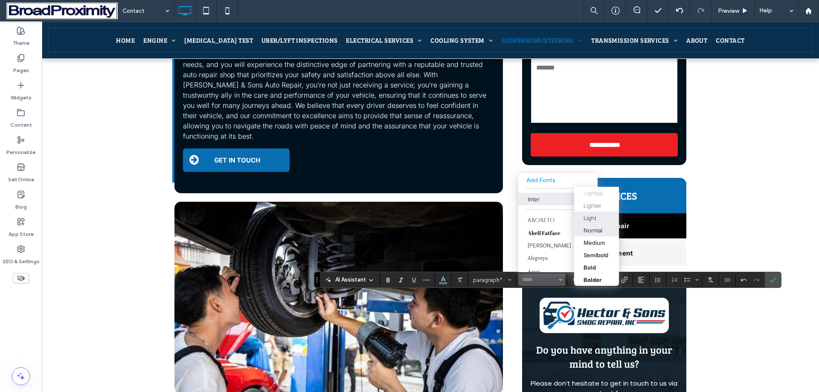
click at [600, 232] on div "Normal" at bounding box center [592, 230] width 19 height 7
type input "*****"
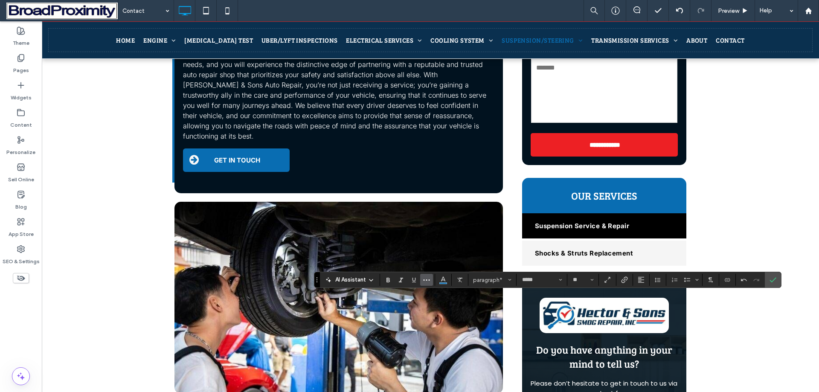
click at [422, 282] on button "More" at bounding box center [426, 280] width 13 height 12
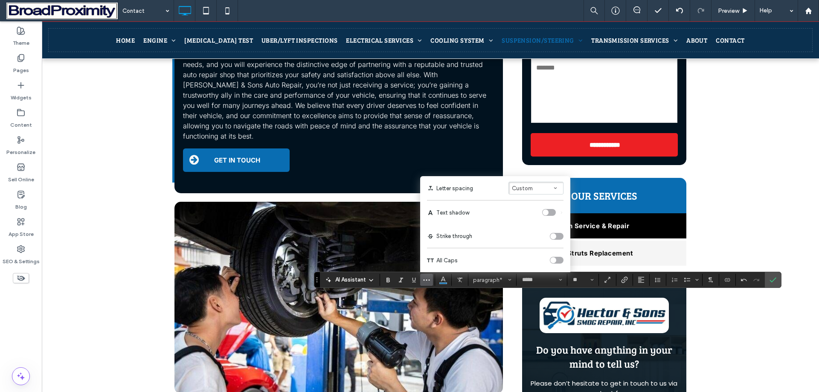
click at [528, 186] on span "Custom" at bounding box center [522, 188] width 21 height 6
click at [533, 165] on div "Wide" at bounding box center [531, 162] width 26 height 6
click at [772, 282] on use "Confirm" at bounding box center [772, 280] width 7 height 5
